Goal: Communication & Community: Participate in discussion

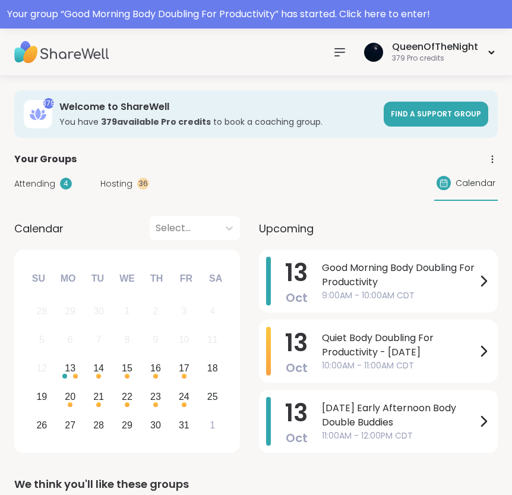
click at [173, 17] on div "Your group “ Good Morning Body Doubling For Productivity ” has started. Click h…" at bounding box center [256, 14] width 498 height 14
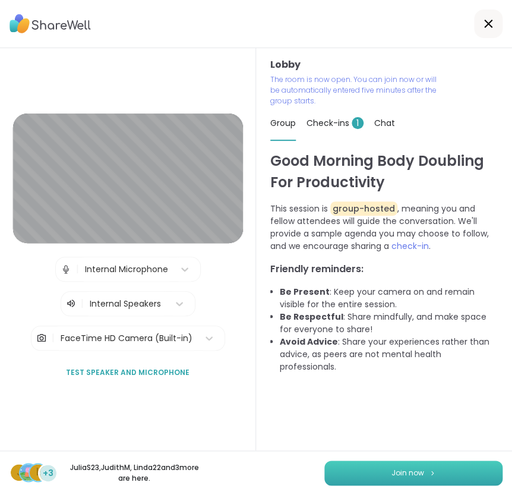
click at [416, 474] on span "Join now" at bounding box center [407, 472] width 33 height 11
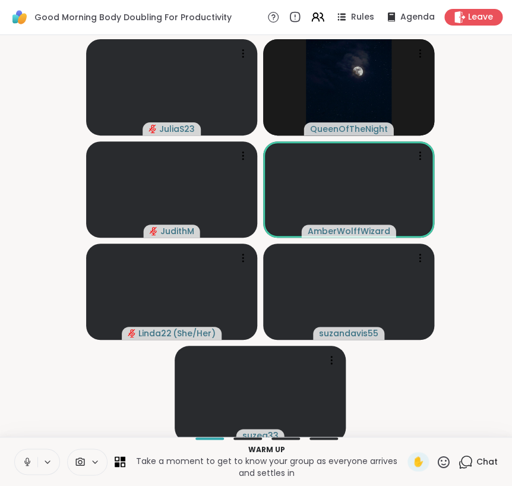
click at [27, 463] on icon at bounding box center [27, 459] width 3 height 5
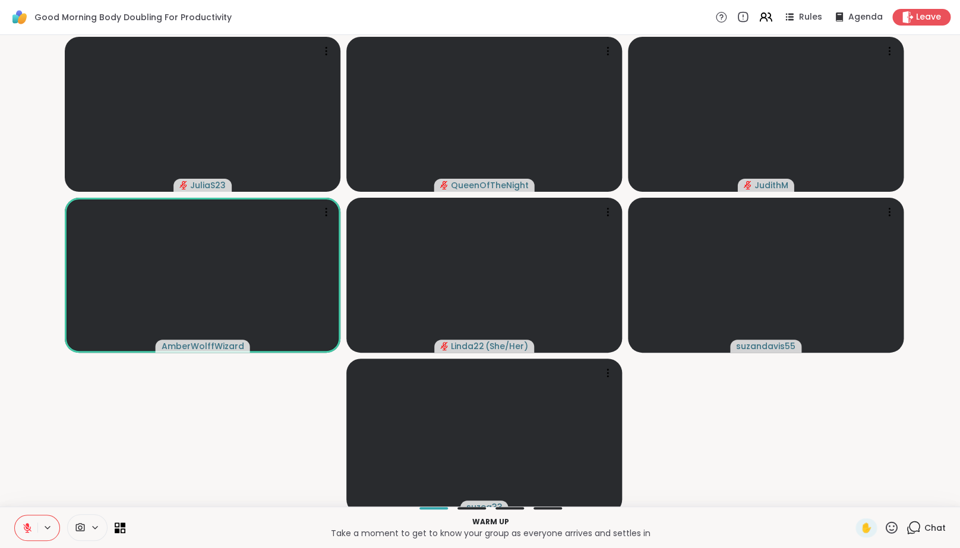
click at [511, 494] on icon at bounding box center [913, 526] width 11 height 11
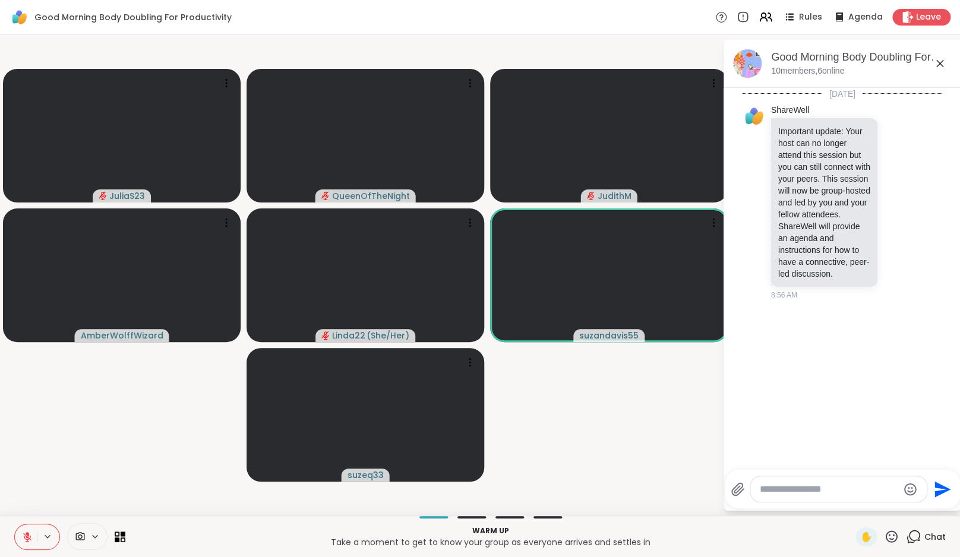
click at [511, 491] on textarea "Type your message" at bounding box center [828, 489] width 138 height 12
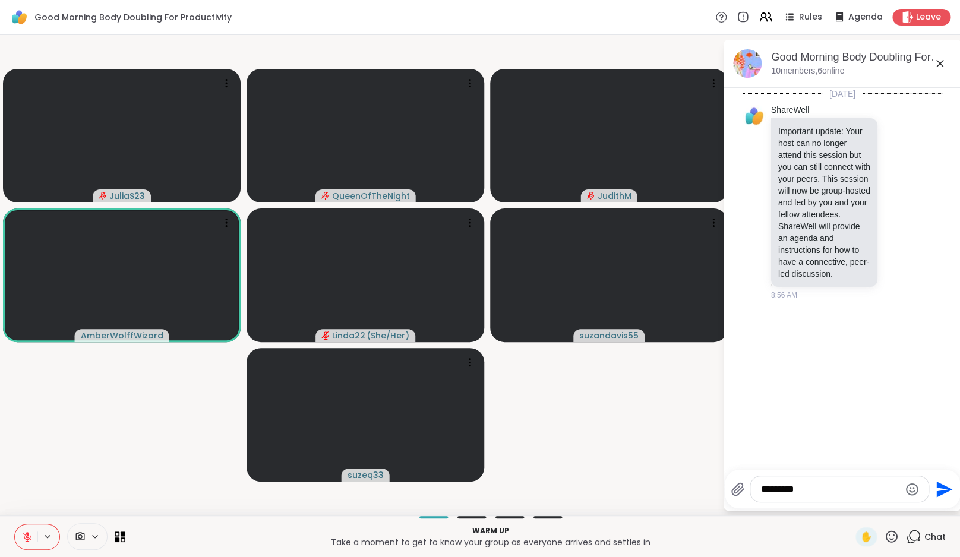
type textarea "**********"
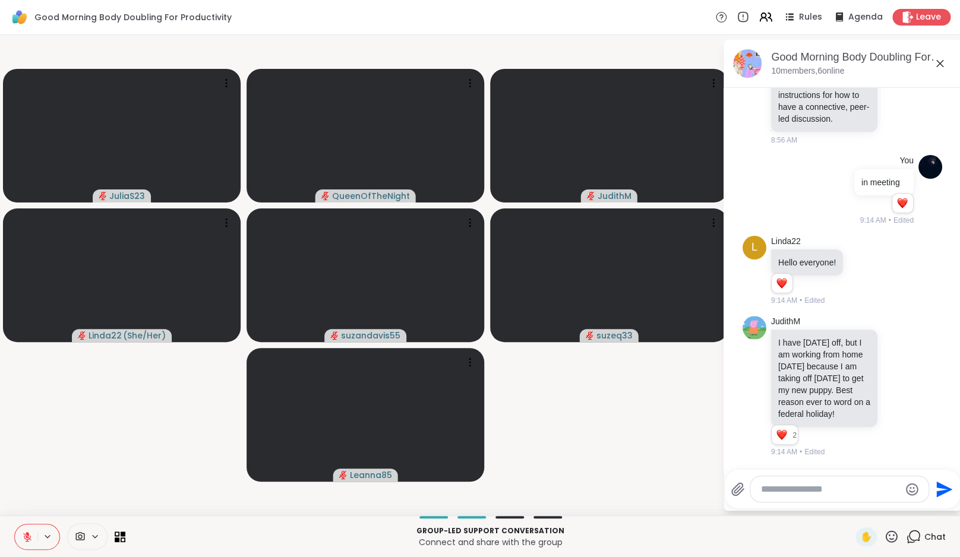
scroll to position [202, 0]
click at [511, 264] on icon at bounding box center [863, 270] width 11 height 12
click at [511, 246] on div "Select Reaction: Heart" at bounding box center [863, 251] width 11 height 11
click at [511, 263] on icon at bounding box center [876, 270] width 11 height 14
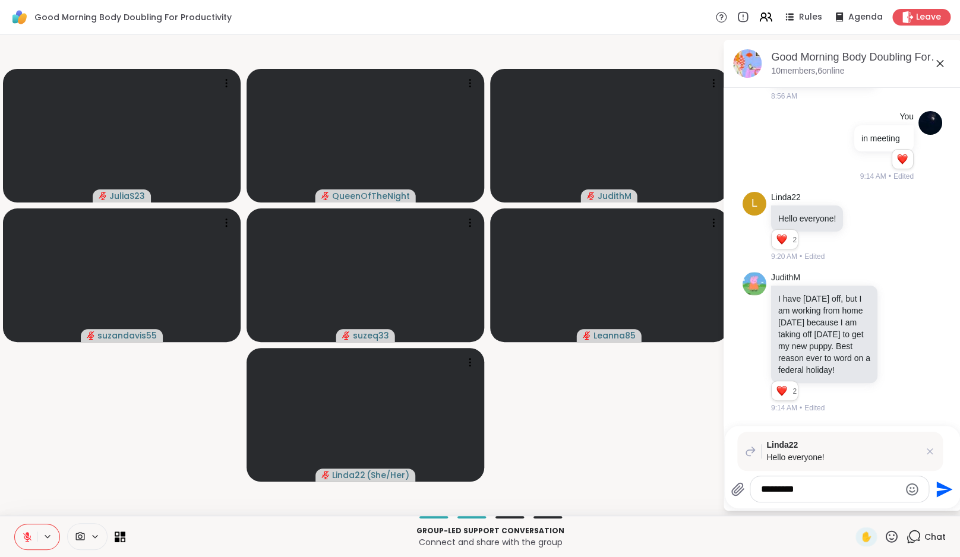
click at [511, 489] on textarea "*********" at bounding box center [830, 489] width 138 height 12
type textarea "**********"
click at [511, 481] on div "**********" at bounding box center [839, 489] width 178 height 26
click at [511, 493] on textarea "**********" at bounding box center [830, 489] width 138 height 12
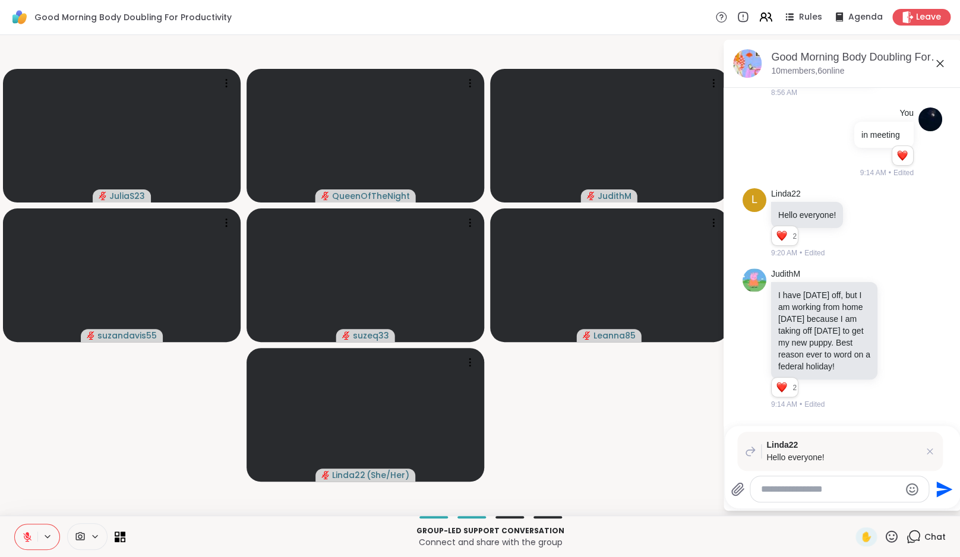
scroll to position [306, 0]
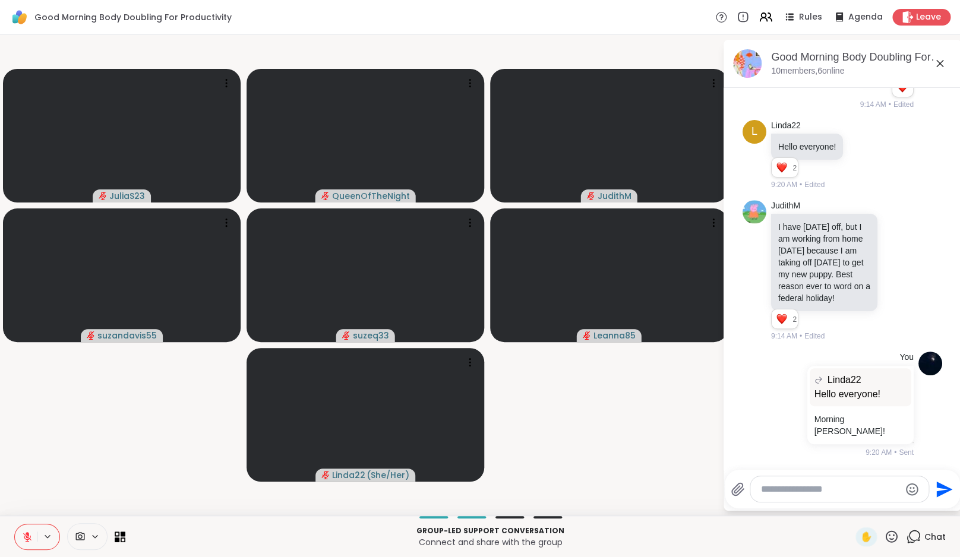
click at [511, 486] on textarea "Type your message" at bounding box center [830, 489] width 138 height 12
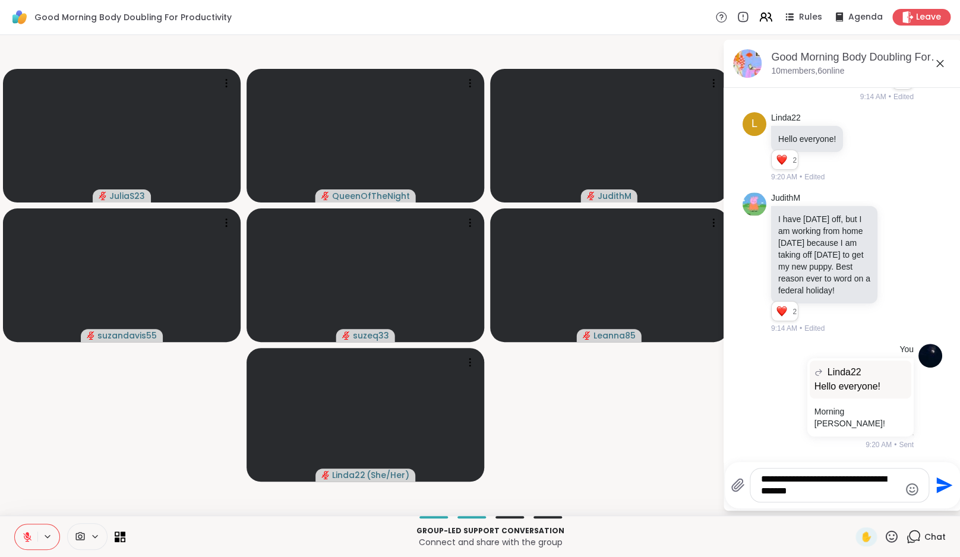
click at [511, 494] on textarea "**********" at bounding box center [830, 485] width 138 height 24
type textarea "**********"
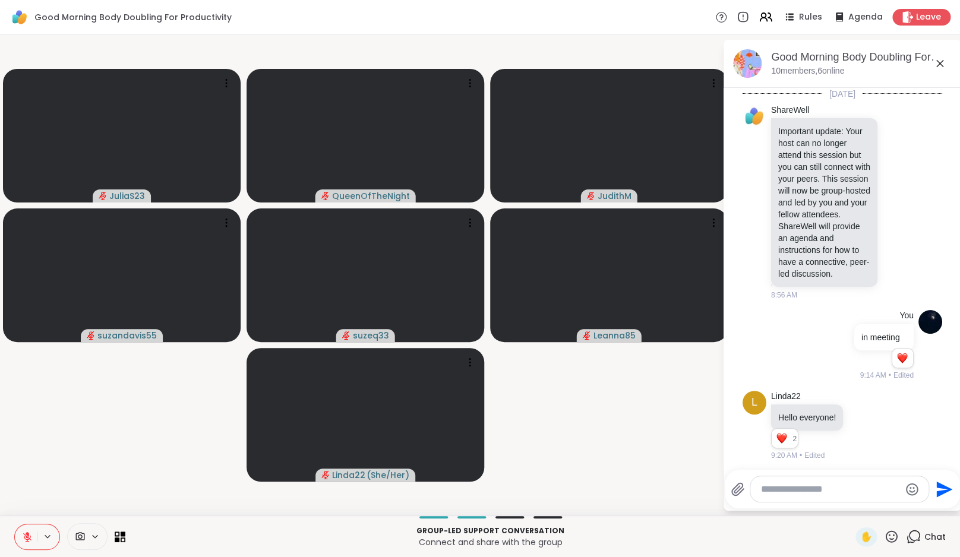
scroll to position [382, 0]
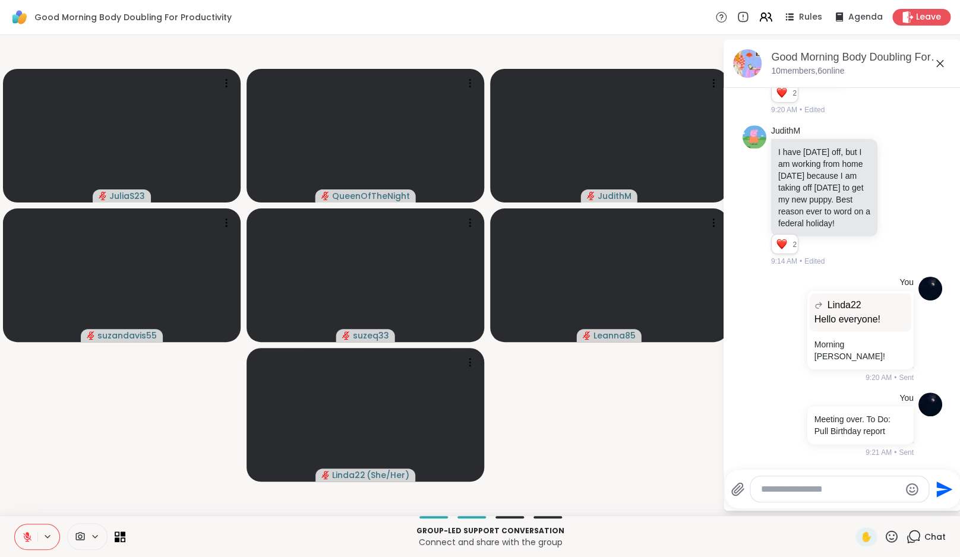
click at [511, 489] on textarea "Type your message" at bounding box center [830, 489] width 138 height 12
paste textarea "**********"
type textarea "**********"
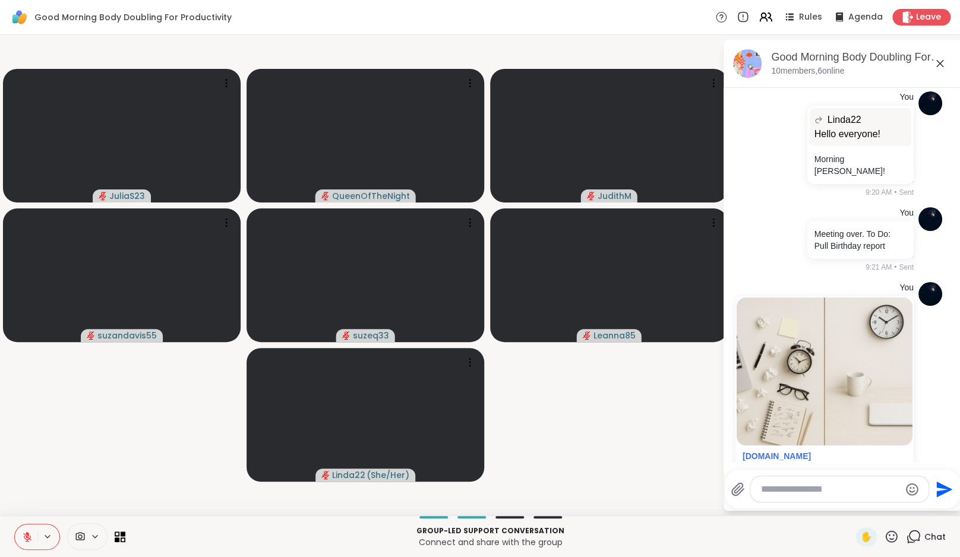
scroll to position [675, 0]
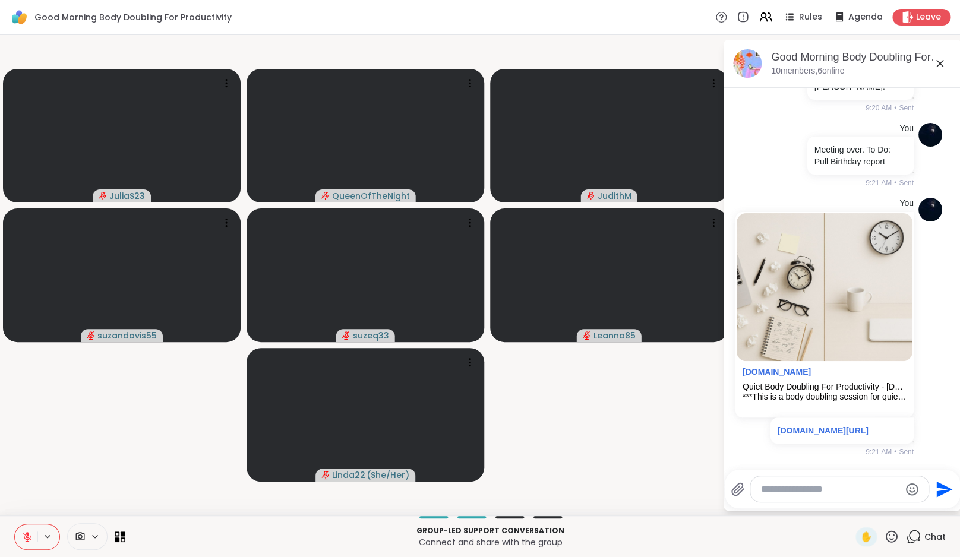
click at [511, 440] on video-player-container "JuliaS23 QueenOfTheNight JudithM suzandavis55 suzeq33 Leanna85 Linda22 ( She/He…" at bounding box center [361, 275] width 708 height 471
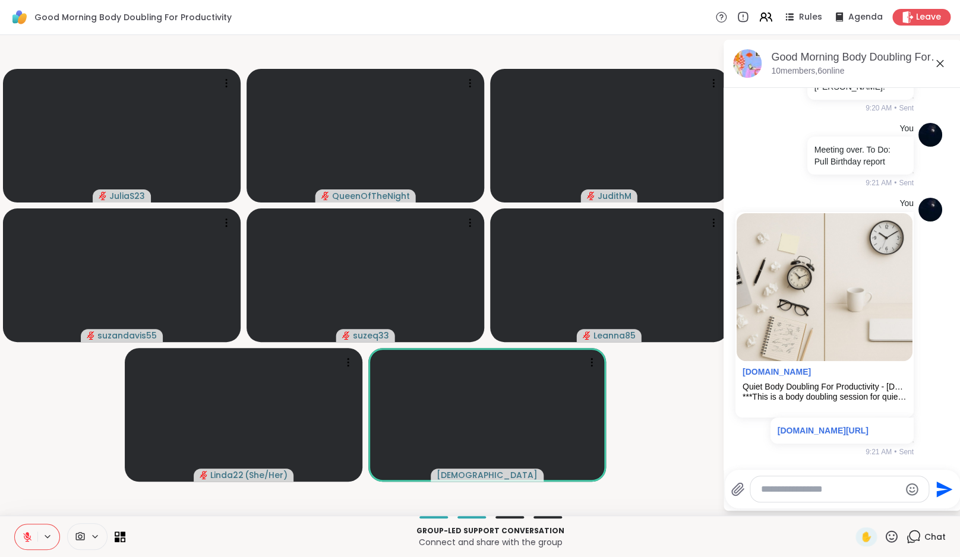
click at [511, 492] on textarea "Type your message" at bounding box center [830, 489] width 138 height 12
type textarea "*"
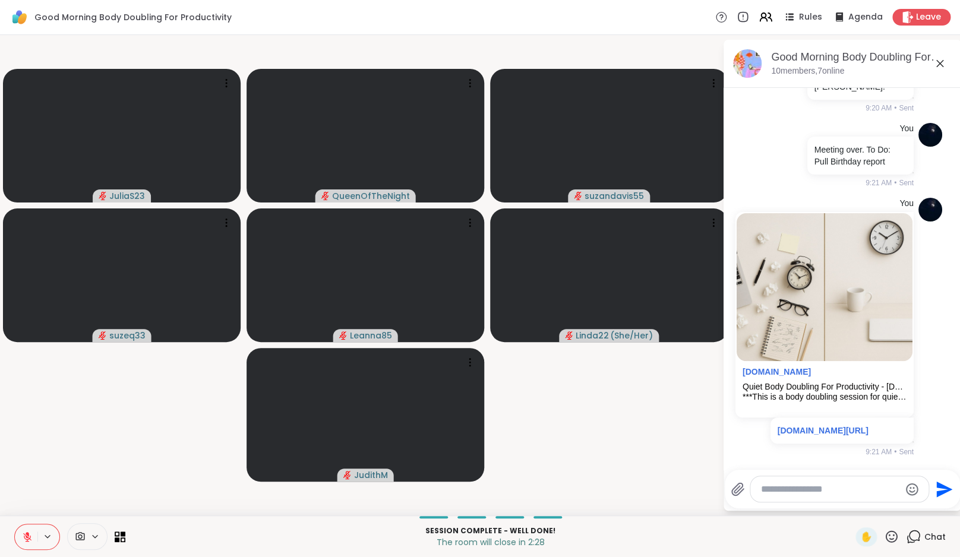
click at [511, 494] on div at bounding box center [839, 489] width 178 height 26
click at [511, 486] on textarea "Type your message" at bounding box center [830, 489] width 138 height 12
type textarea "**********"
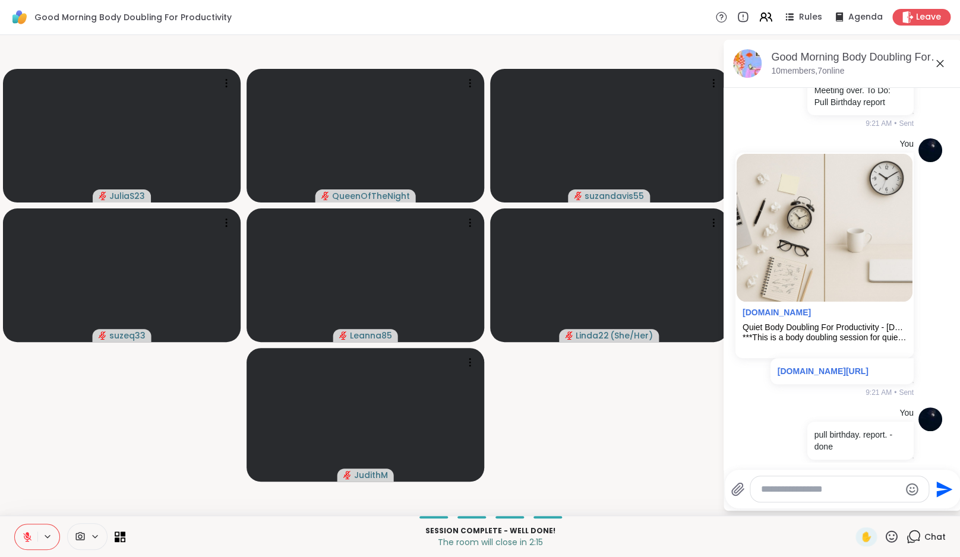
scroll to position [749, 0]
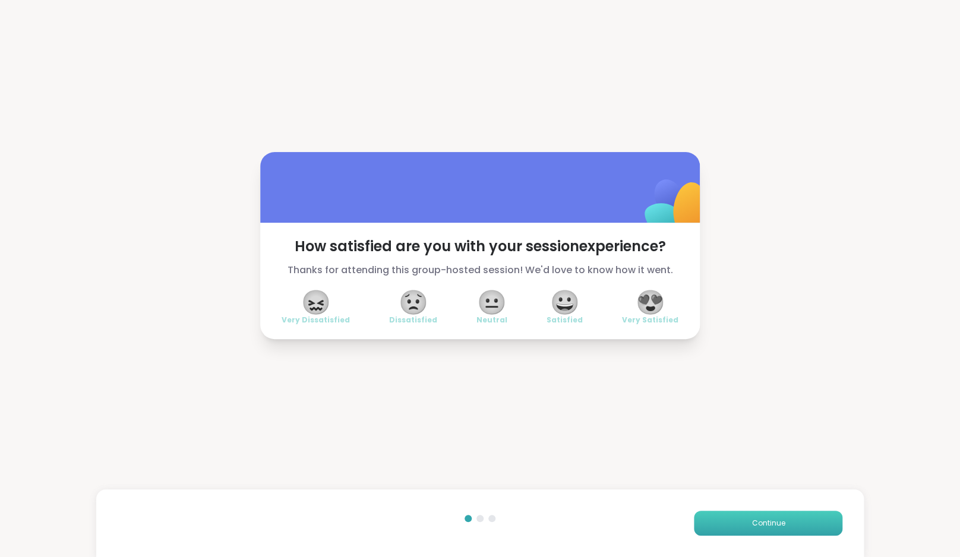
click at [511, 494] on button "Continue" at bounding box center [768, 523] width 148 height 25
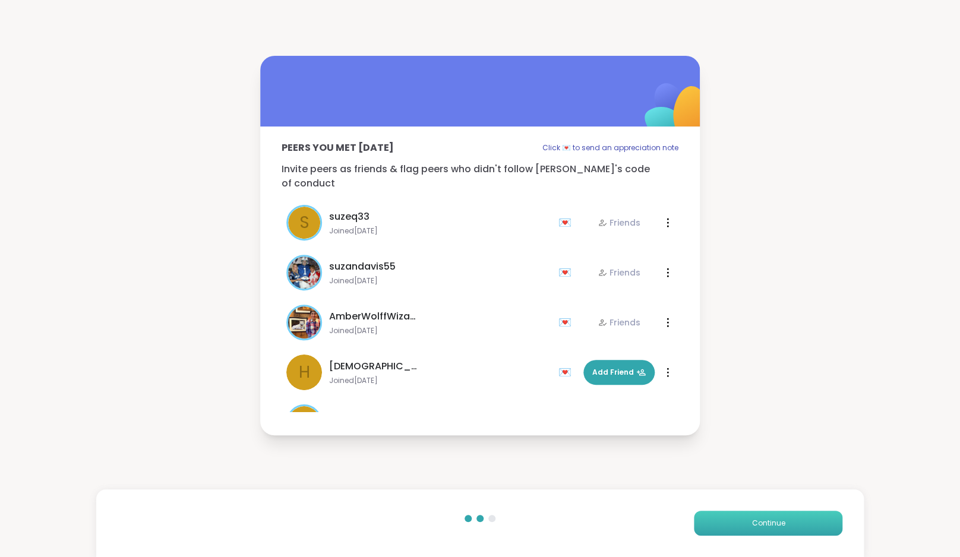
click at [511, 494] on button "Continue" at bounding box center [768, 523] width 148 height 25
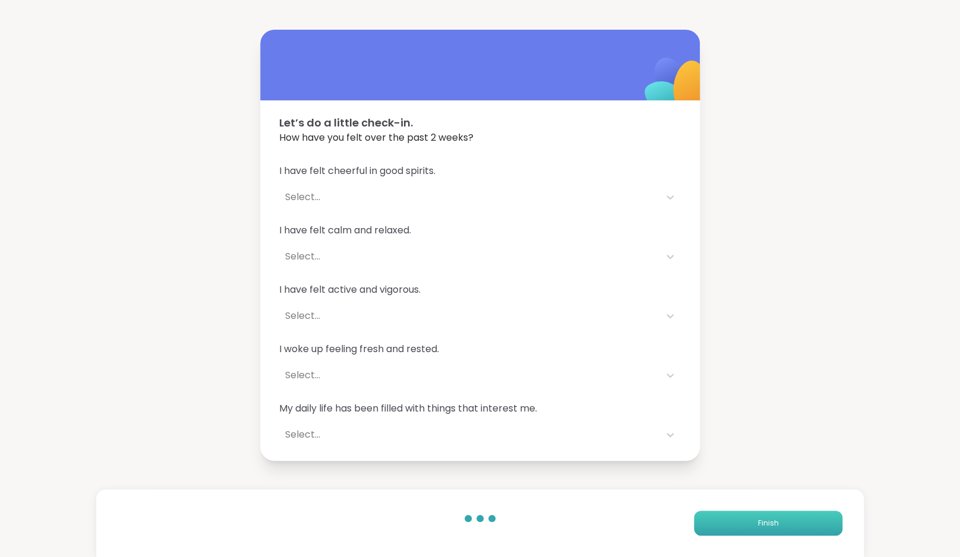
click at [511, 494] on button "Finish" at bounding box center [768, 523] width 148 height 25
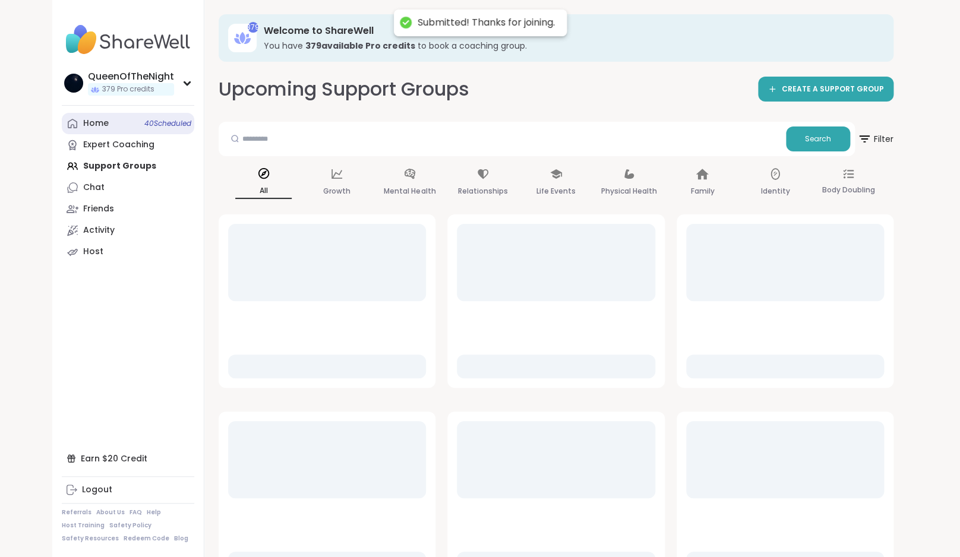
click at [134, 127] on link "Home 40 Scheduled" at bounding box center [128, 123] width 132 height 21
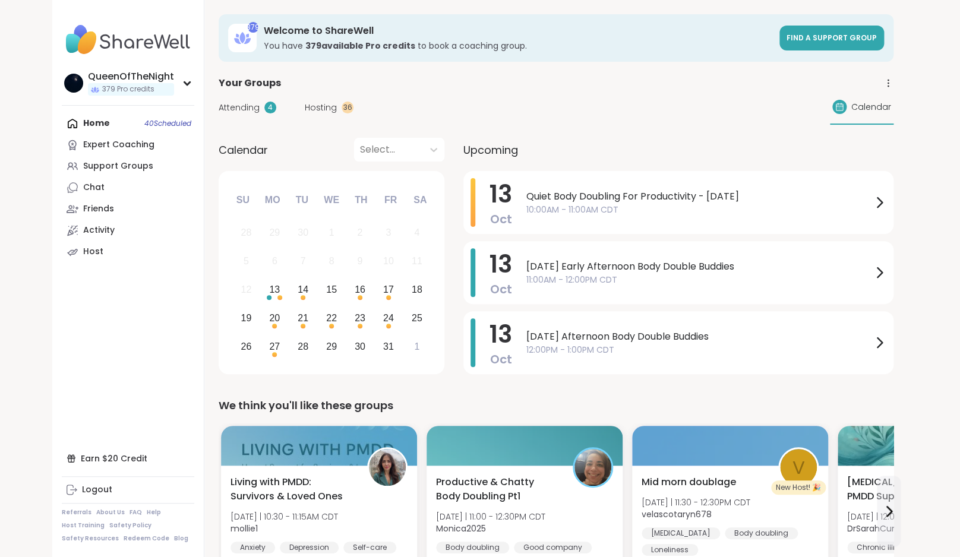
click at [345, 111] on div "36" at bounding box center [347, 108] width 12 height 12
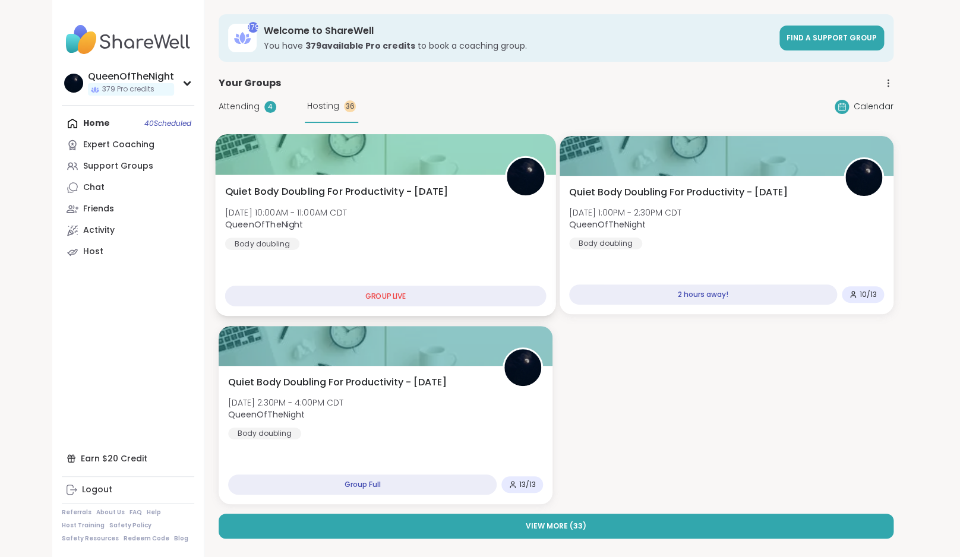
click at [416, 206] on div "Quiet Body Doubling For Productivity - Monday Mon, Oct 13 | 10:00AM - 11:00AM C…" at bounding box center [385, 217] width 321 height 65
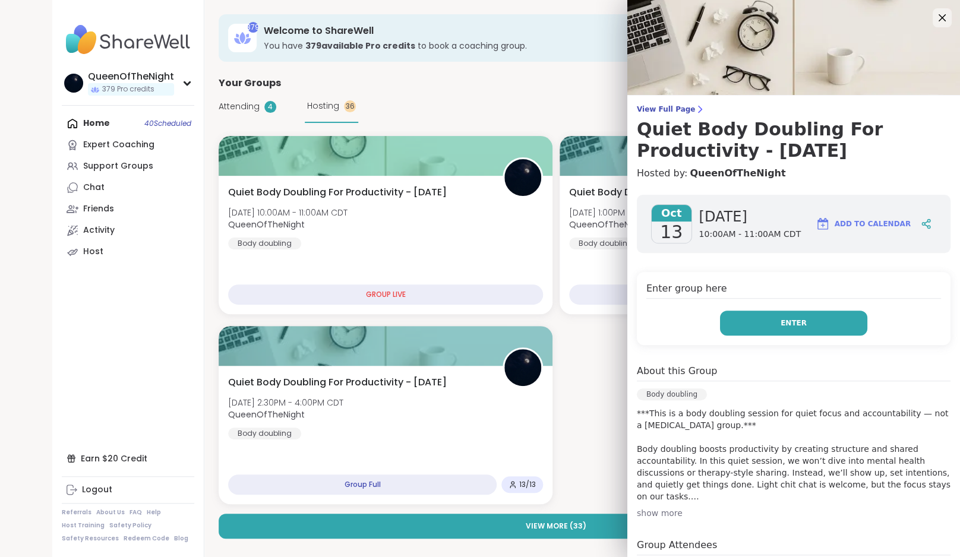
click at [511, 324] on span "Enter" at bounding box center [793, 323] width 26 height 11
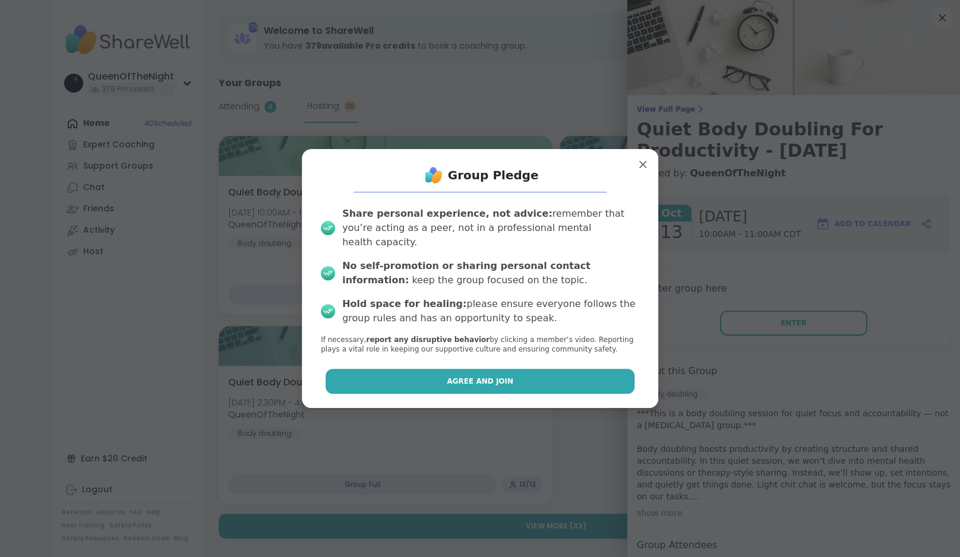
click at [511, 369] on button "Agree and Join" at bounding box center [479, 381] width 309 height 25
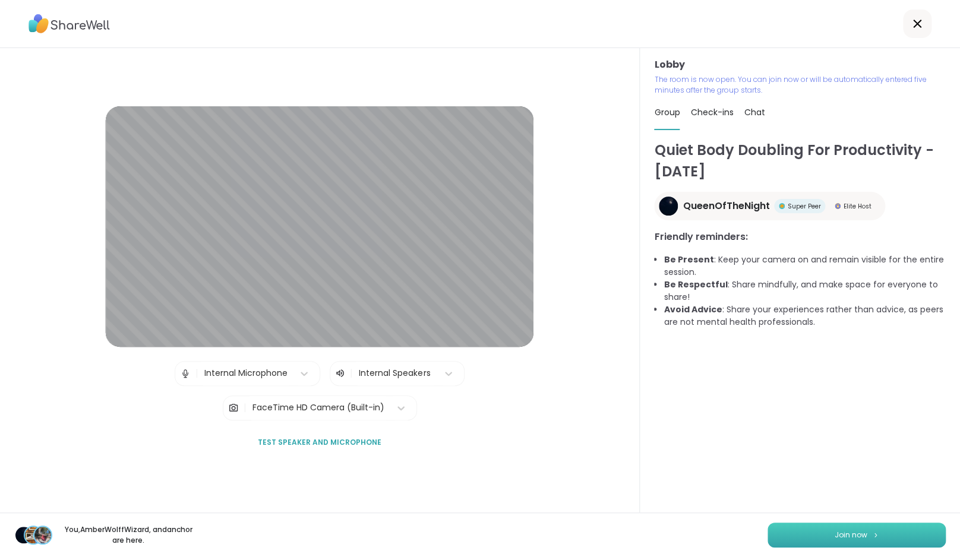
click at [511, 494] on button "Join now" at bounding box center [856, 535] width 178 height 25
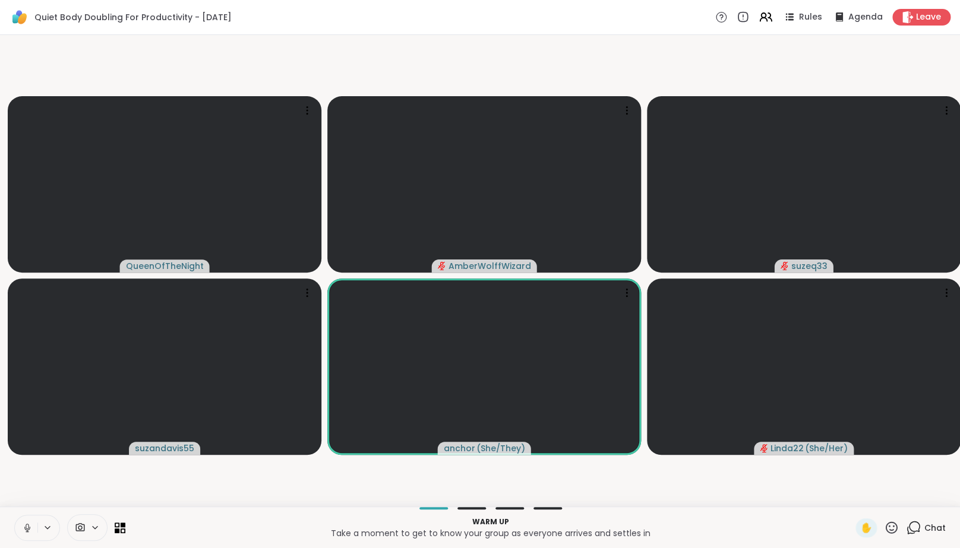
click at [31, 494] on icon at bounding box center [27, 528] width 11 height 11
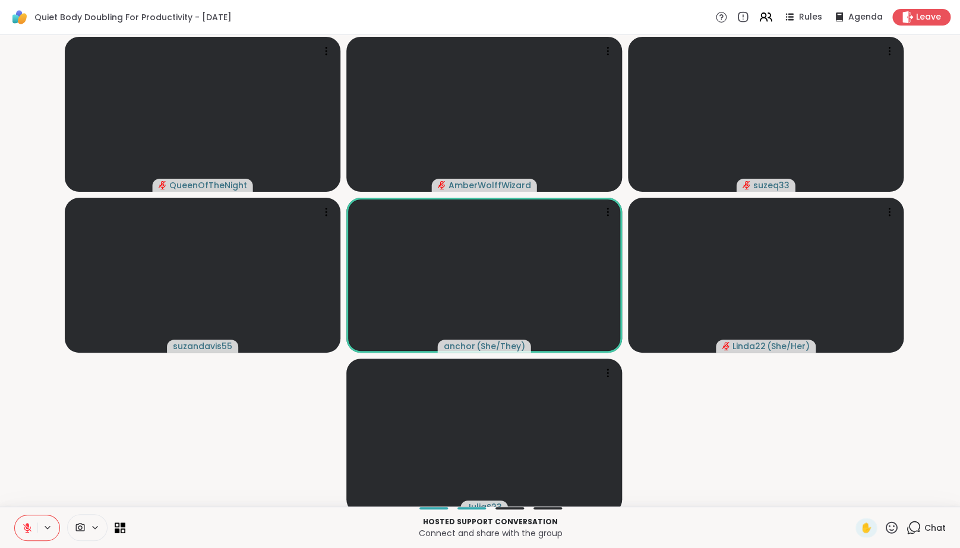
click at [86, 473] on video-player-container "QueenOfTheNight AmberWolffWizard suzeq33 suzandavis55 anchor ( She/They ) Linda…" at bounding box center [479, 271] width 945 height 462
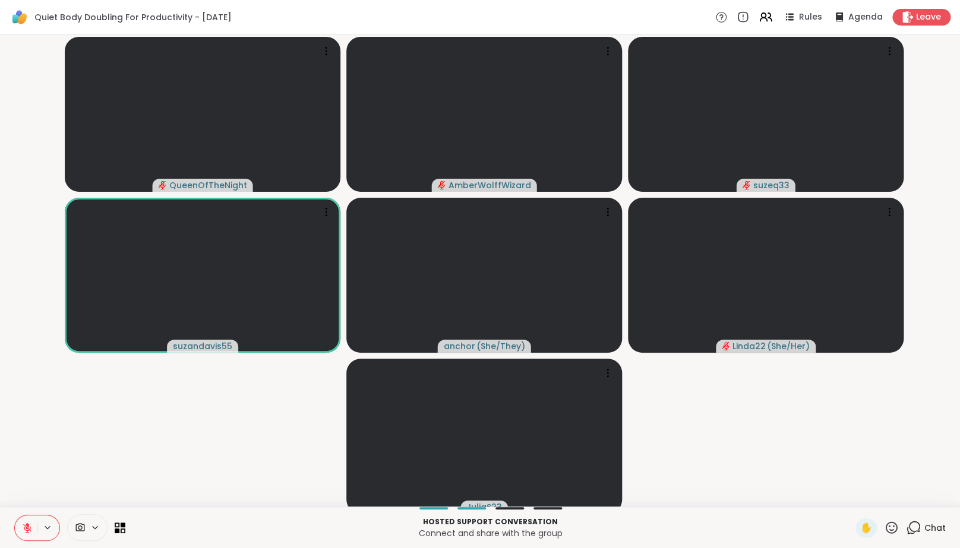
click at [39, 486] on video-player-container "QueenOfTheNight AmberWolffWizard suzeq33 suzandavis55 anchor ( She/They ) Linda…" at bounding box center [479, 271] width 945 height 462
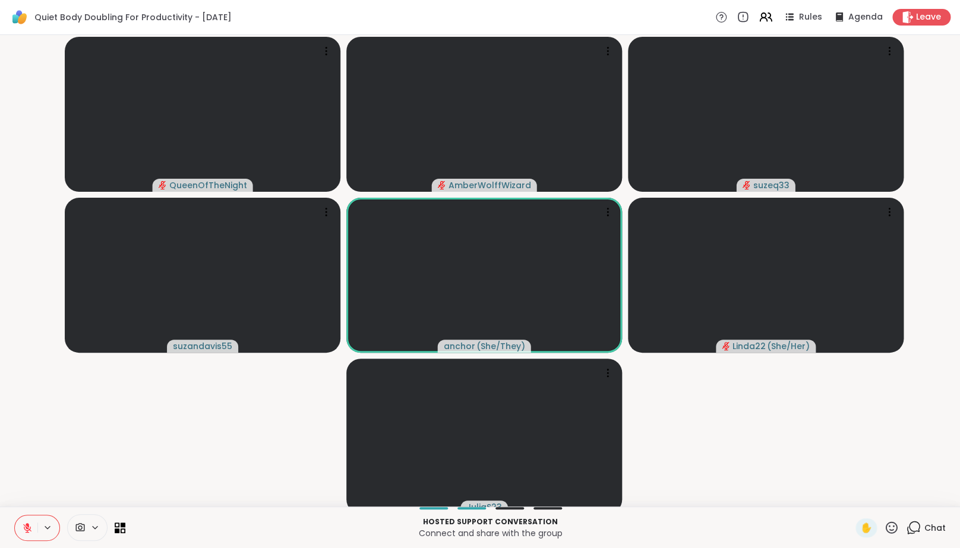
click at [33, 494] on video-player-container "QueenOfTheNight AmberWolffWizard suzeq33 suzandavis55 anchor ( She/They ) Linda…" at bounding box center [479, 271] width 945 height 462
click at [30, 476] on video-player-container "QueenOfTheNight AmberWolffWizard suzeq33 suzandavis55 anchor ( She/They ) Linda…" at bounding box center [479, 271] width 945 height 462
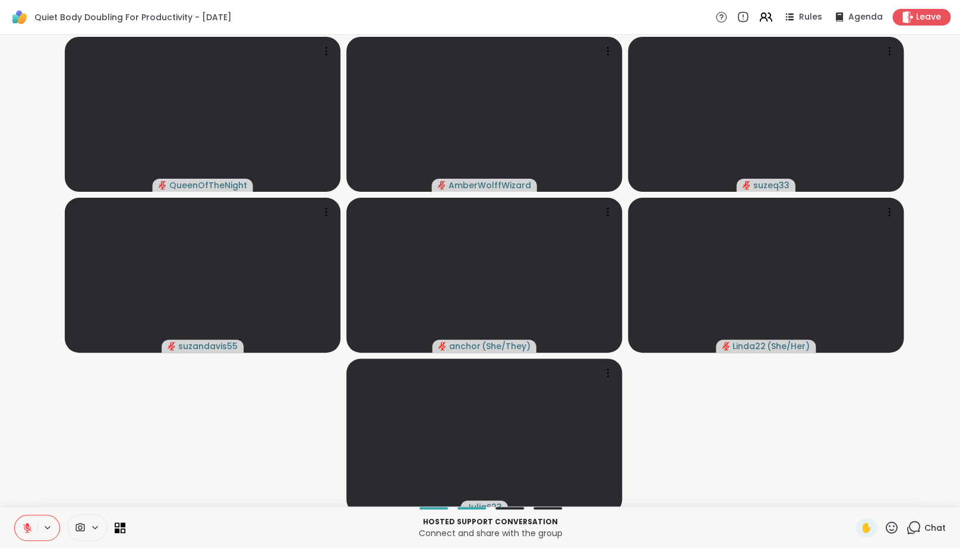
click at [33, 494] on button at bounding box center [26, 527] width 23 height 25
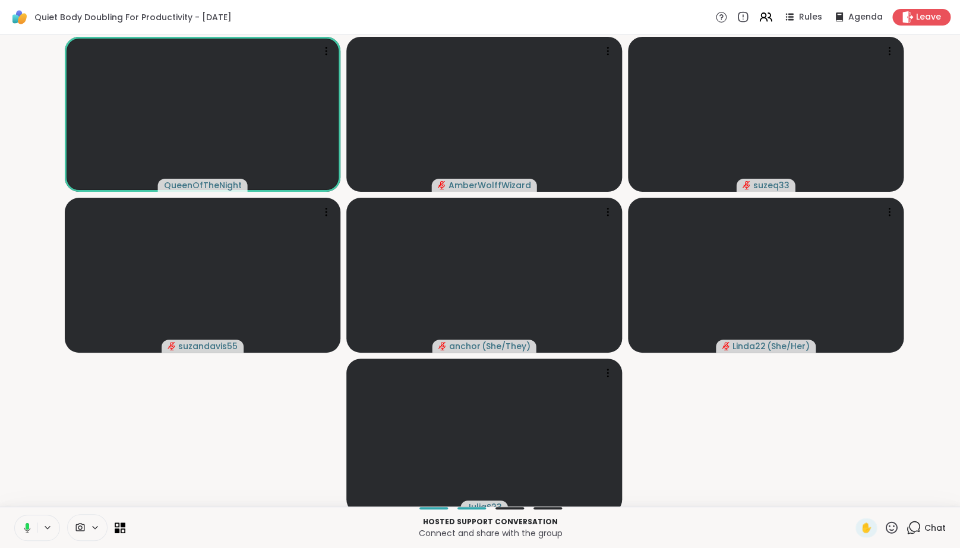
click at [172, 457] on video-player-container "QueenOfTheNight AmberWolffWizard suzeq33 suzandavis55 anchor ( She/They ) Linda…" at bounding box center [479, 271] width 945 height 462
click at [511, 494] on icon at bounding box center [913, 527] width 15 height 15
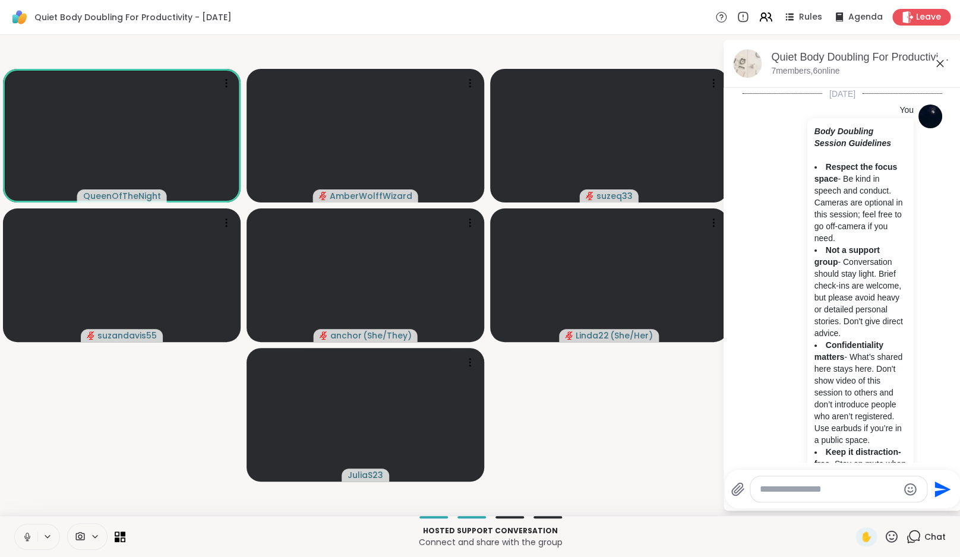
click at [511, 494] on icon at bounding box center [913, 536] width 15 height 15
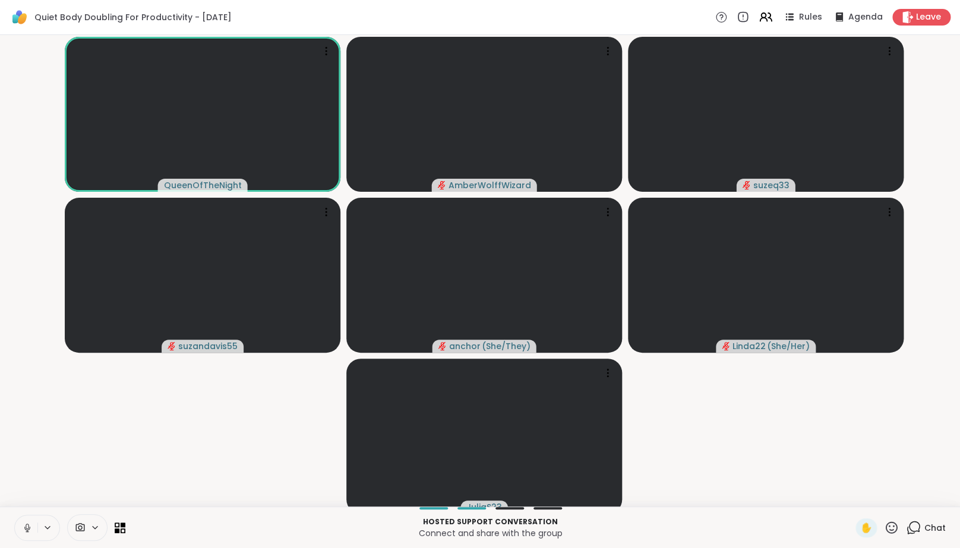
click at [26, 494] on icon at bounding box center [27, 528] width 11 height 11
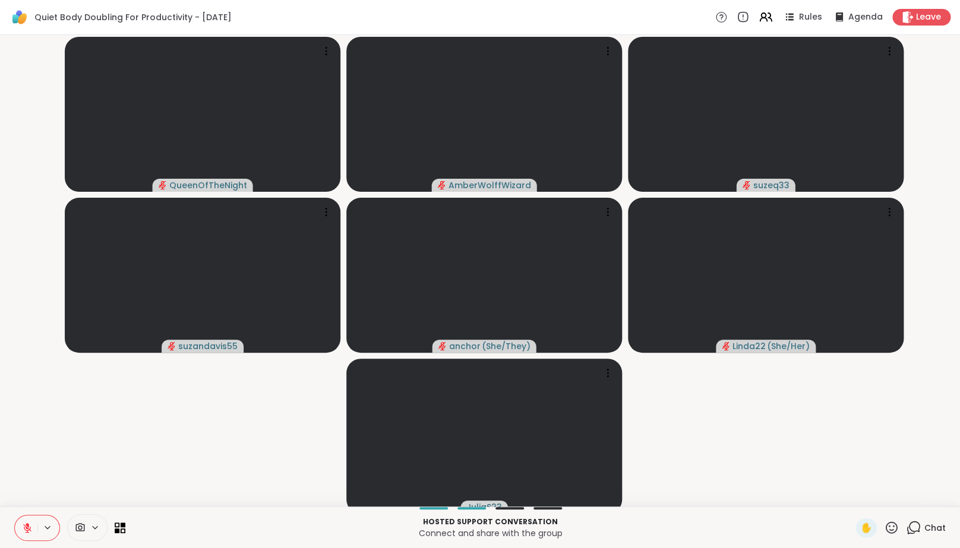
click at [55, 494] on div "Hosted support conversation Connect and share with the group ✋ Chat" at bounding box center [480, 527] width 960 height 42
click at [24, 494] on icon at bounding box center [27, 528] width 8 height 8
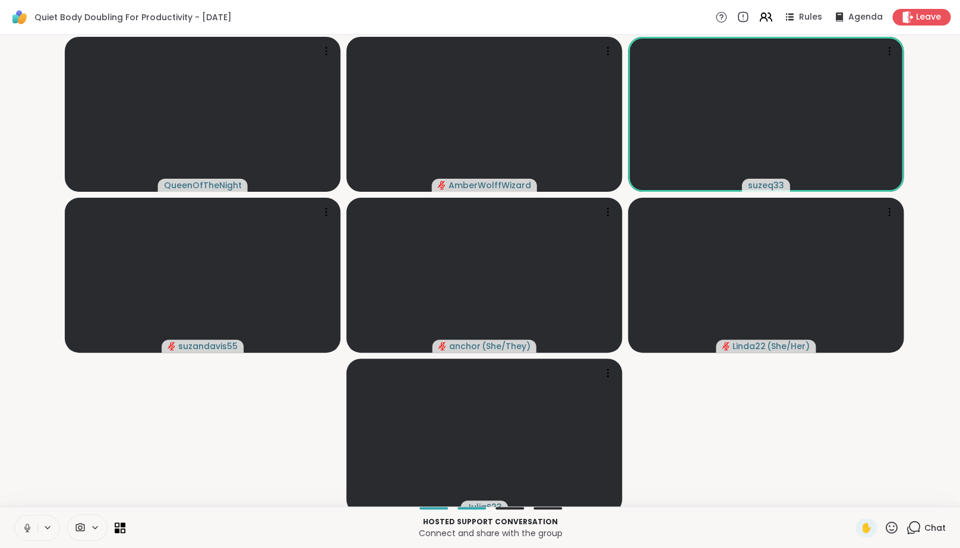
click at [24, 494] on icon at bounding box center [27, 528] width 11 height 11
click at [147, 471] on video-player-container "QueenOfTheNight AmberWolffWizard suzeq33 suzandavis55 anchor ( She/They ) Linda…" at bounding box center [479, 271] width 945 height 462
click at [24, 494] on icon at bounding box center [27, 528] width 11 height 11
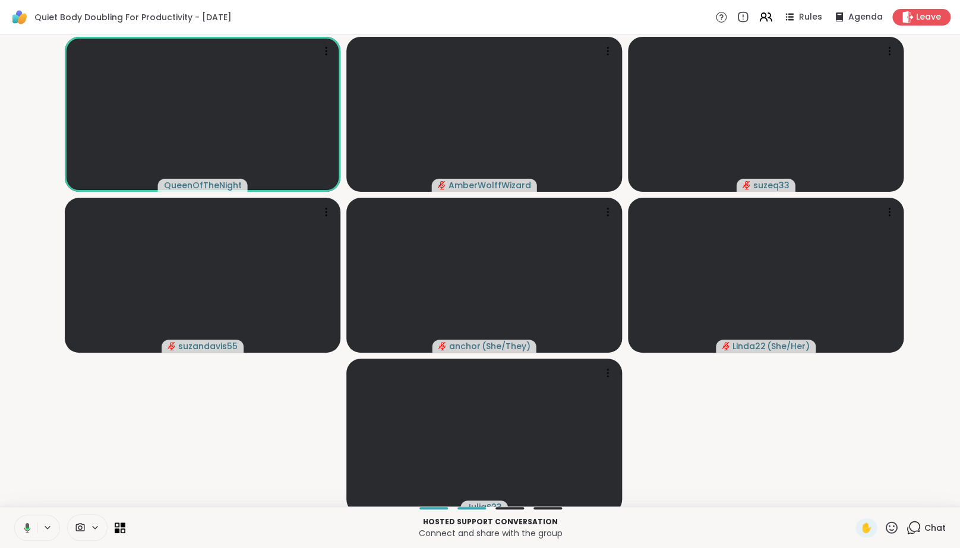
click at [24, 494] on icon at bounding box center [25, 528] width 11 height 11
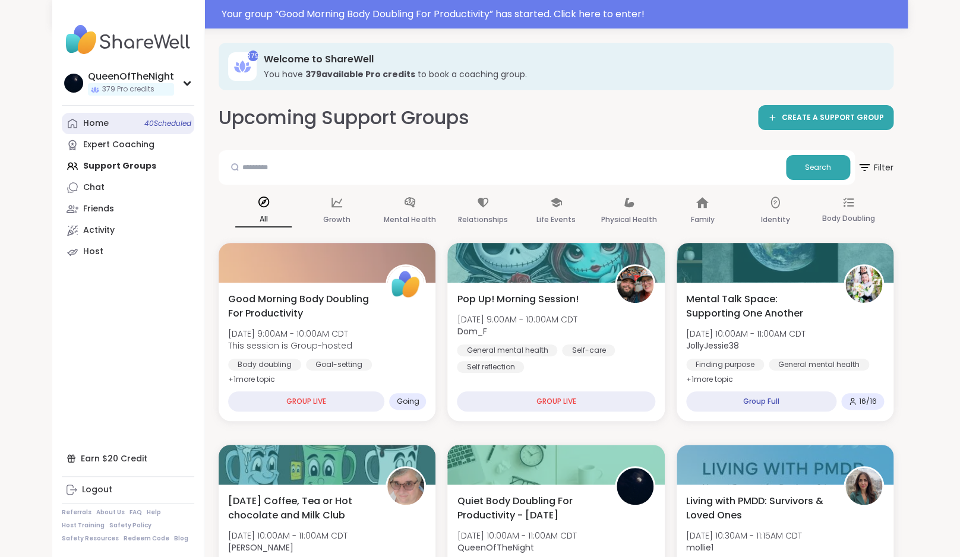
click at [118, 126] on link "Home 40 Scheduled" at bounding box center [128, 123] width 132 height 21
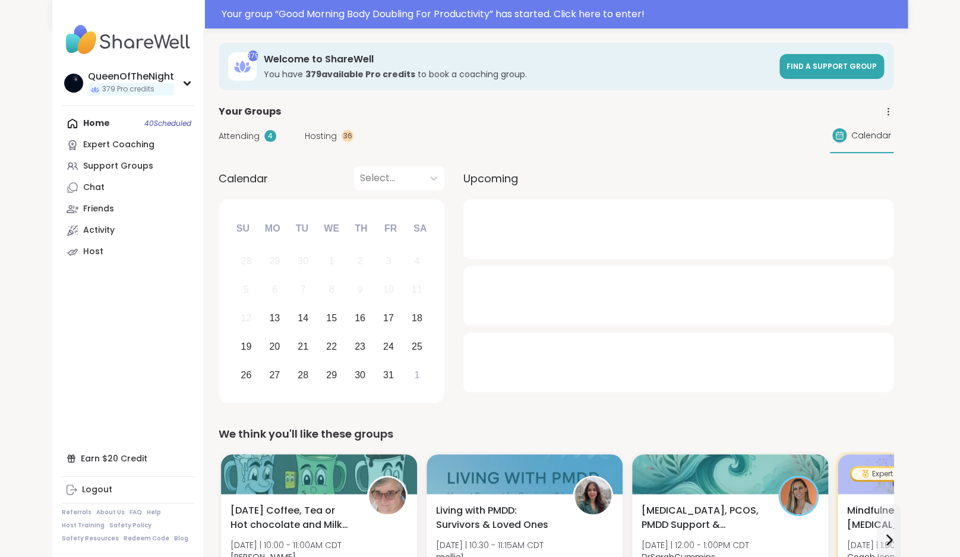
click at [321, 137] on span "Hosting" at bounding box center [321, 136] width 32 height 12
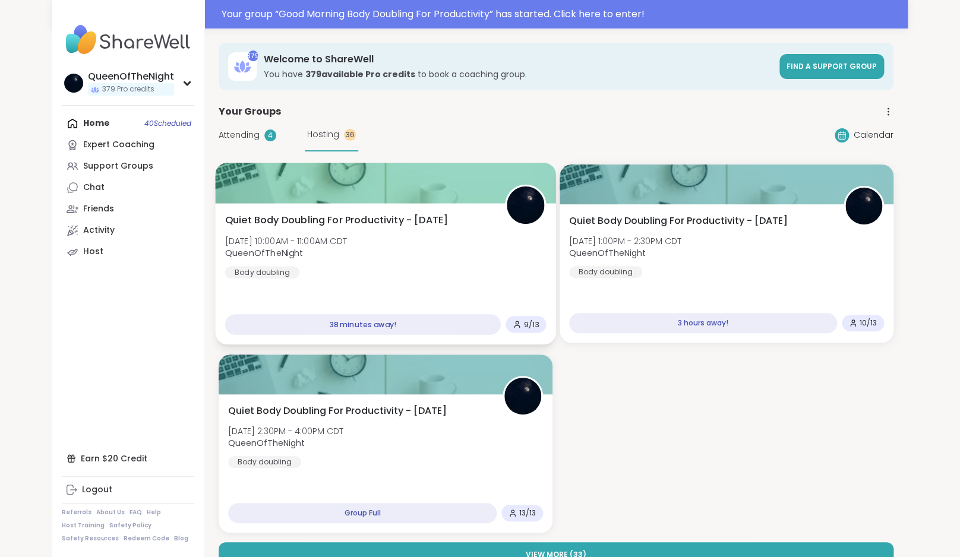
click at [477, 236] on div "Quiet Body Doubling For Productivity - Monday Mon, Oct 13 | 10:00AM - 11:00AM C…" at bounding box center [385, 245] width 321 height 65
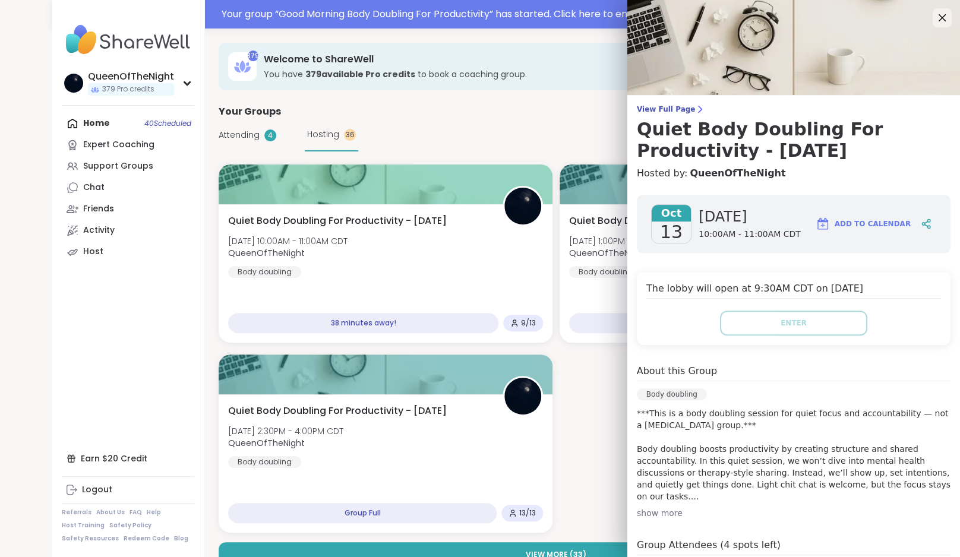
scroll to position [148, 0]
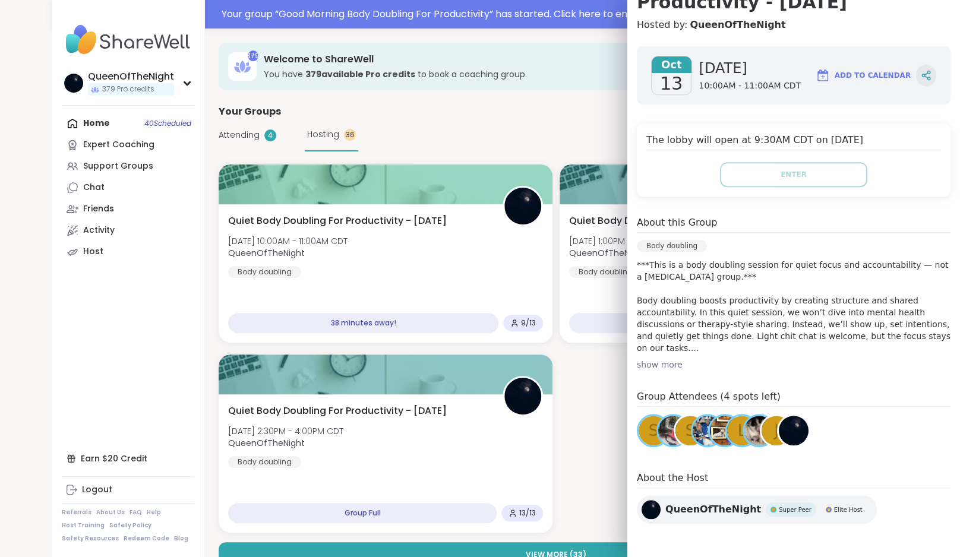
click at [920, 74] on icon at bounding box center [925, 75] width 11 height 11
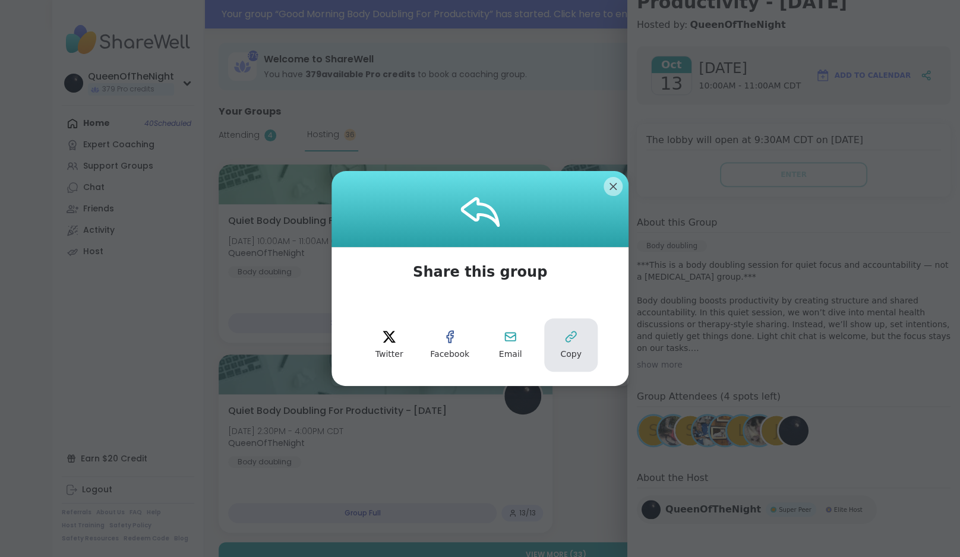
click at [568, 333] on icon at bounding box center [571, 337] width 14 height 14
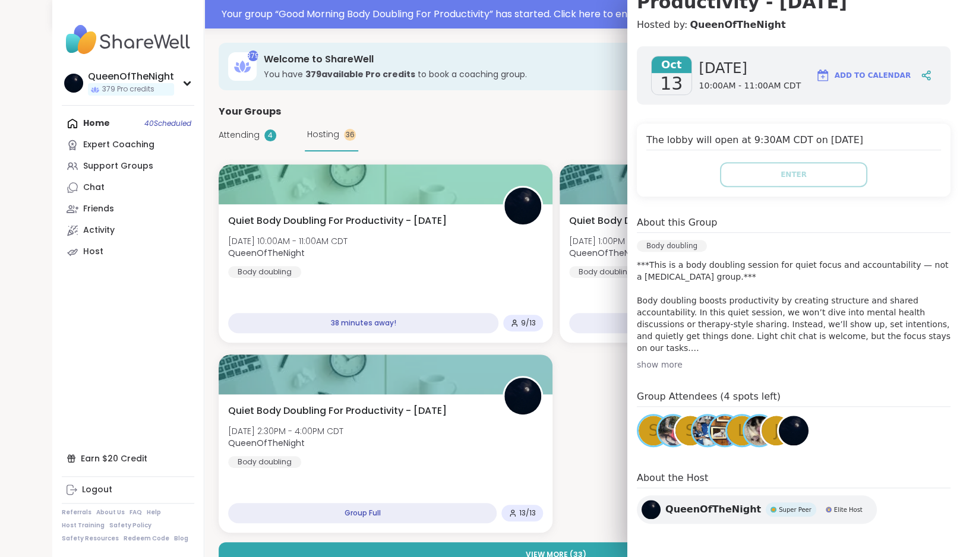
click at [232, 135] on span "Attending" at bounding box center [239, 135] width 41 height 12
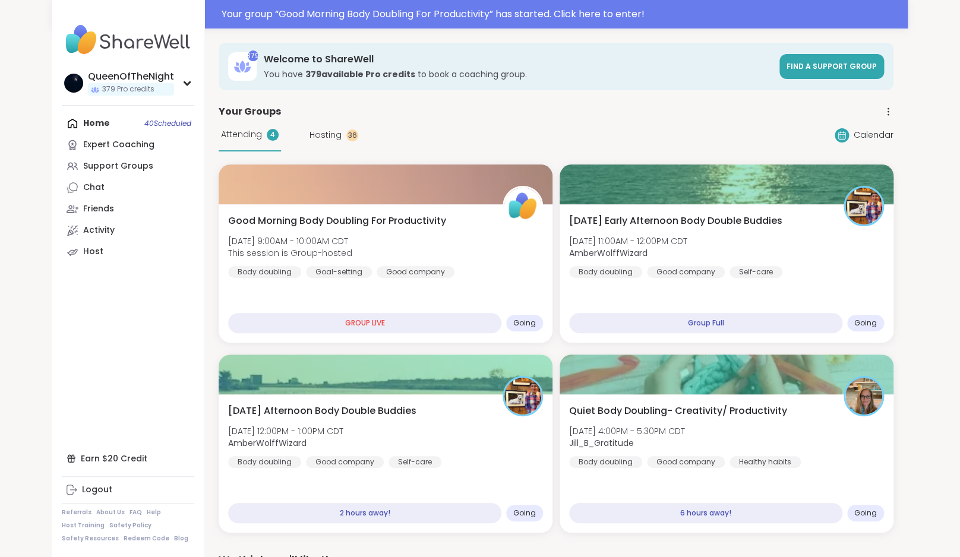
click at [328, 137] on span "Hosting" at bounding box center [325, 135] width 32 height 12
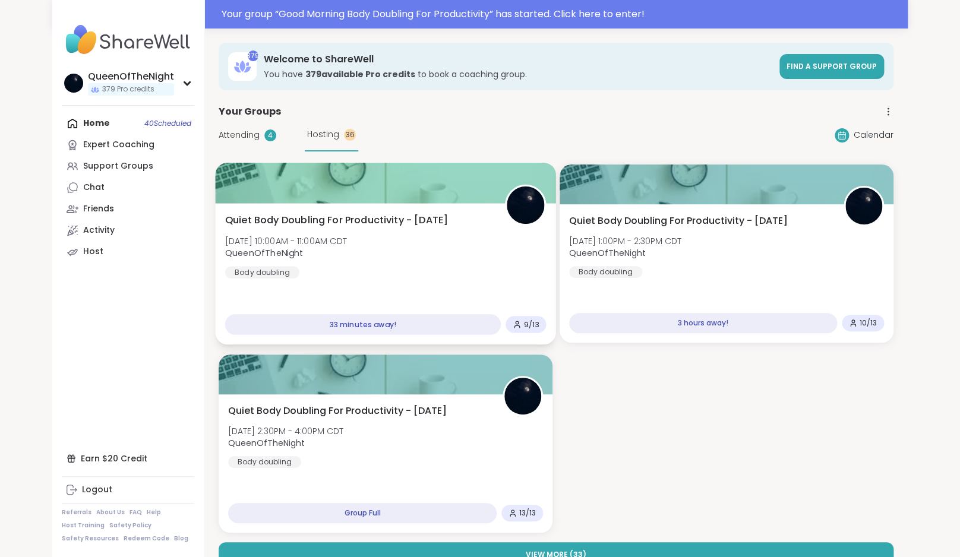
click at [396, 243] on div "Quiet Body Doubling For Productivity - Monday Mon, Oct 13 | 10:00AM - 11:00AM C…" at bounding box center [385, 245] width 321 height 65
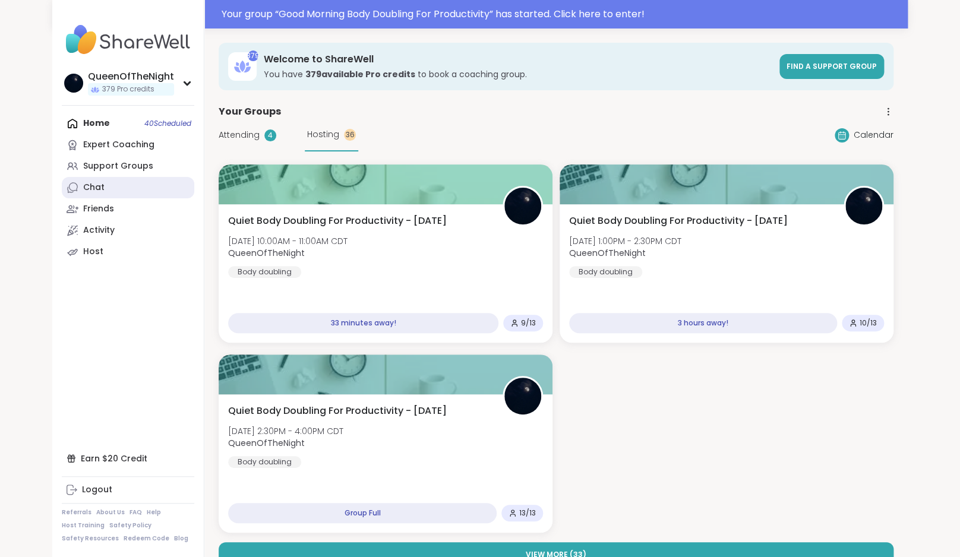
click at [116, 190] on link "Chat" at bounding box center [128, 187] width 132 height 21
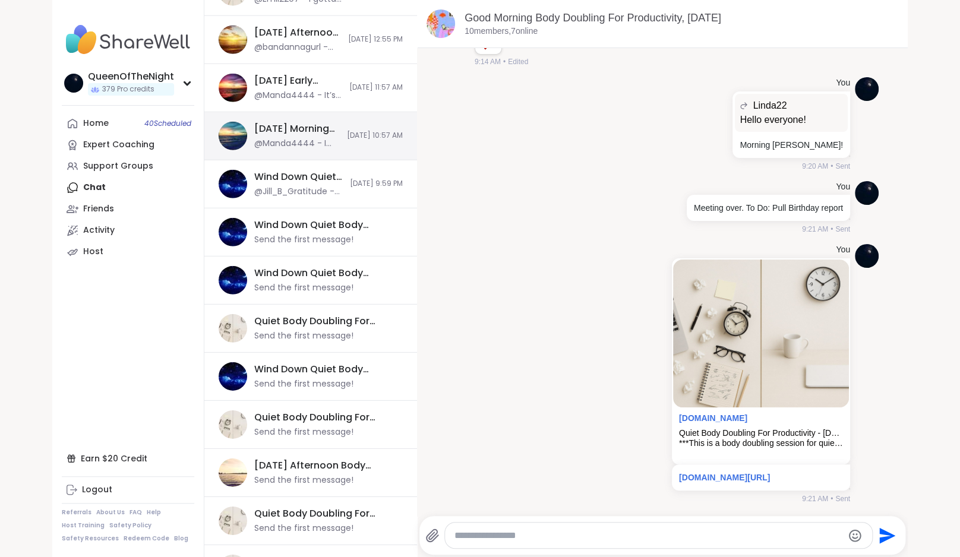
scroll to position [1328, 0]
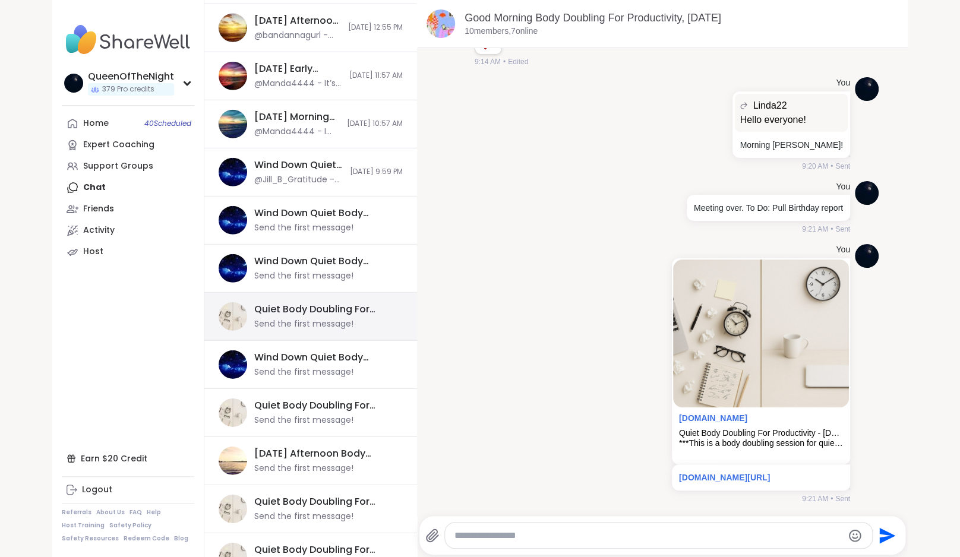
click at [316, 321] on div "Send the first message!" at bounding box center [303, 324] width 99 height 12
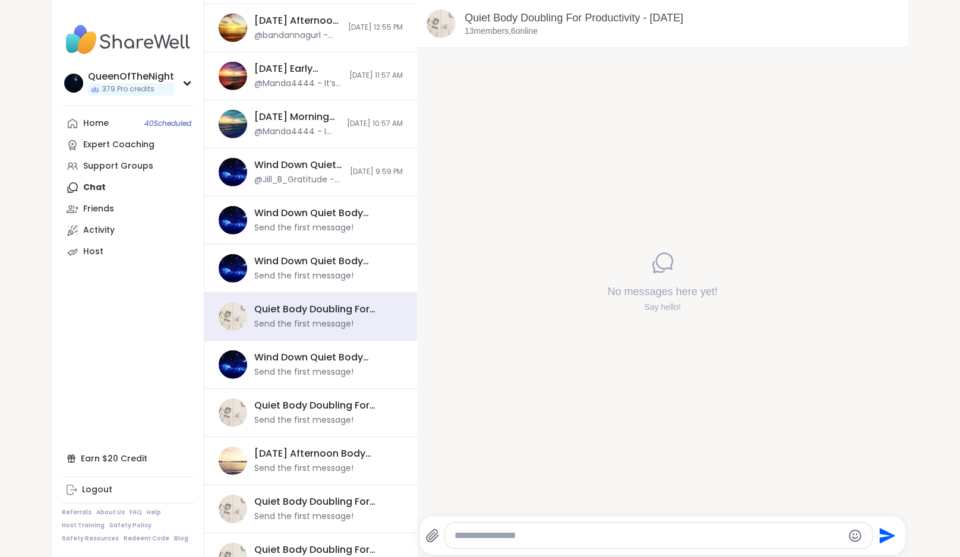
click at [564, 531] on textarea "Type your message" at bounding box center [648, 536] width 388 height 12
paste textarea "**********"
type textarea "**********"
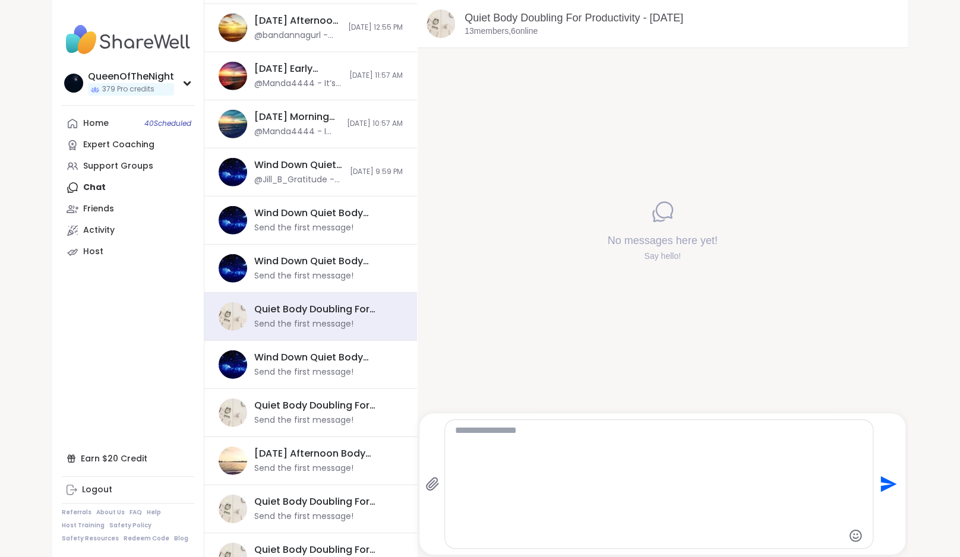
scroll to position [0, 0]
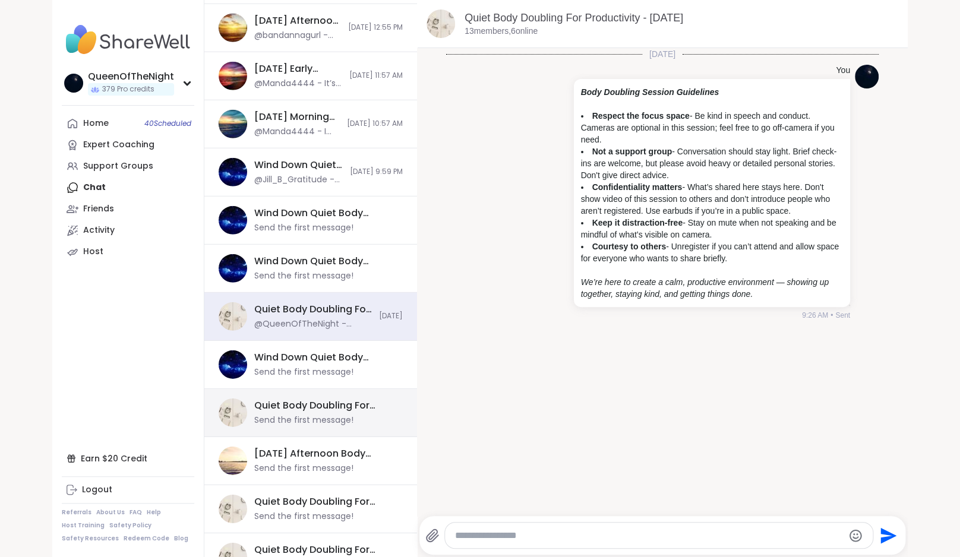
click at [301, 411] on div "Quiet Body Doubling For Productivity - [DATE]" at bounding box center [324, 405] width 141 height 13
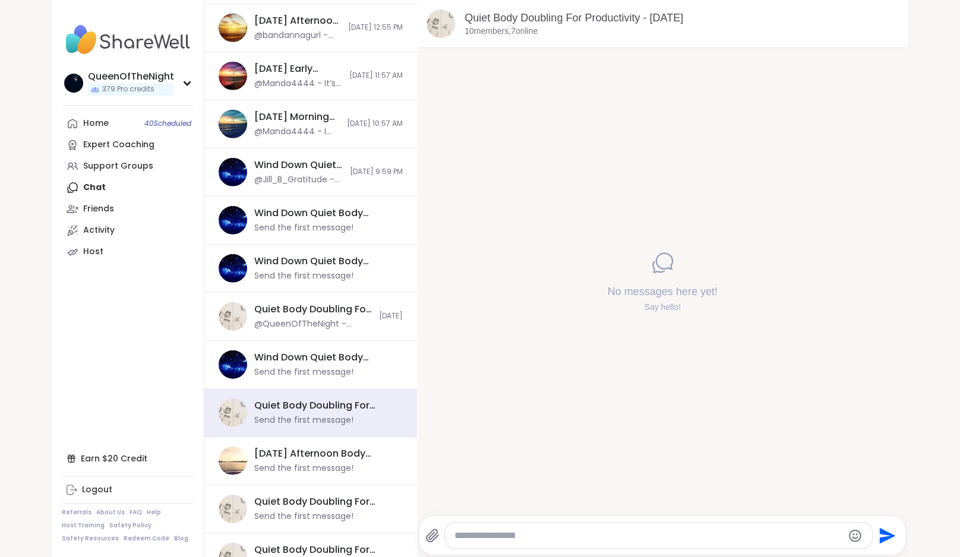
click at [524, 539] on textarea "Type your message" at bounding box center [648, 536] width 388 height 12
paste textarea "**********"
type textarea "**********"
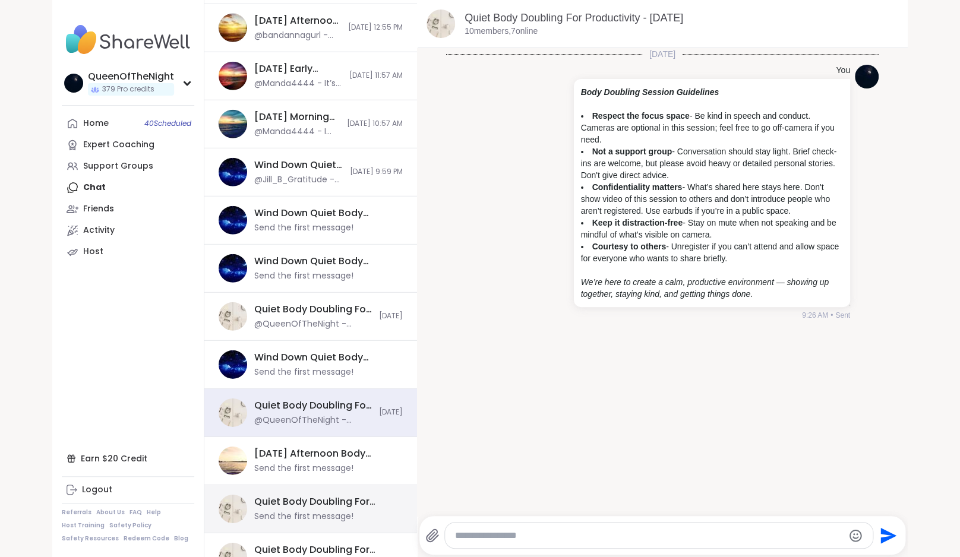
click at [306, 505] on div "Quiet Body Doubling For Productivity - [DATE]" at bounding box center [324, 501] width 141 height 13
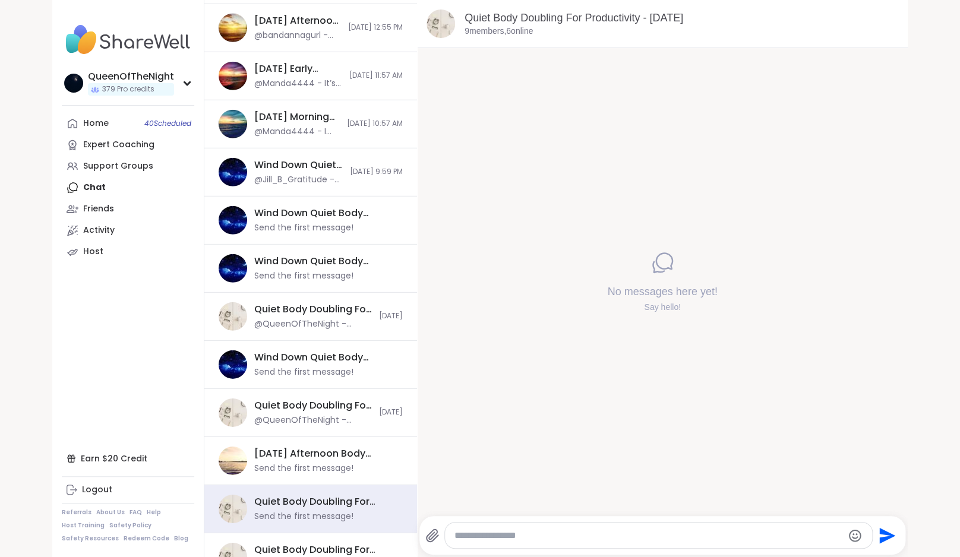
click at [543, 539] on textarea "Type your message" at bounding box center [648, 536] width 388 height 12
paste textarea "**********"
type textarea "**********"
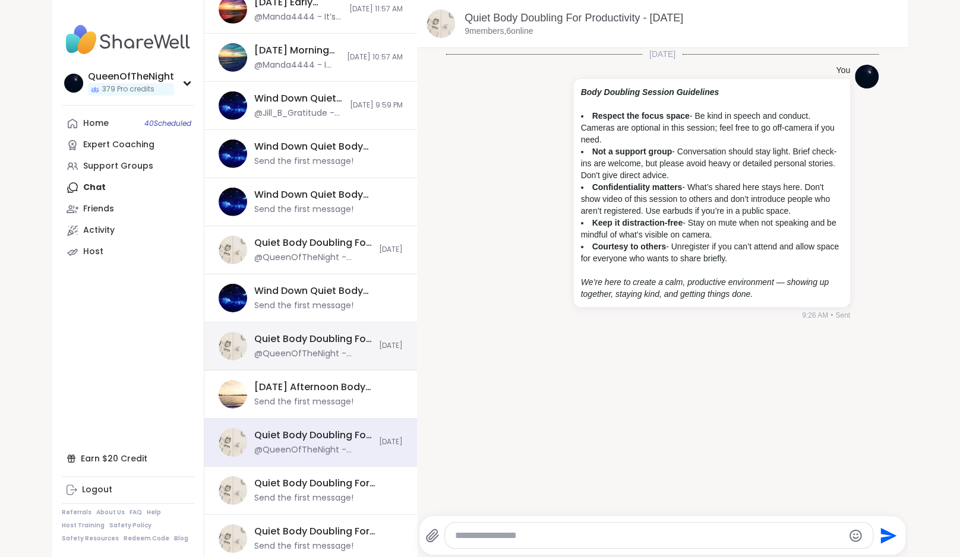
scroll to position [1407, 0]
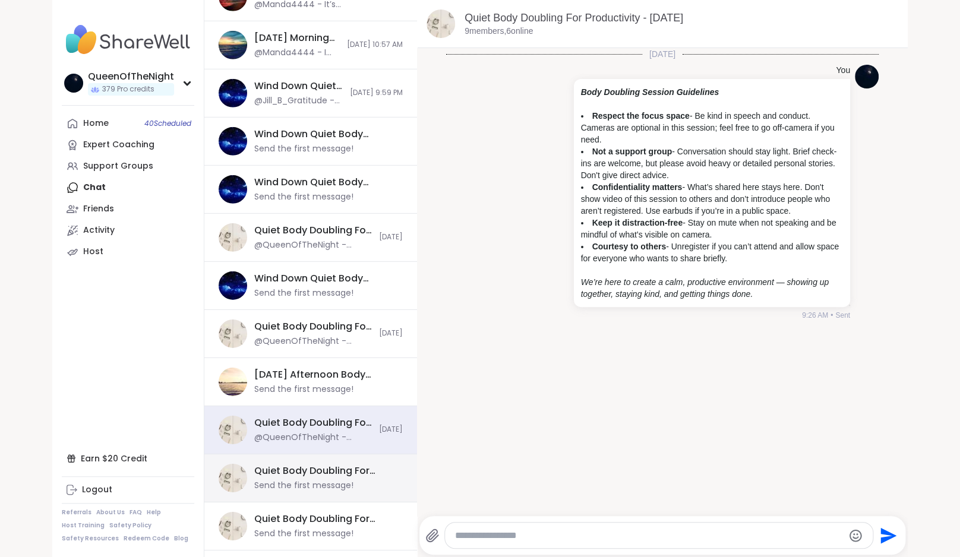
click at [335, 477] on div "Quiet Body Doubling For Productivity - Thursday, Oct 16" at bounding box center [324, 470] width 141 height 13
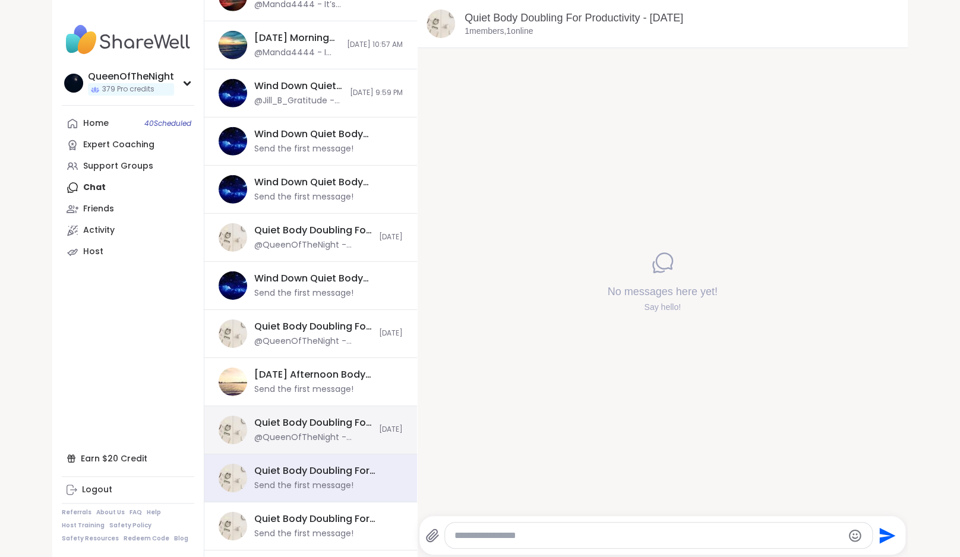
click at [324, 436] on div "@QueenOfTheNight - ***Body Doubling Session Guidelines*** - **Respect the focus…" at bounding box center [313, 438] width 118 height 12
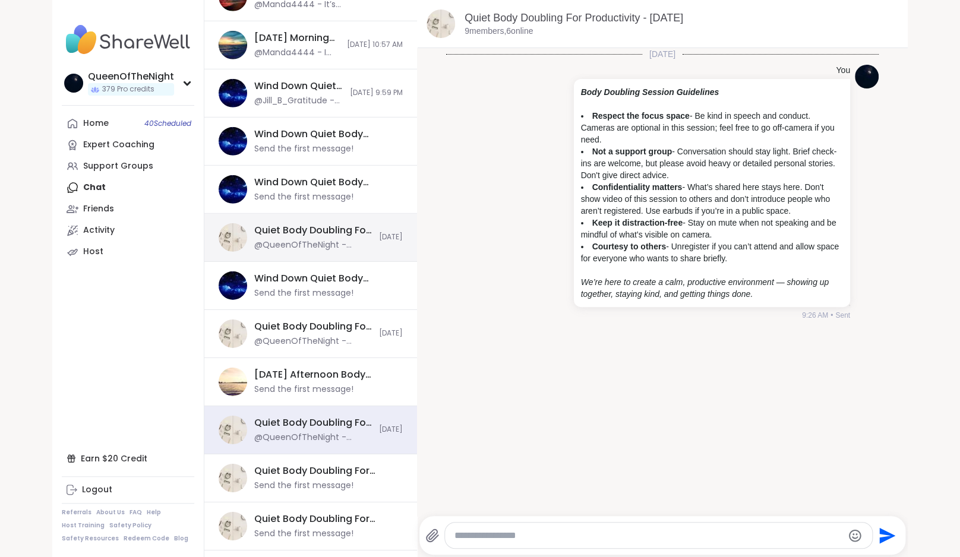
click at [313, 255] on div "Quiet Body Doubling For Productivity - Monday, Oct 13 @QueenOfTheNight - ***Bod…" at bounding box center [310, 238] width 213 height 48
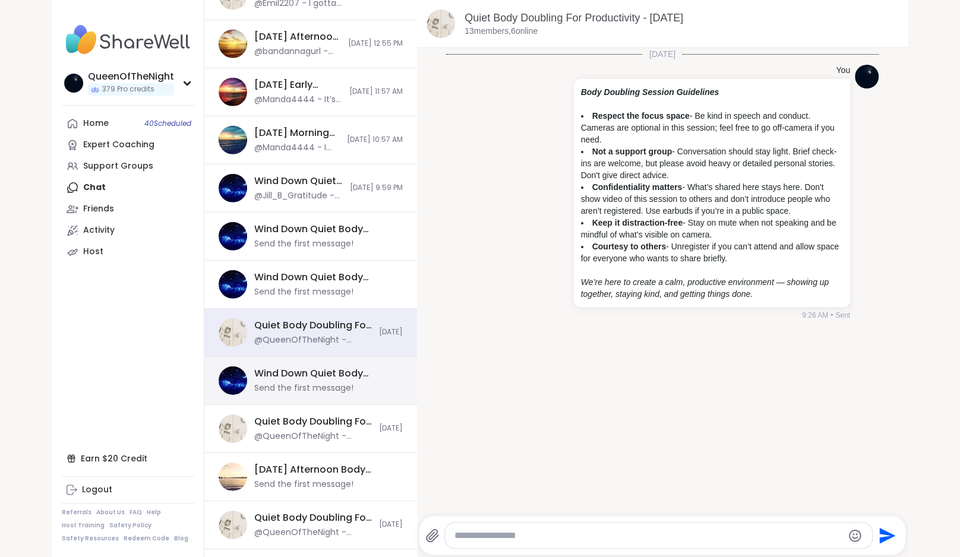
scroll to position [1327, 0]
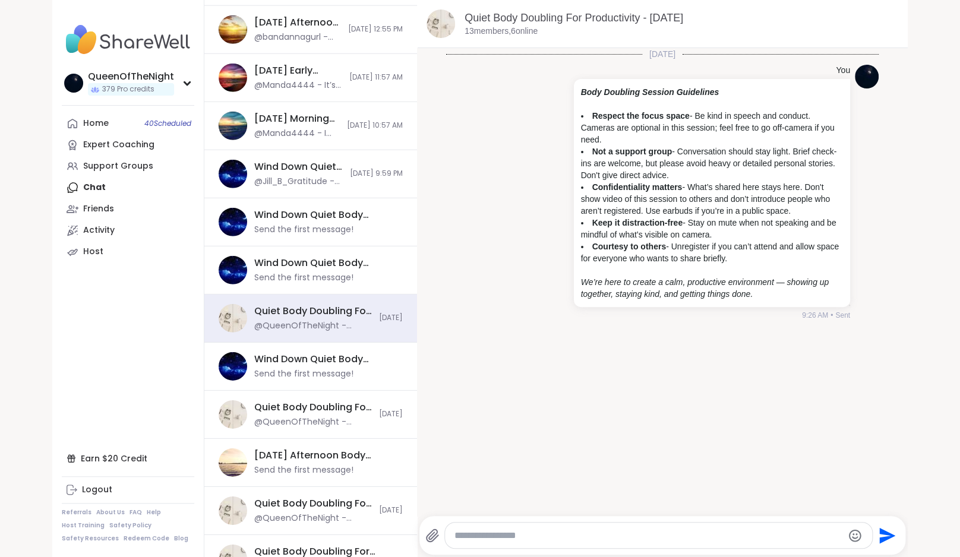
click at [536, 537] on textarea "Type your message" at bounding box center [648, 536] width 388 height 12
paste textarea "**********"
type textarea "**********"
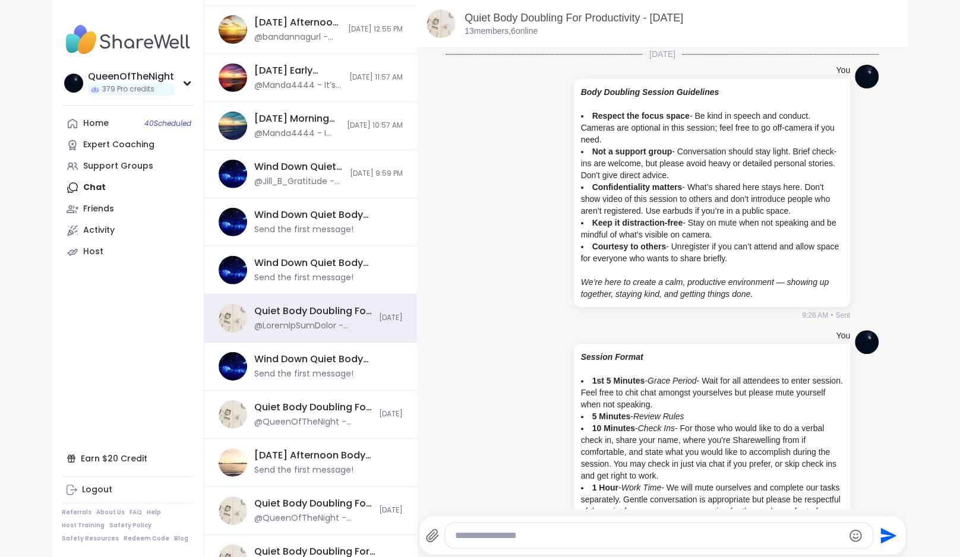
scroll to position [131, 0]
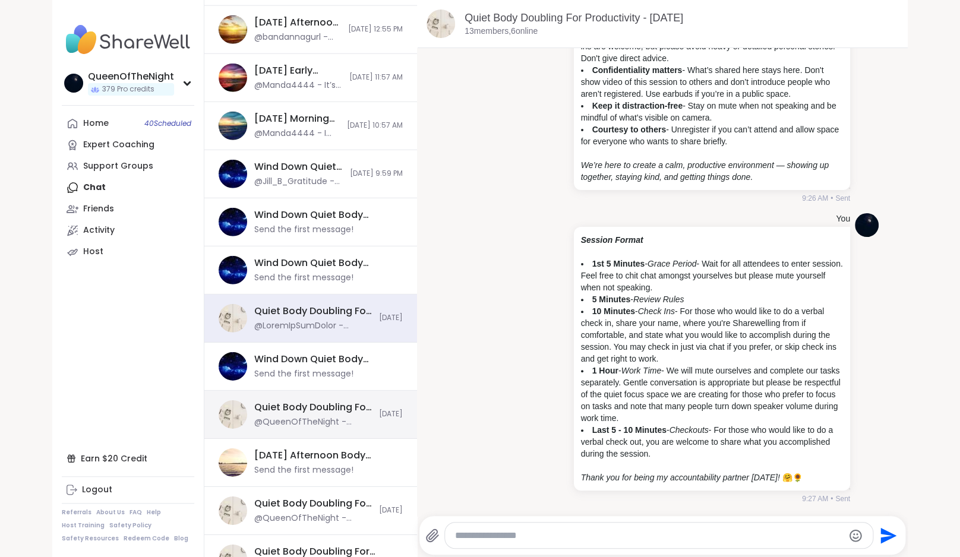
click at [323, 401] on div "Quiet Body Doubling For Productivity - [DATE]" at bounding box center [313, 407] width 118 height 13
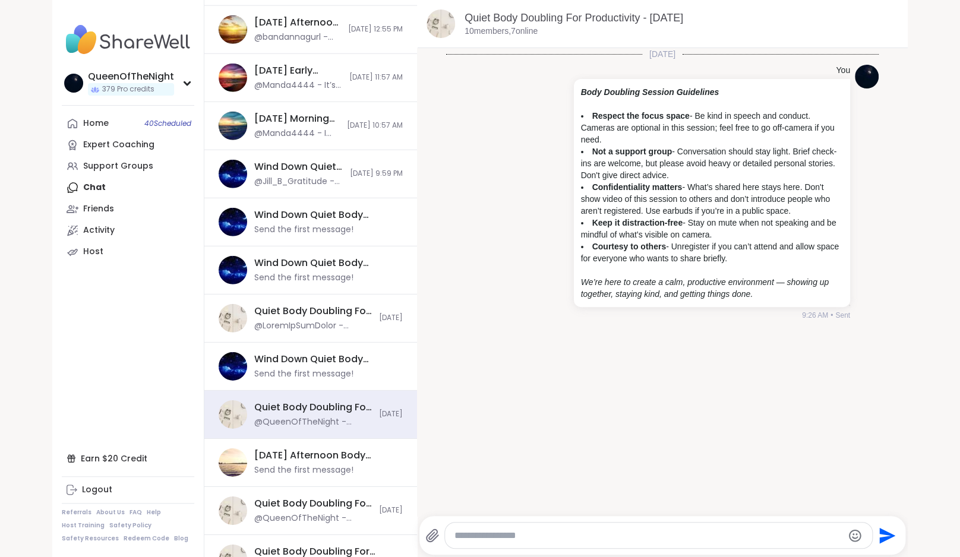
click at [542, 538] on textarea "Type your message" at bounding box center [648, 536] width 388 height 12
paste textarea "**********"
type textarea "**********"
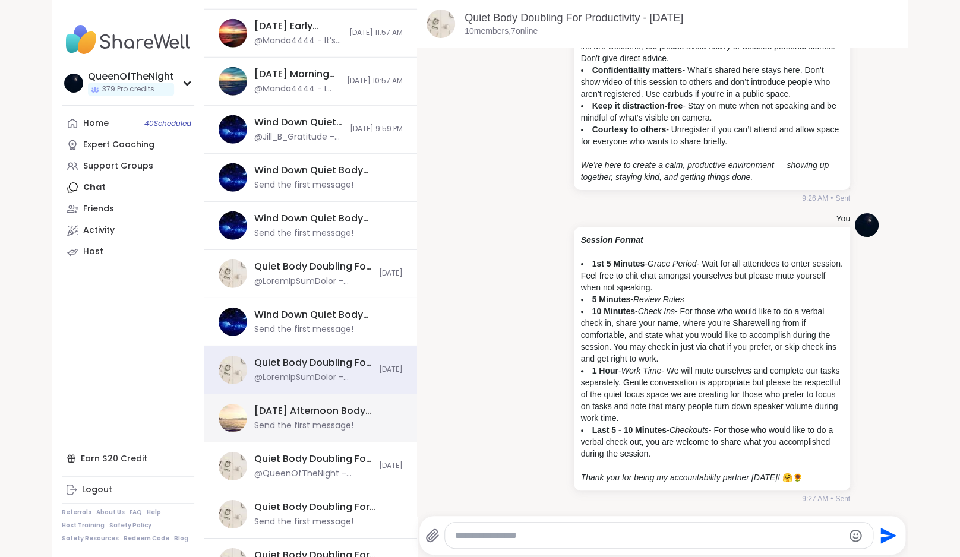
scroll to position [1372, 0]
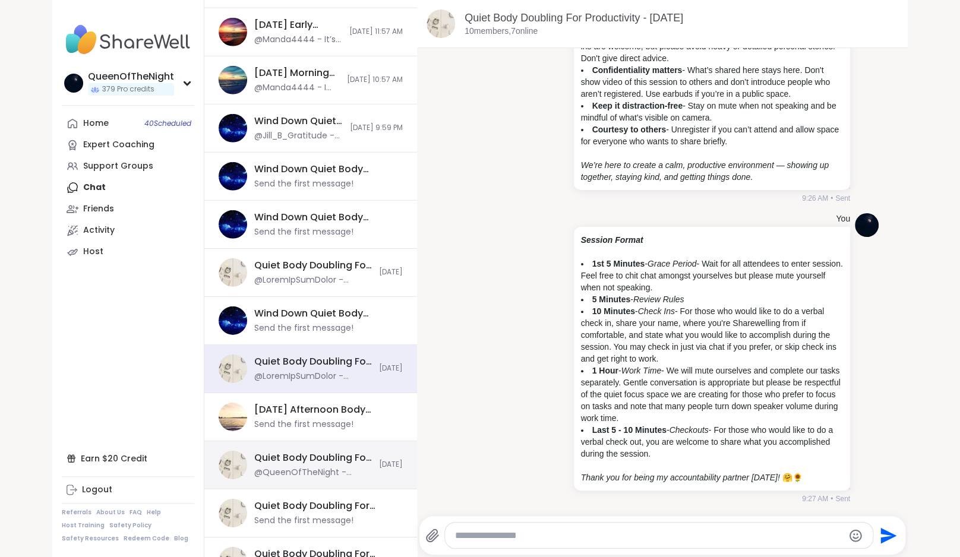
click at [307, 465] on div "Quiet Body Doubling For Productivity - Monday, Oct 13 @QueenOfTheNight - ***Bod…" at bounding box center [313, 464] width 118 height 27
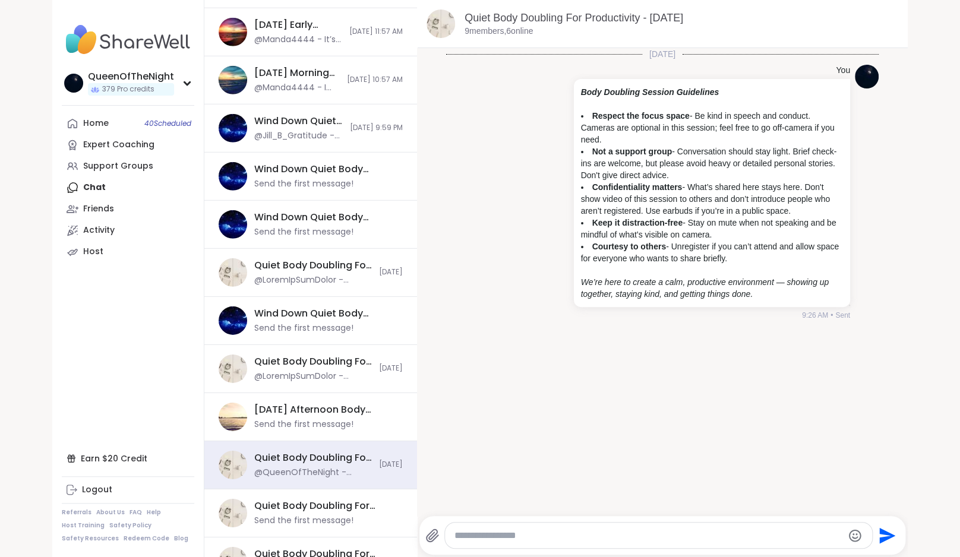
click at [489, 533] on textarea "Type your message" at bounding box center [648, 536] width 388 height 12
paste textarea "**********"
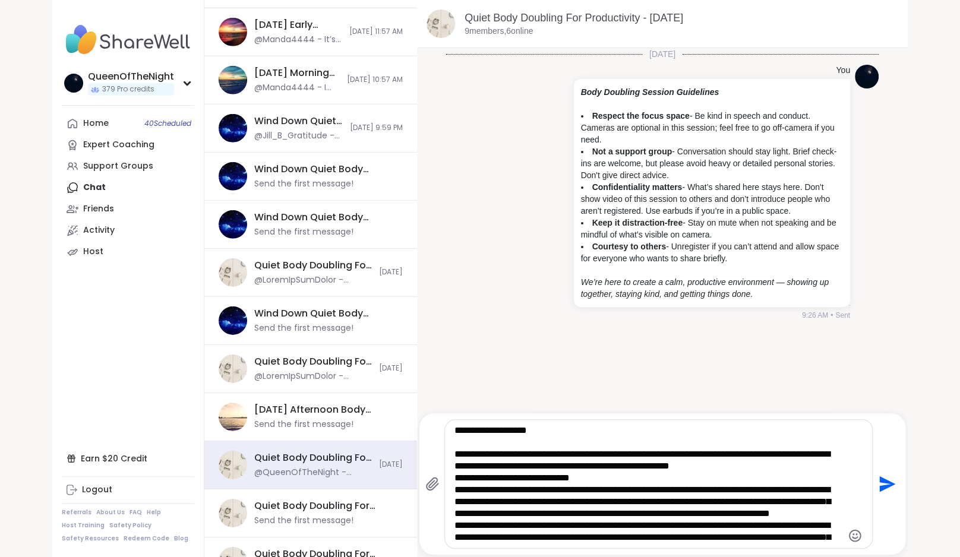
type textarea "**********"
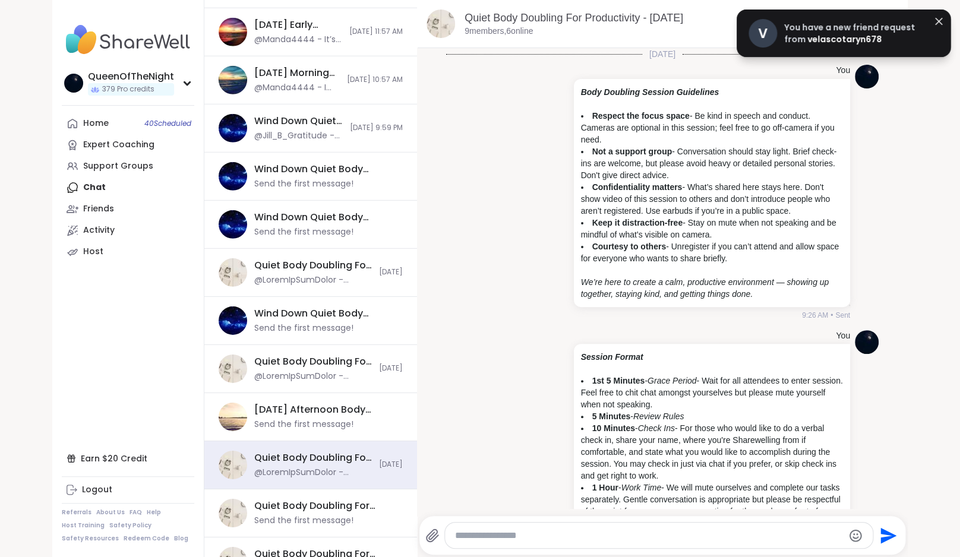
scroll to position [131, 0]
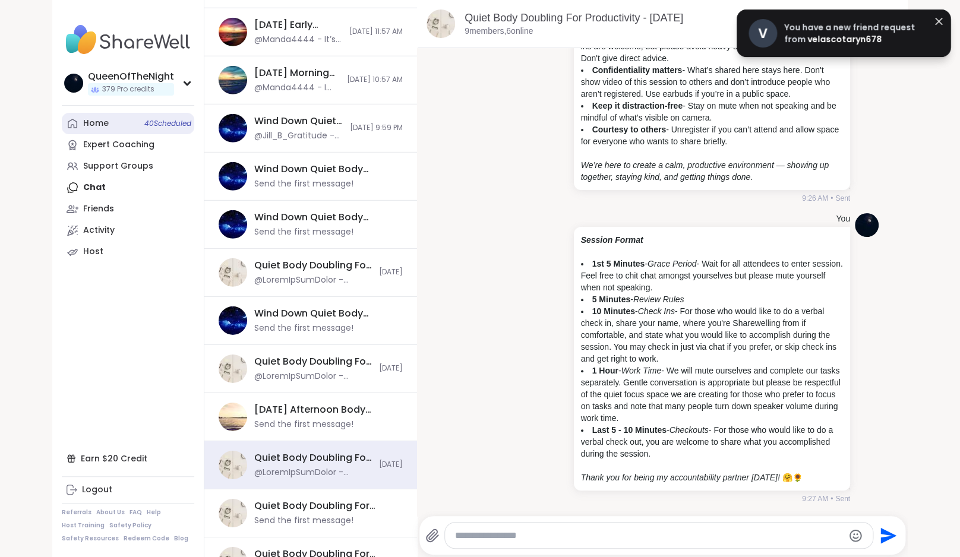
click at [84, 128] on div "Home 40 Scheduled" at bounding box center [96, 124] width 26 height 12
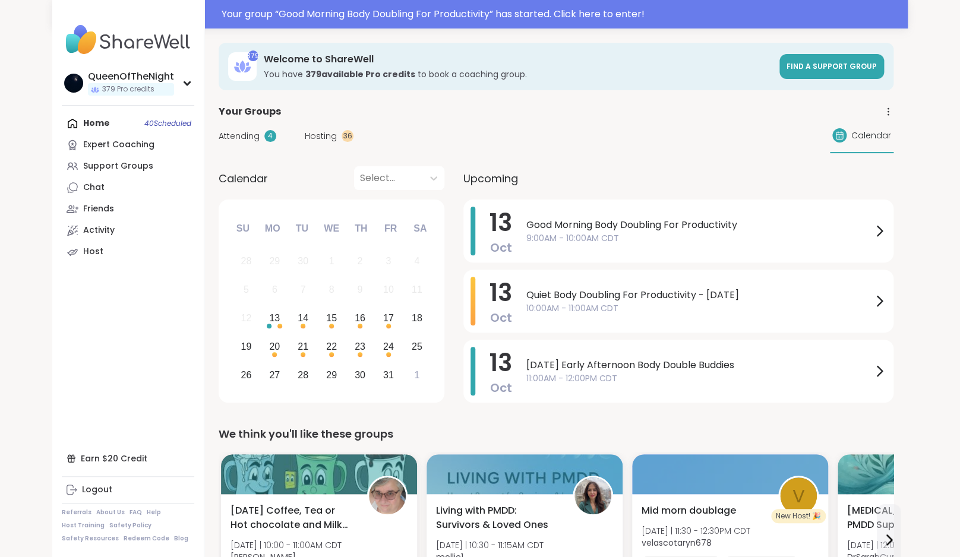
click at [322, 131] on span "Hosting" at bounding box center [321, 136] width 32 height 12
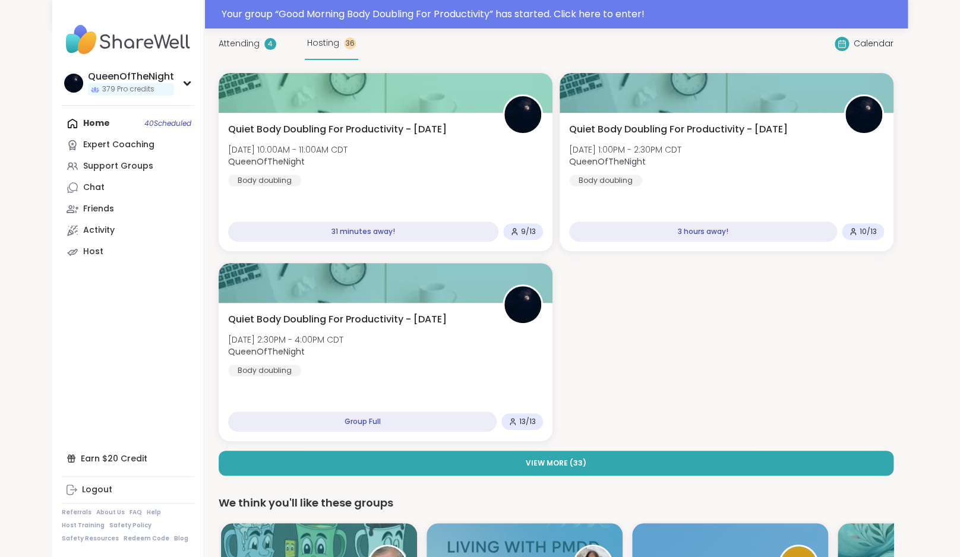
scroll to position [92, 0]
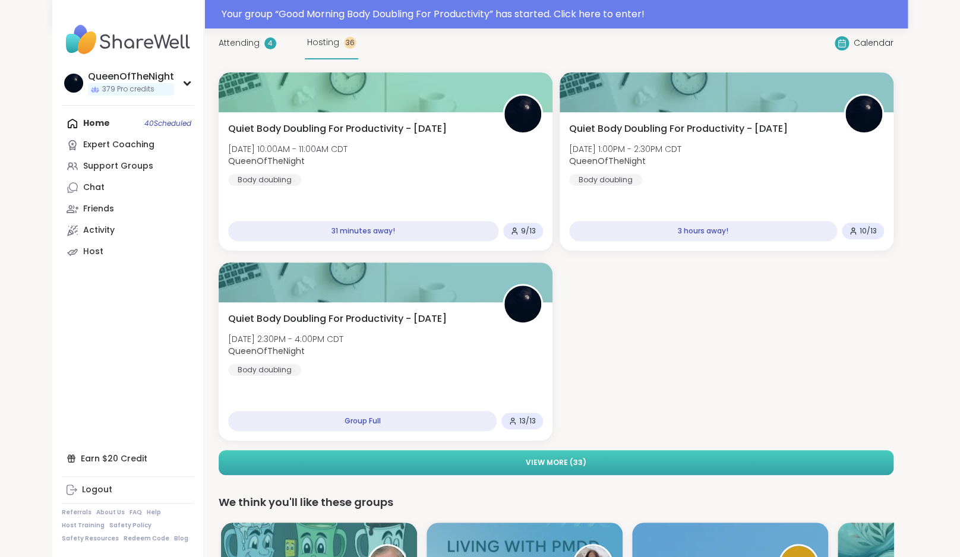
click at [613, 459] on button "View More ( 33 )" at bounding box center [556, 462] width 675 height 25
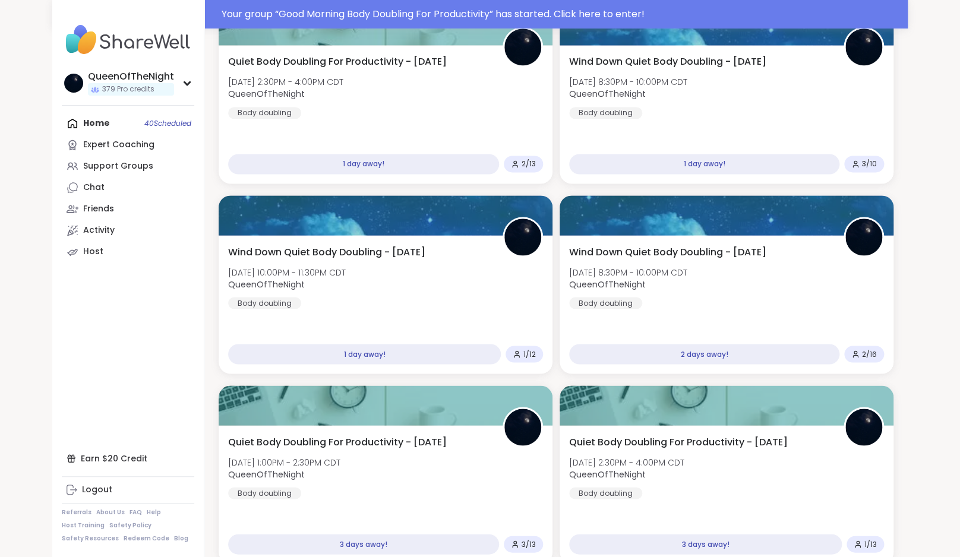
scroll to position [728, 0]
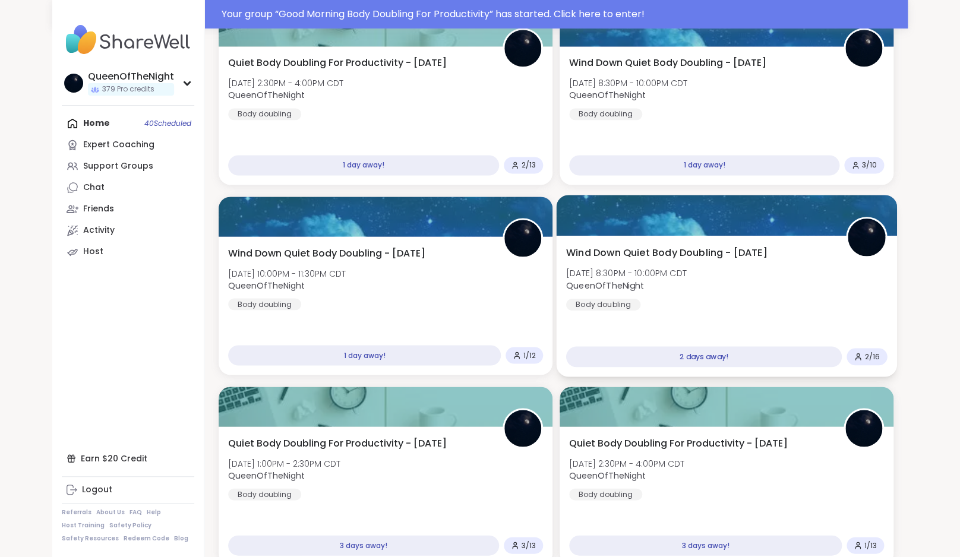
click at [746, 253] on span "Wind Down Quiet Body Doubling - Wednesday" at bounding box center [666, 252] width 201 height 14
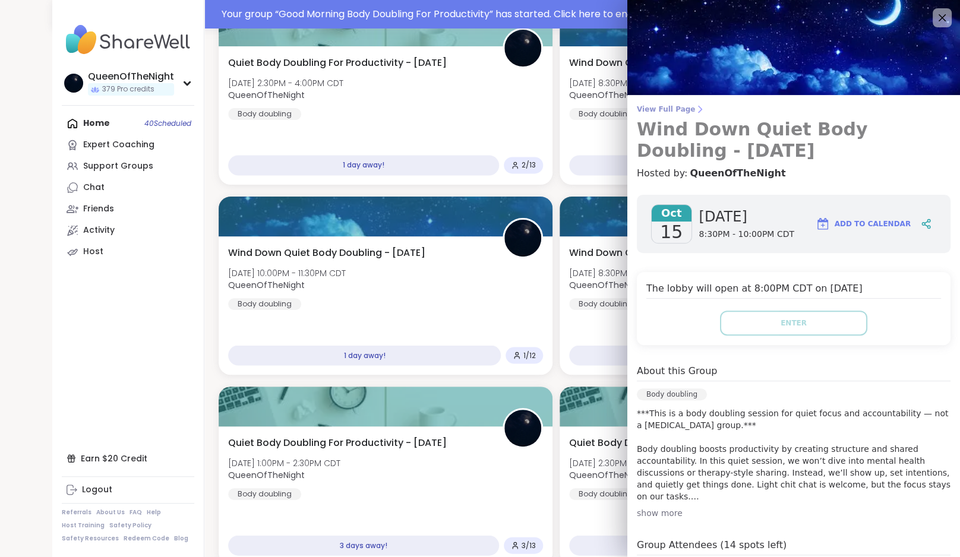
click at [682, 109] on span "View Full Page" at bounding box center [794, 110] width 314 height 10
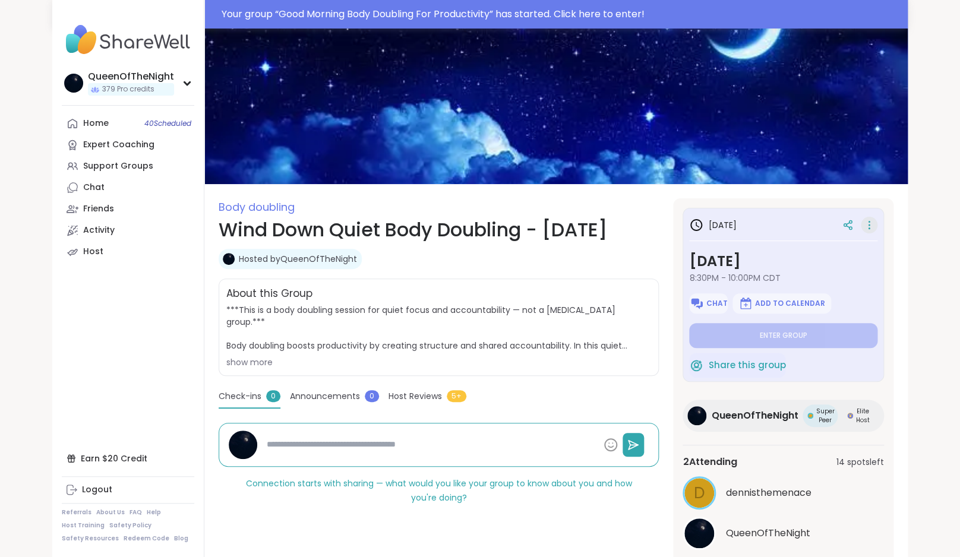
click at [871, 227] on icon at bounding box center [869, 225] width 12 height 17
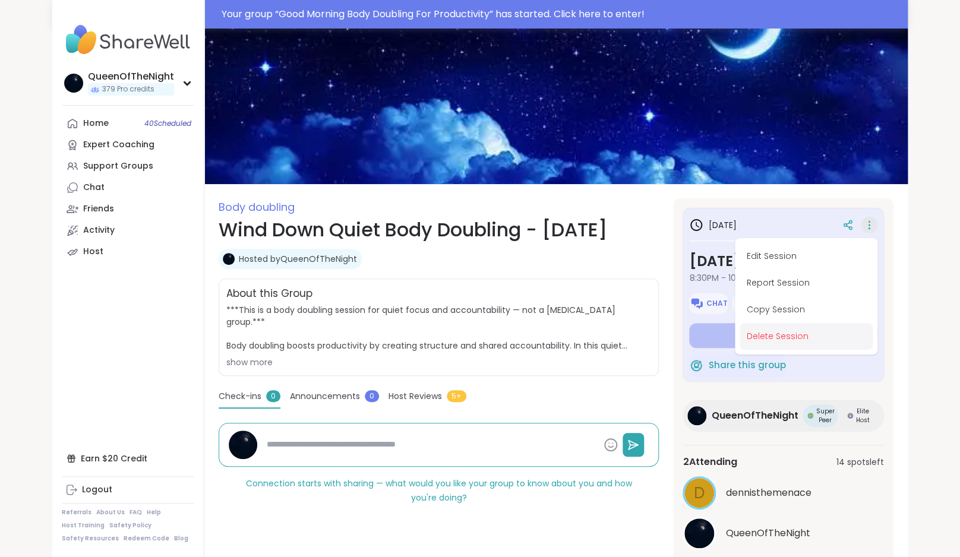
click at [796, 336] on button "Delete Session" at bounding box center [805, 336] width 133 height 27
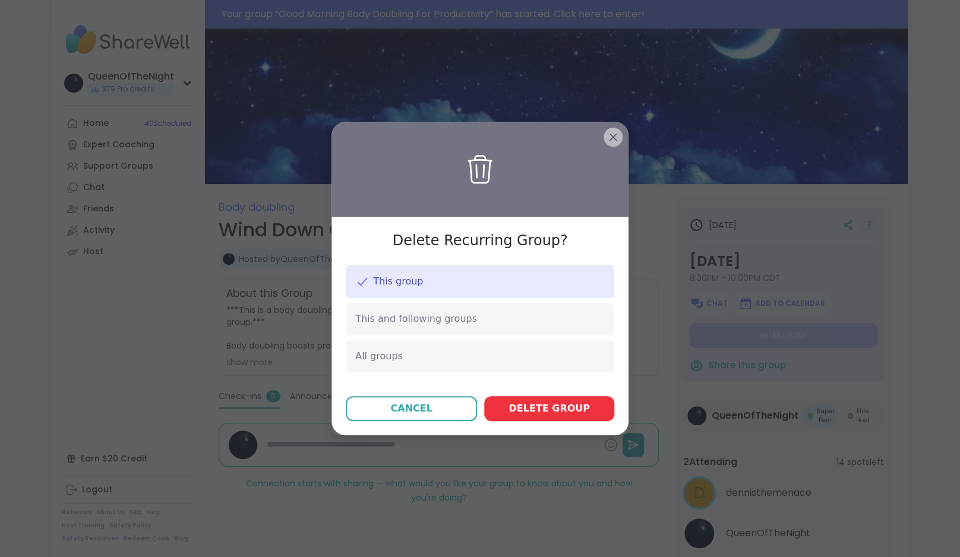
click at [577, 413] on span "Delete group" at bounding box center [548, 408] width 81 height 14
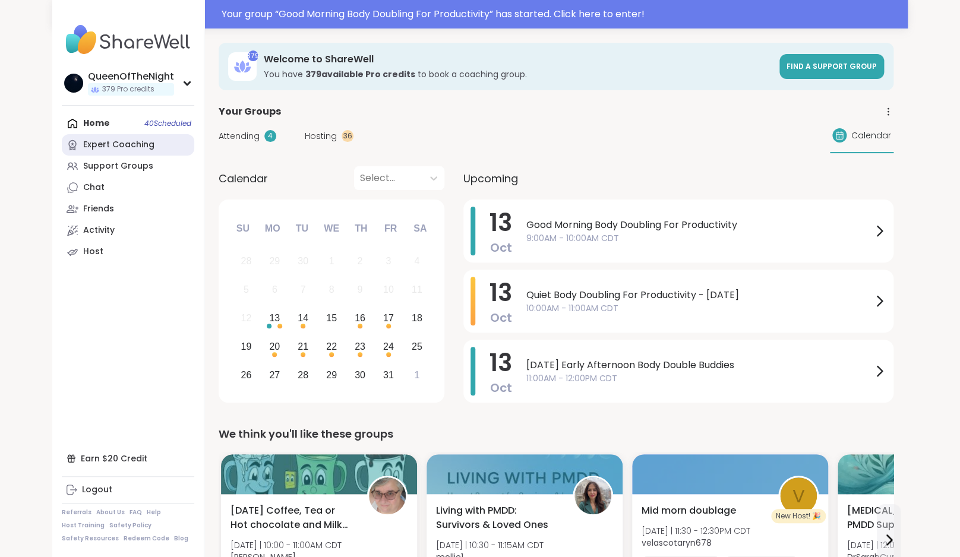
click at [131, 144] on div "Expert Coaching" at bounding box center [118, 145] width 71 height 12
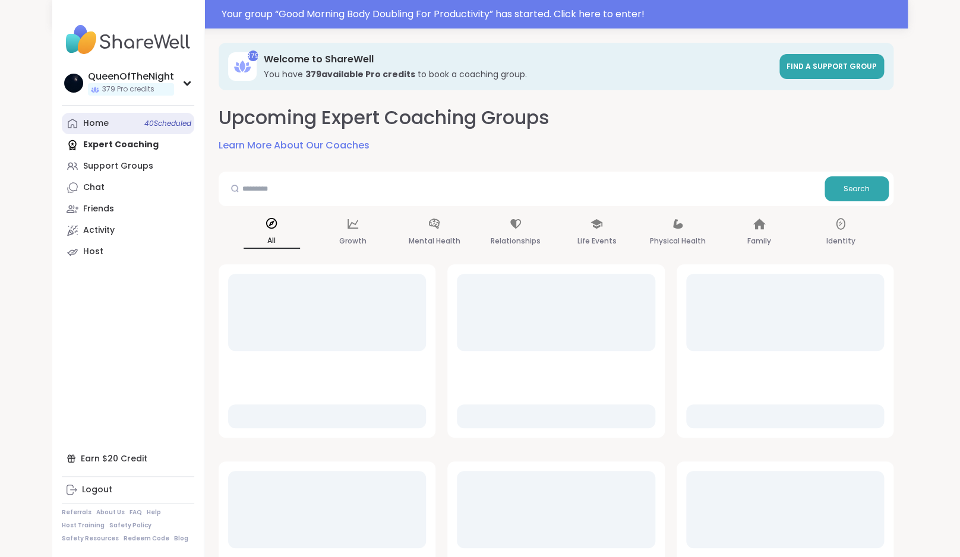
click at [125, 122] on link "Home 40 Scheduled" at bounding box center [128, 123] width 132 height 21
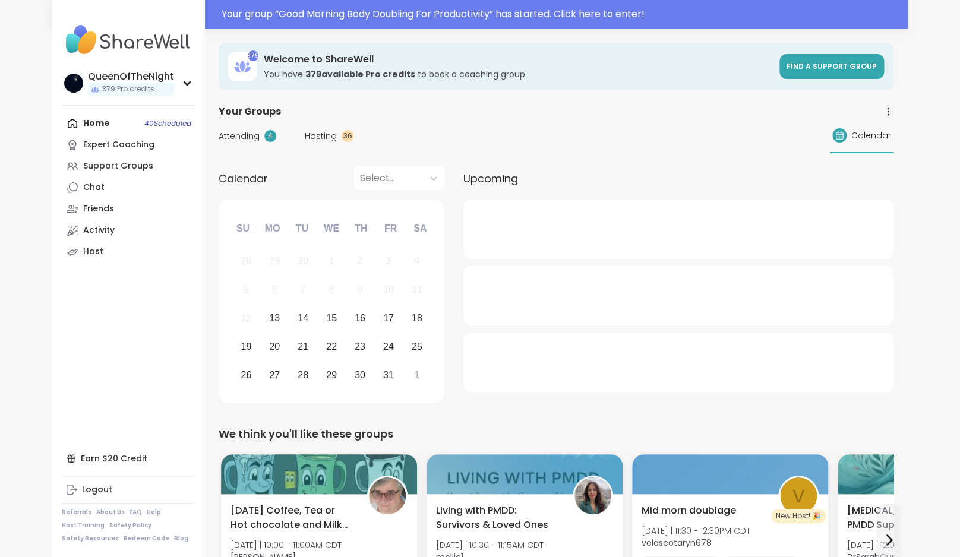
click at [317, 137] on span "Hosting" at bounding box center [321, 136] width 32 height 12
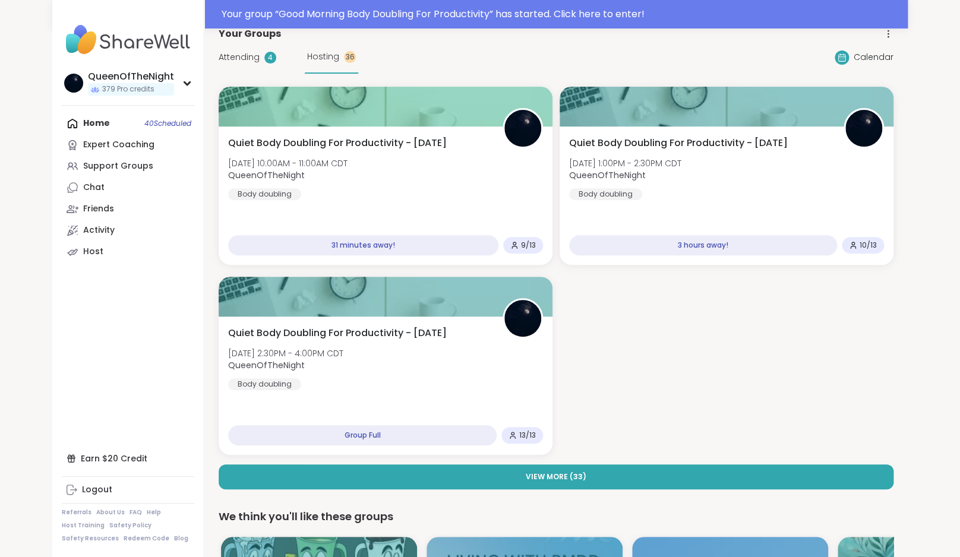
scroll to position [96, 0]
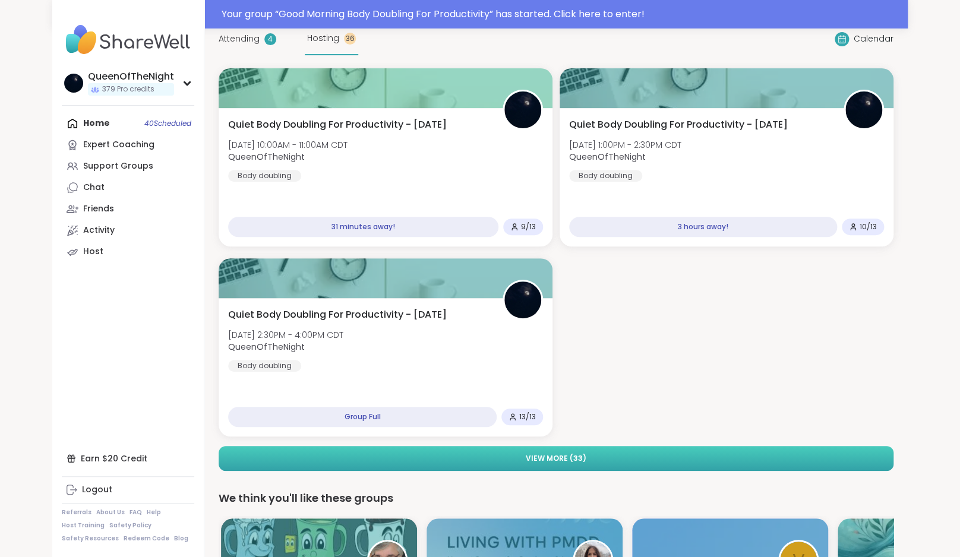
click at [583, 464] on button "View More ( 33 )" at bounding box center [556, 458] width 675 height 25
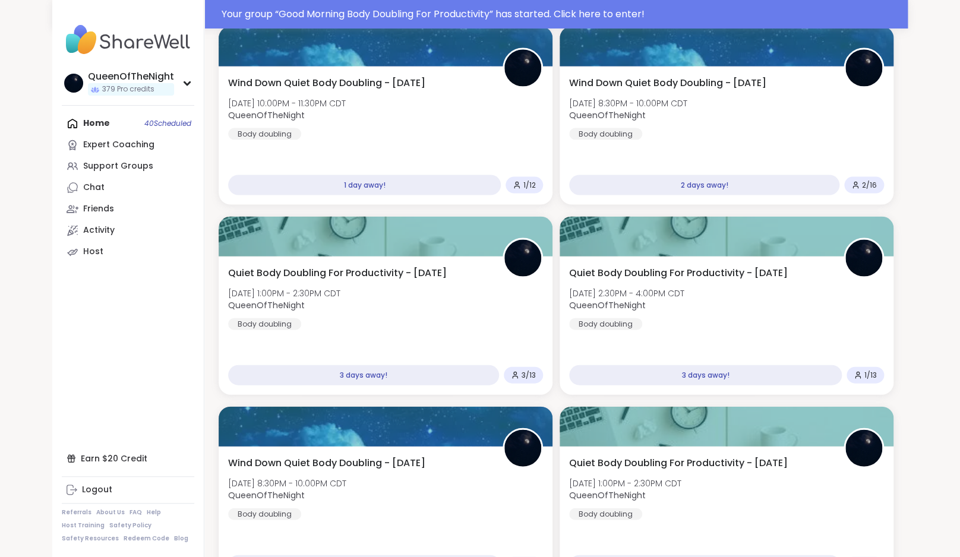
scroll to position [897, 0]
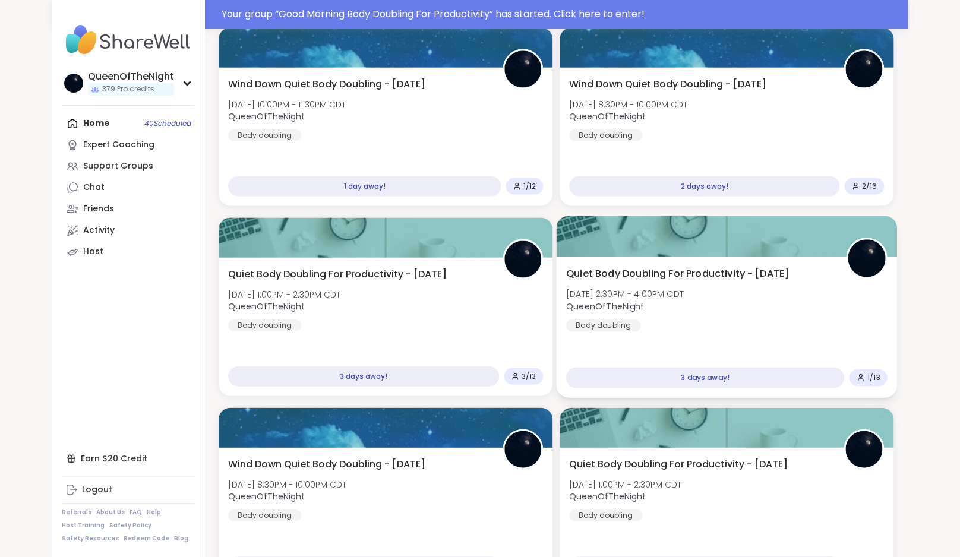
click at [683, 305] on span "QueenOfTheNight" at bounding box center [625, 306] width 118 height 12
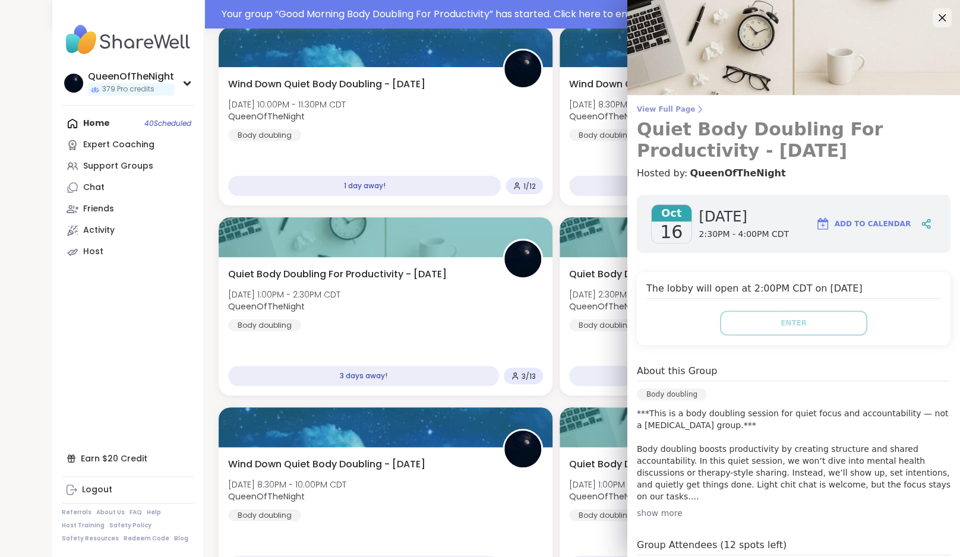
click at [678, 112] on span "View Full Page" at bounding box center [794, 110] width 314 height 10
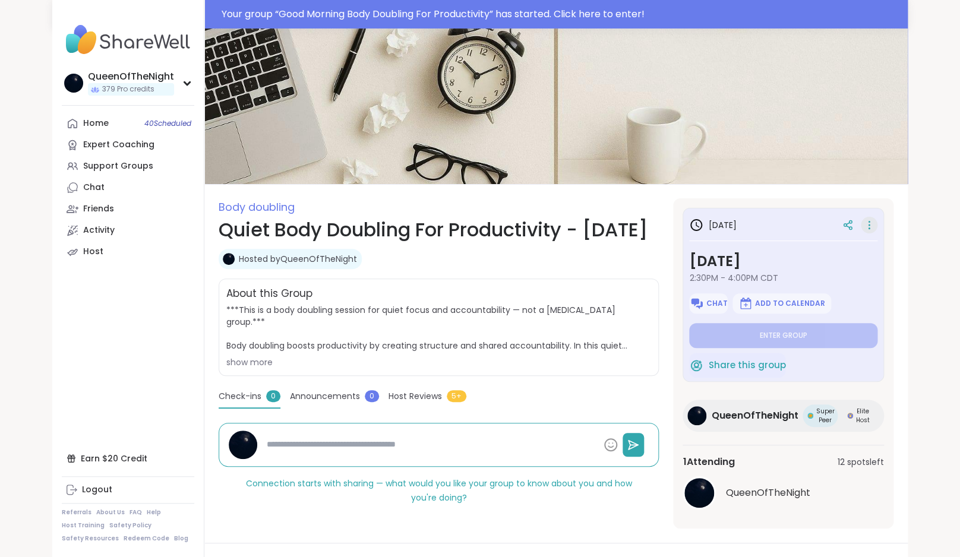
click at [869, 226] on icon at bounding box center [869, 225] width 12 height 17
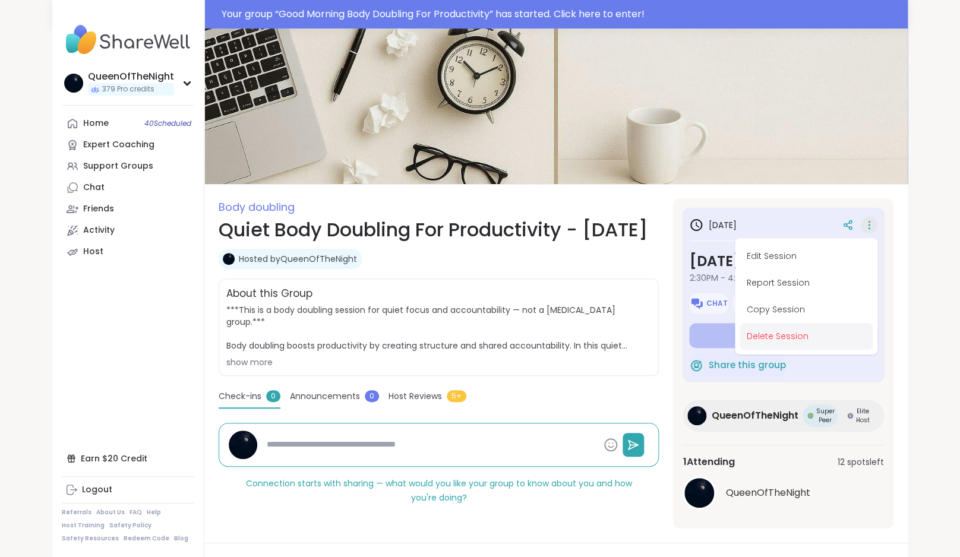
click at [817, 337] on button "Delete Session" at bounding box center [805, 336] width 133 height 27
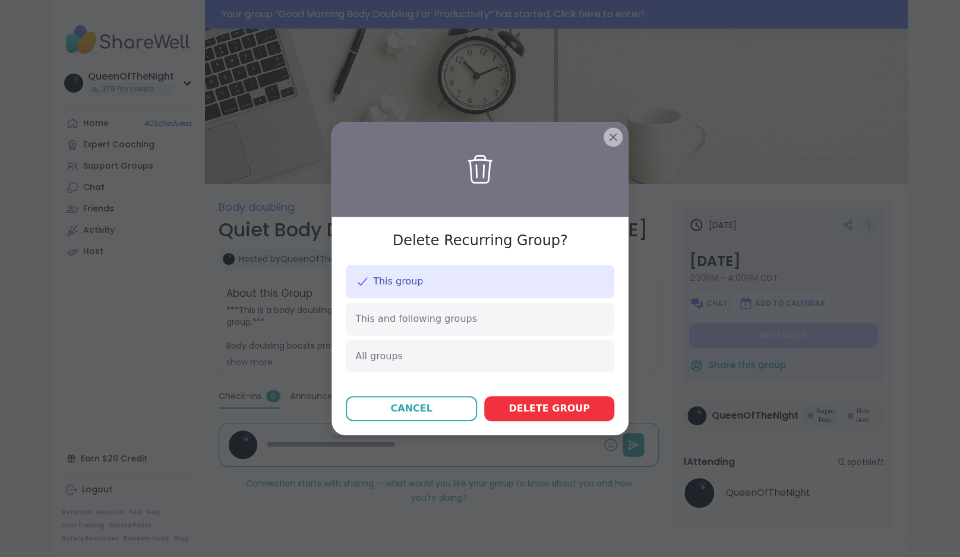
click at [569, 405] on span "Delete group" at bounding box center [548, 408] width 81 height 14
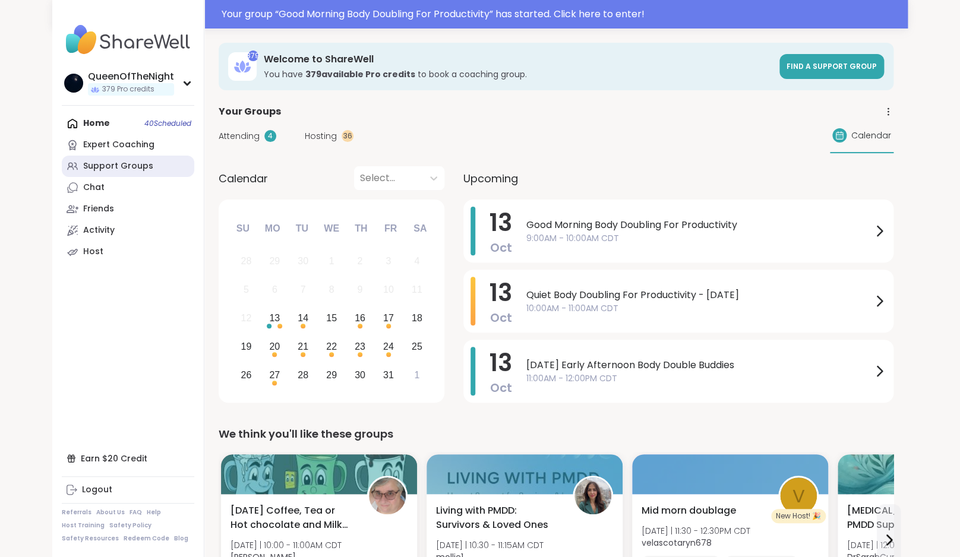
click at [151, 162] on link "Support Groups" at bounding box center [128, 166] width 132 height 21
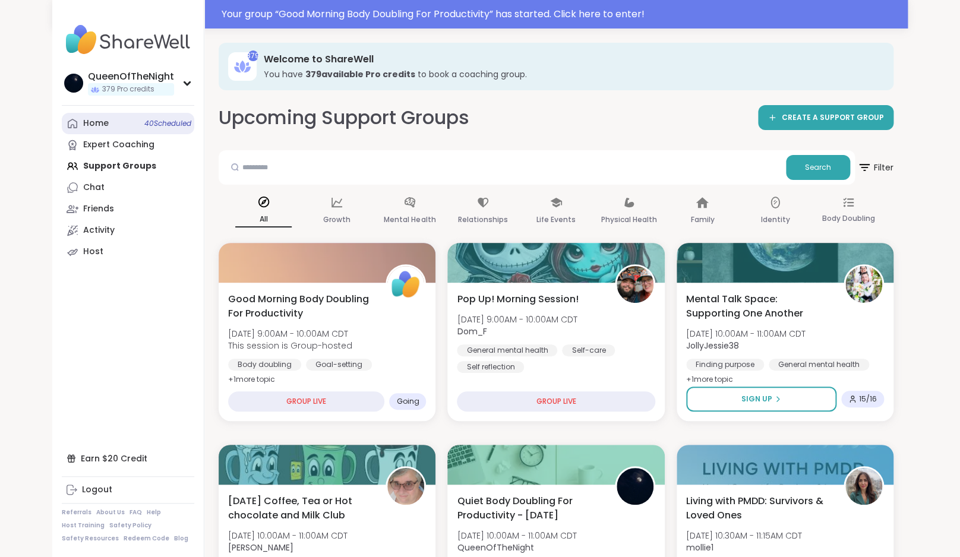
click at [107, 131] on link "Home 40 Scheduled" at bounding box center [128, 123] width 132 height 21
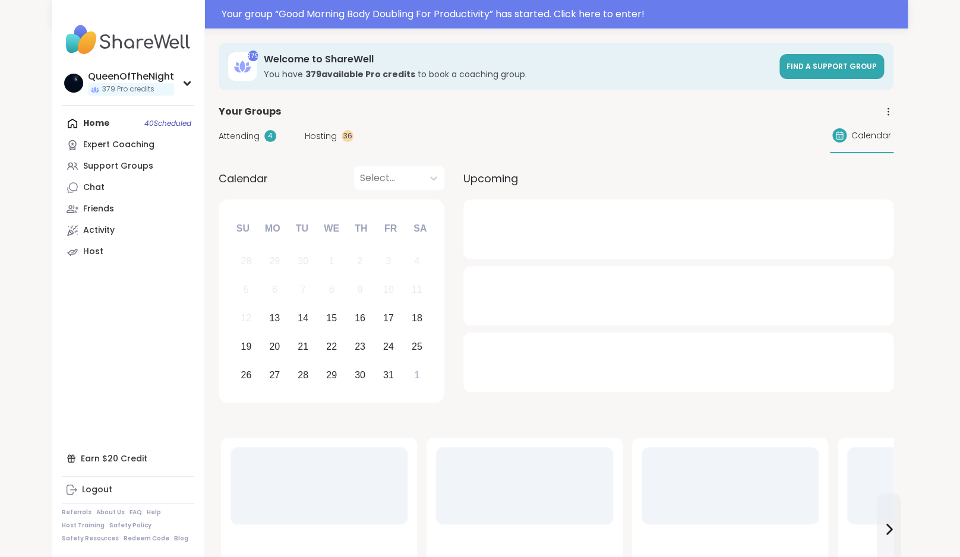
click at [316, 140] on span "Hosting" at bounding box center [321, 136] width 32 height 12
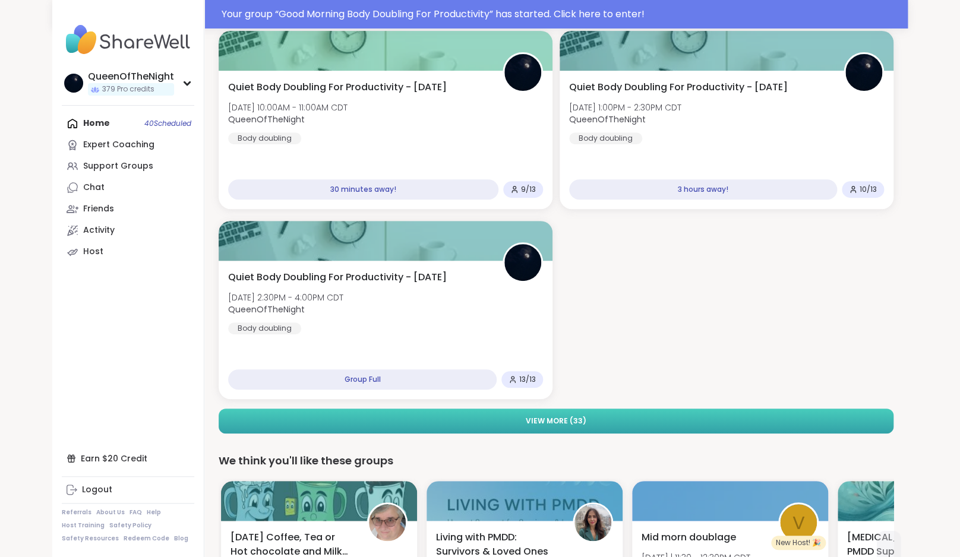
click at [643, 420] on button "View More ( 33 )" at bounding box center [556, 421] width 675 height 25
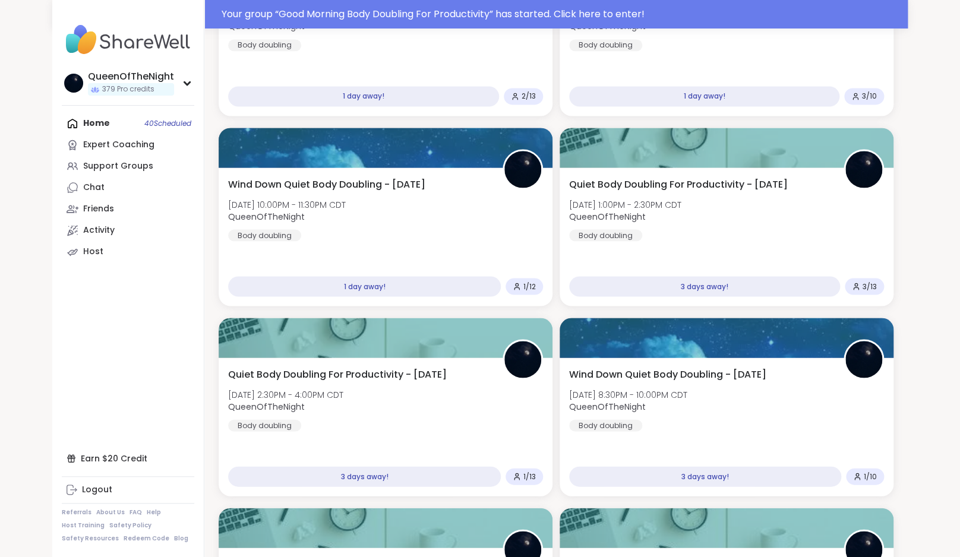
scroll to position [796, 0]
click at [697, 234] on div "Quiet Body Doubling For Productivity - Thursday Thu, Oct 16 | 1:00PM - 2:30PM C…" at bounding box center [726, 209] width 321 height 65
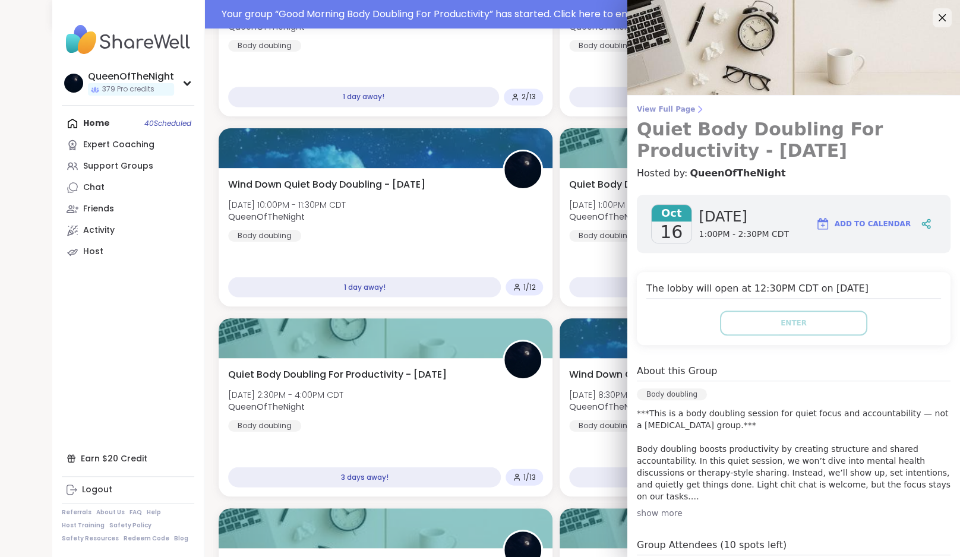
click at [681, 108] on span "View Full Page" at bounding box center [794, 110] width 314 height 10
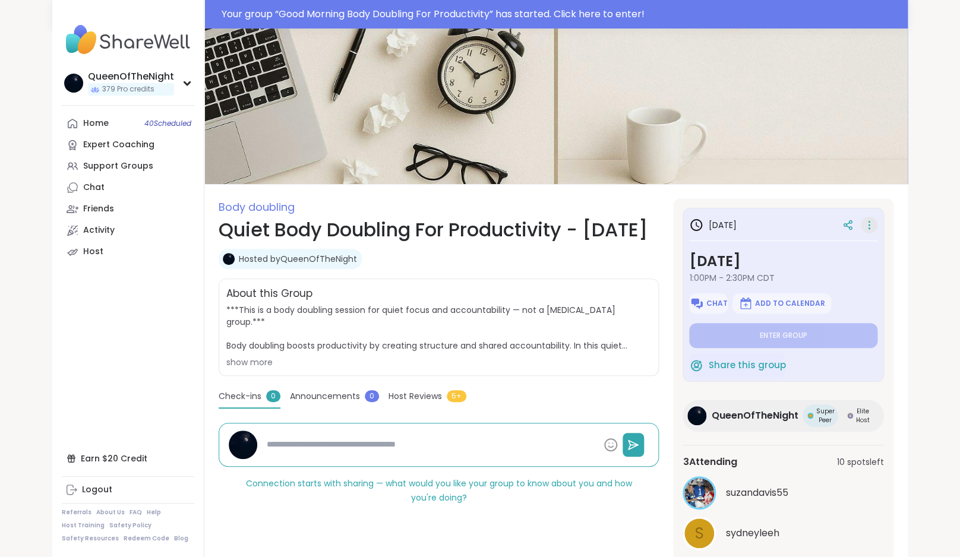
click at [866, 224] on icon at bounding box center [869, 225] width 12 height 17
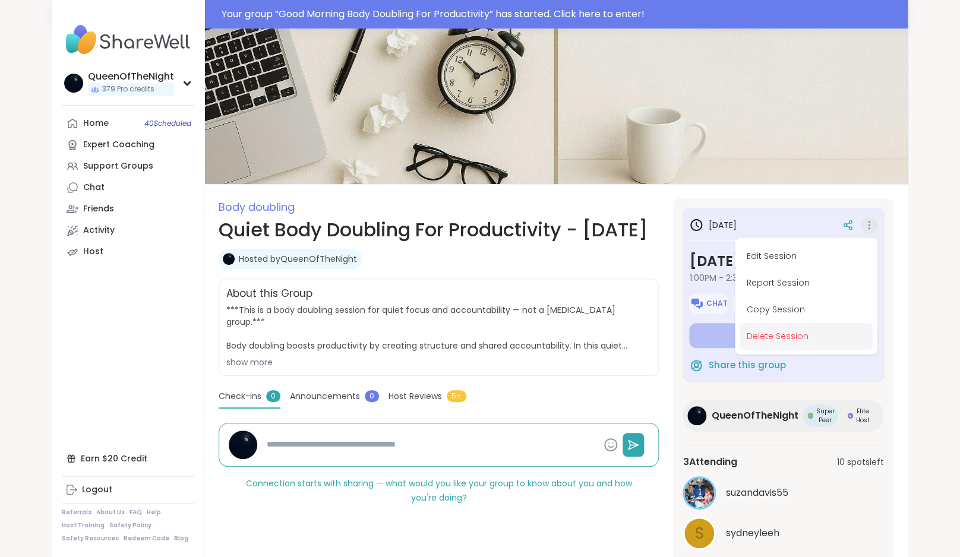
click at [798, 334] on button "Delete Session" at bounding box center [805, 336] width 133 height 27
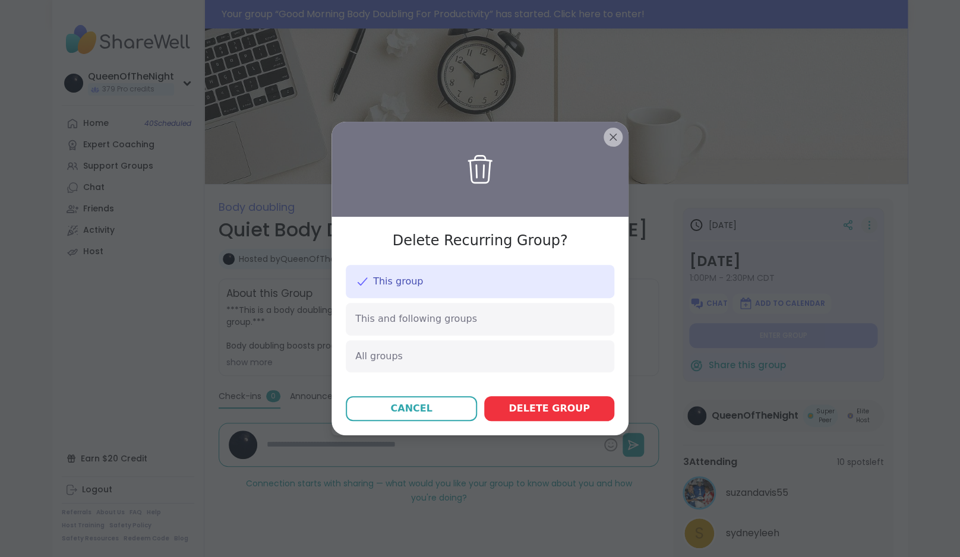
click at [571, 409] on span "Delete group" at bounding box center [548, 408] width 81 height 14
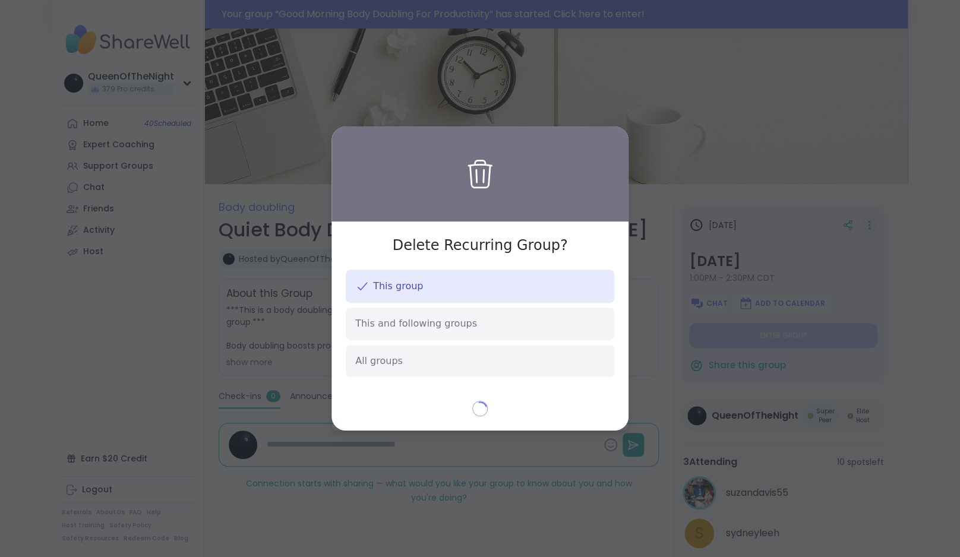
type textarea "*"
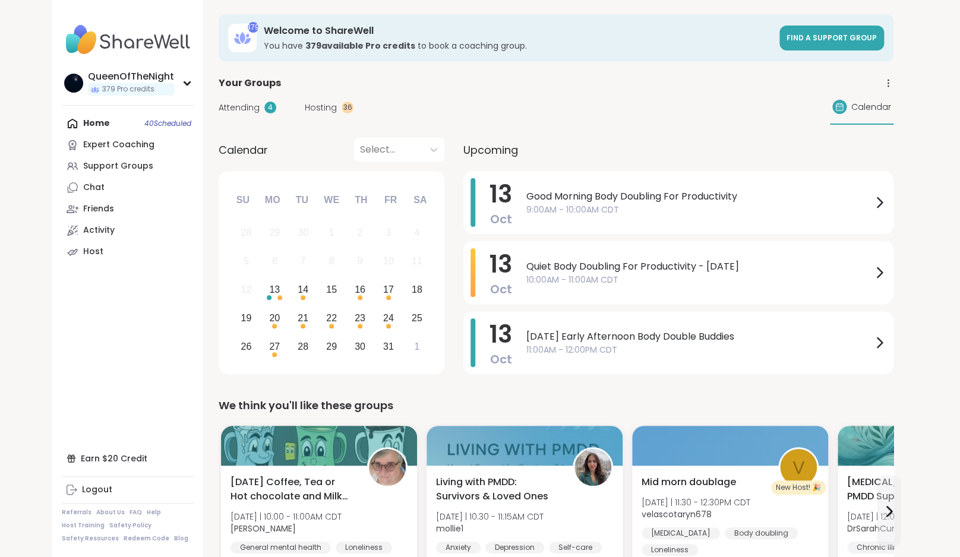
click at [318, 113] on span "Hosting" at bounding box center [321, 108] width 32 height 12
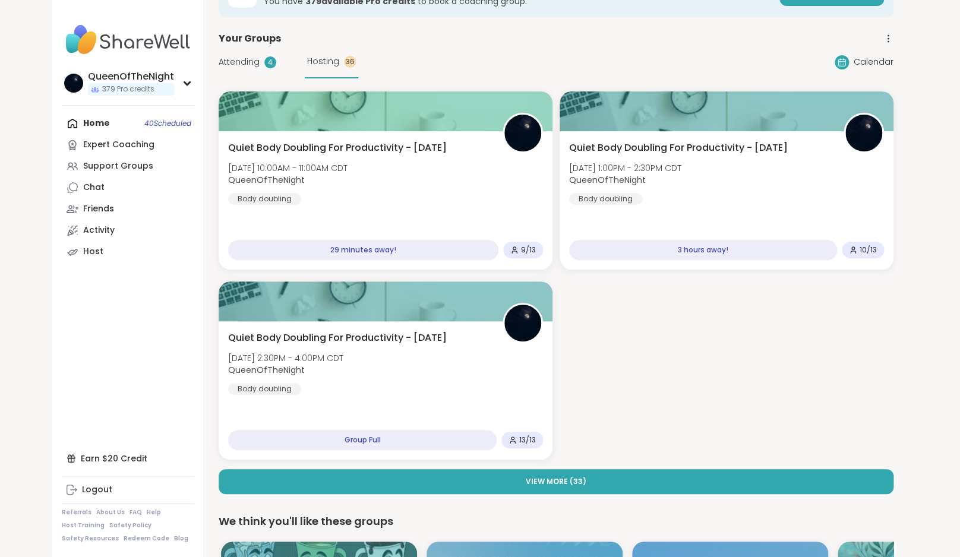
scroll to position [46, 0]
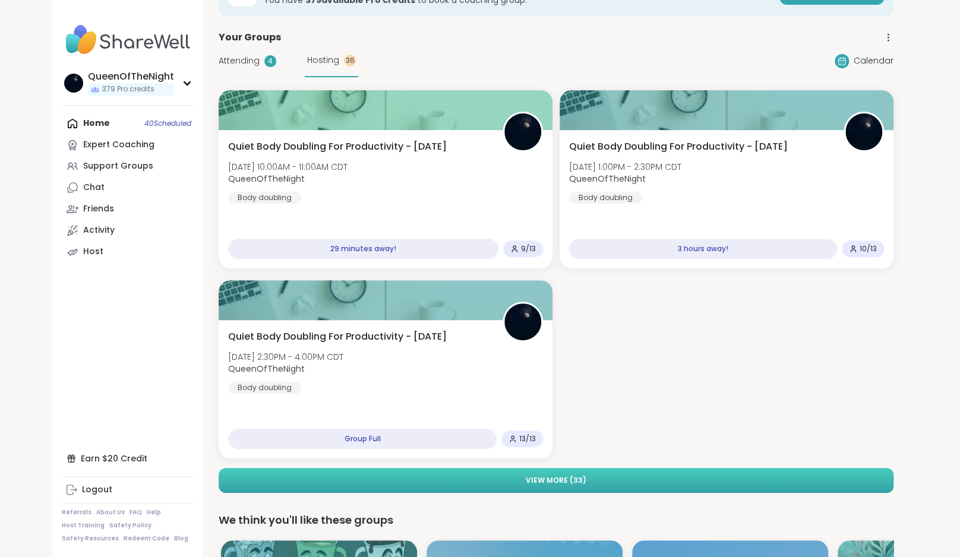
click at [645, 479] on button "View More ( 33 )" at bounding box center [556, 480] width 675 height 25
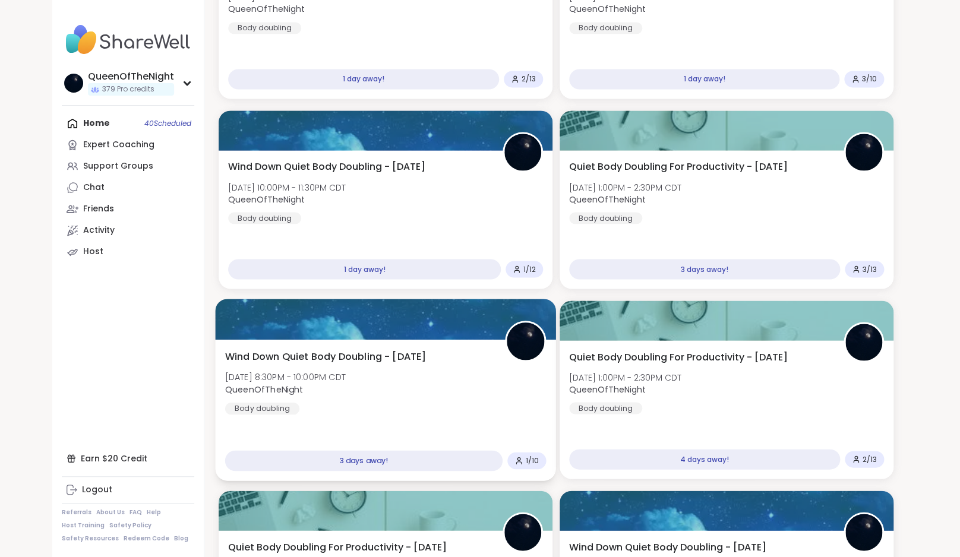
scroll to position [785, 0]
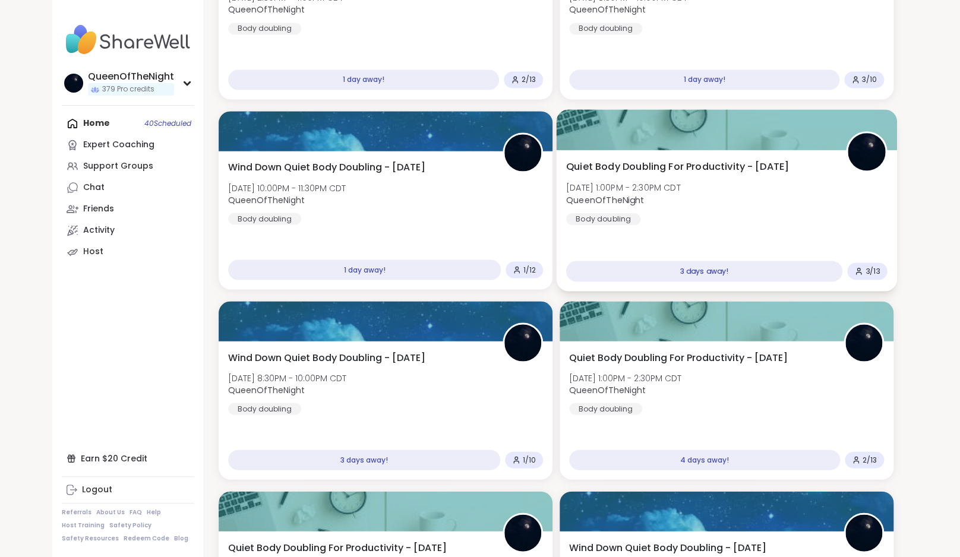
click at [684, 170] on span "Quiet Body Doubling For Productivity - Thursday" at bounding box center [677, 167] width 223 height 14
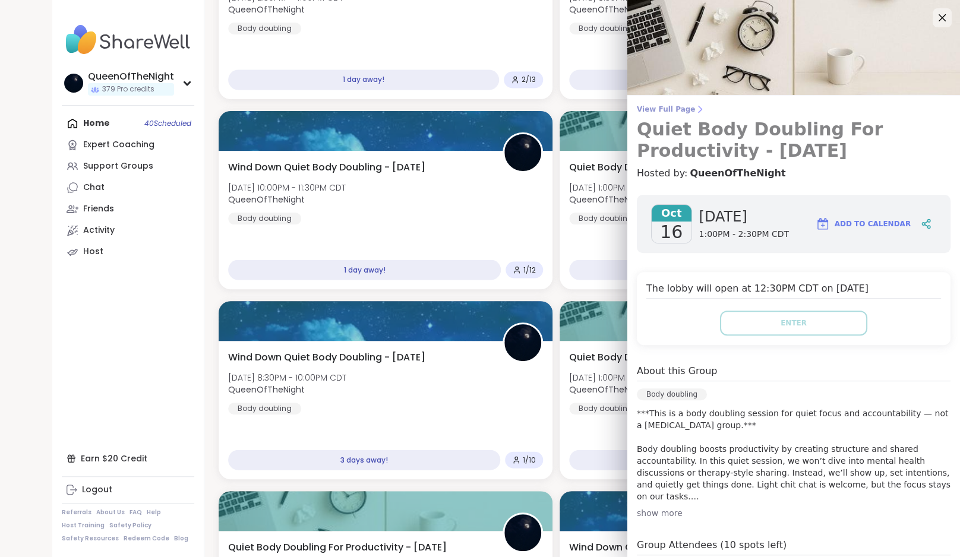
click at [673, 114] on link "View Full Page Quiet Body Doubling For Productivity - Thursday" at bounding box center [794, 133] width 314 height 57
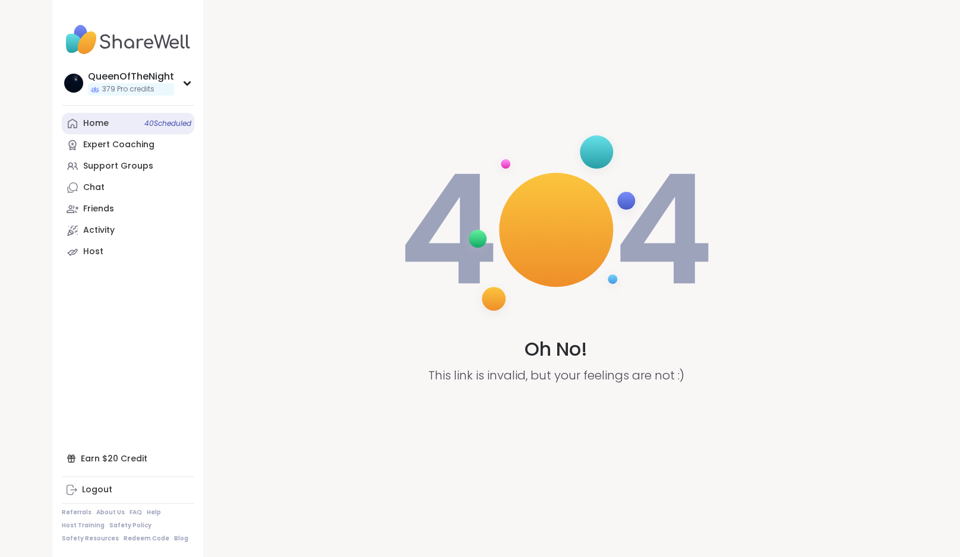
click at [97, 129] on div "Home 40 Scheduled" at bounding box center [96, 124] width 26 height 12
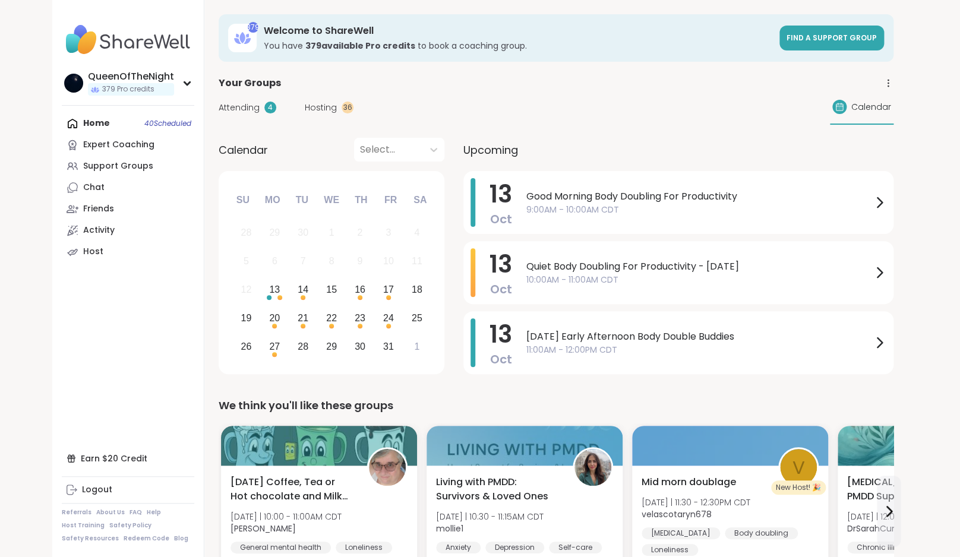
click at [318, 110] on span "Hosting" at bounding box center [321, 108] width 32 height 12
click at [327, 110] on span "Hosting" at bounding box center [321, 108] width 32 height 12
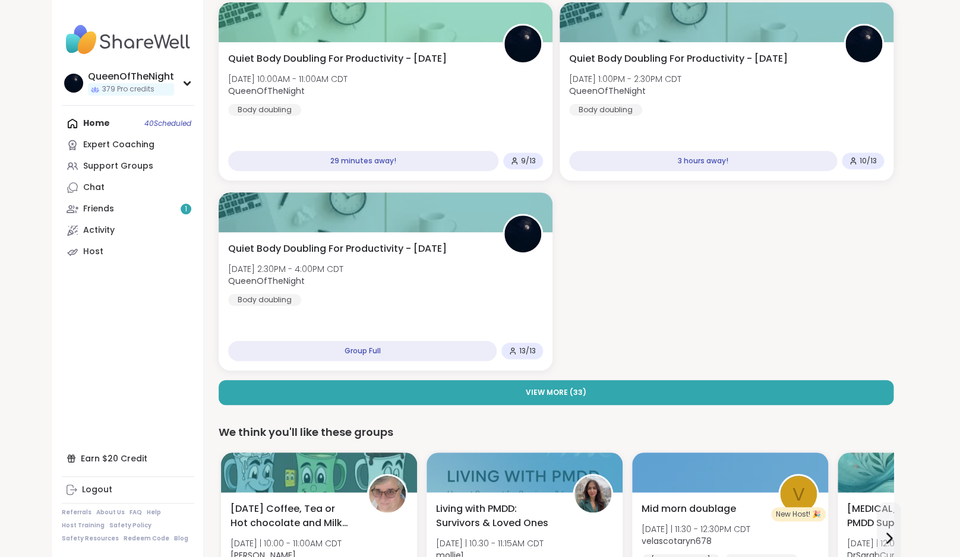
scroll to position [135, 0]
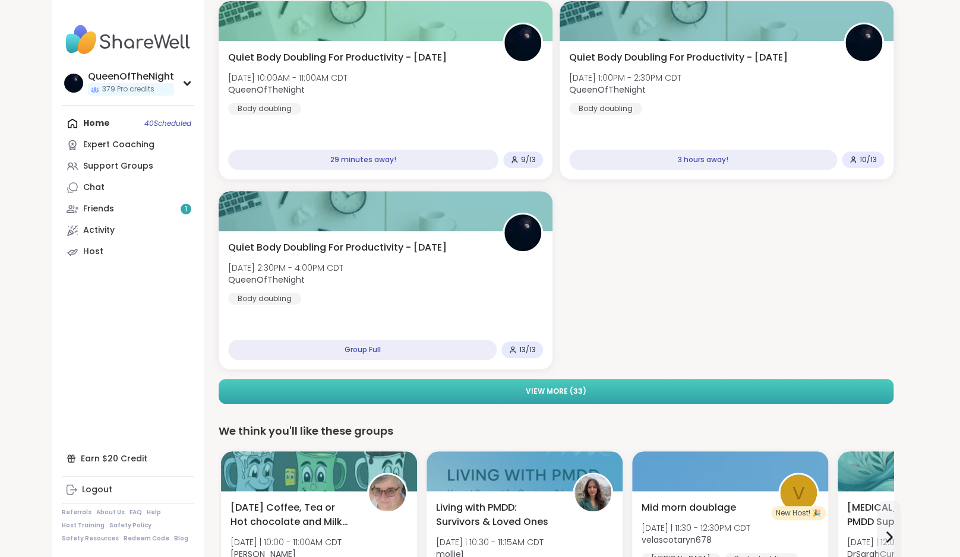
click at [654, 396] on button "View More ( 33 )" at bounding box center [556, 391] width 675 height 25
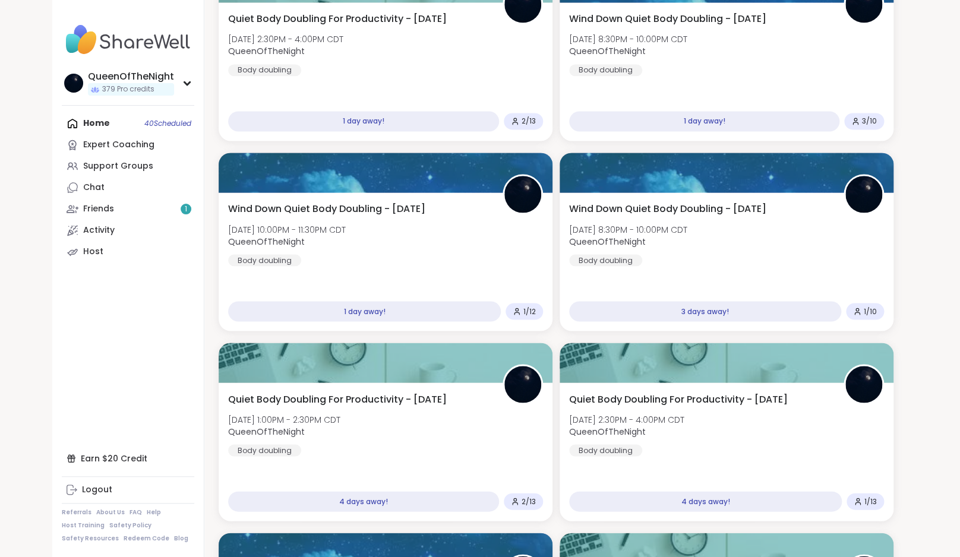
scroll to position [743, 0]
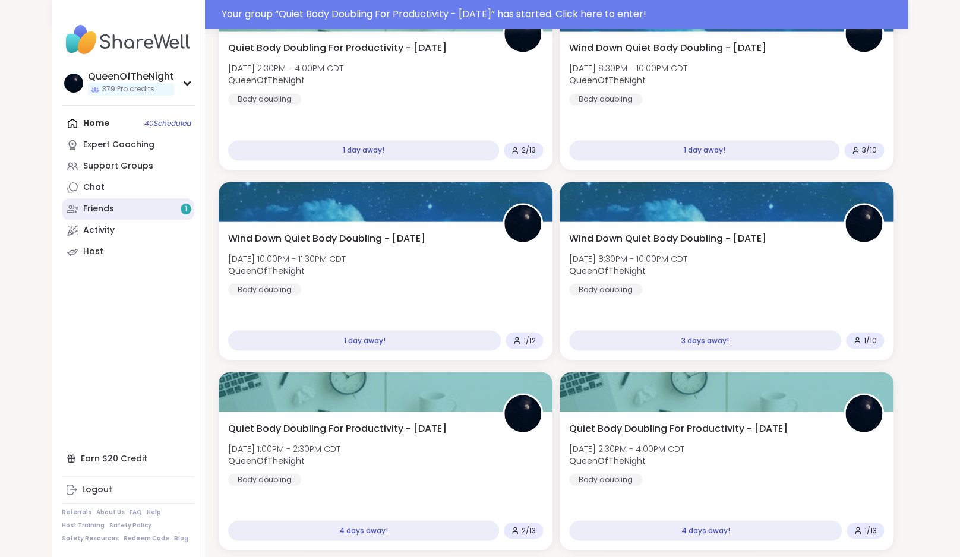
scroll to position [771, 0]
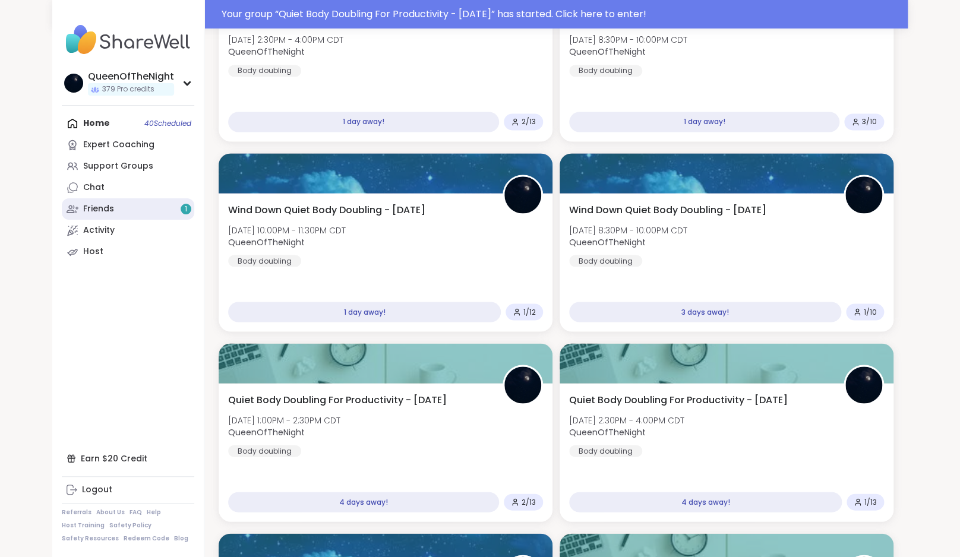
click at [138, 206] on link "Friends 1" at bounding box center [128, 208] width 132 height 21
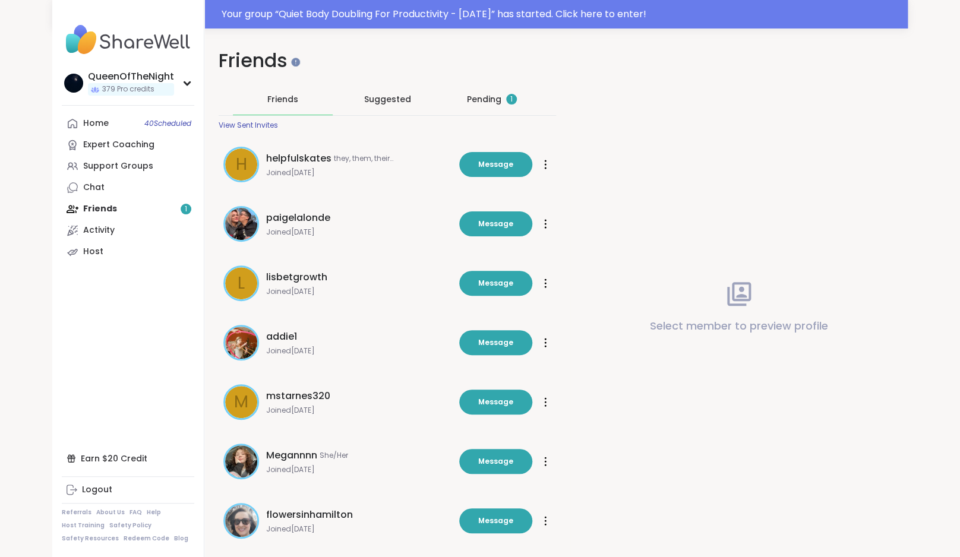
click at [489, 105] on div "Pending 1" at bounding box center [492, 99] width 50 height 12
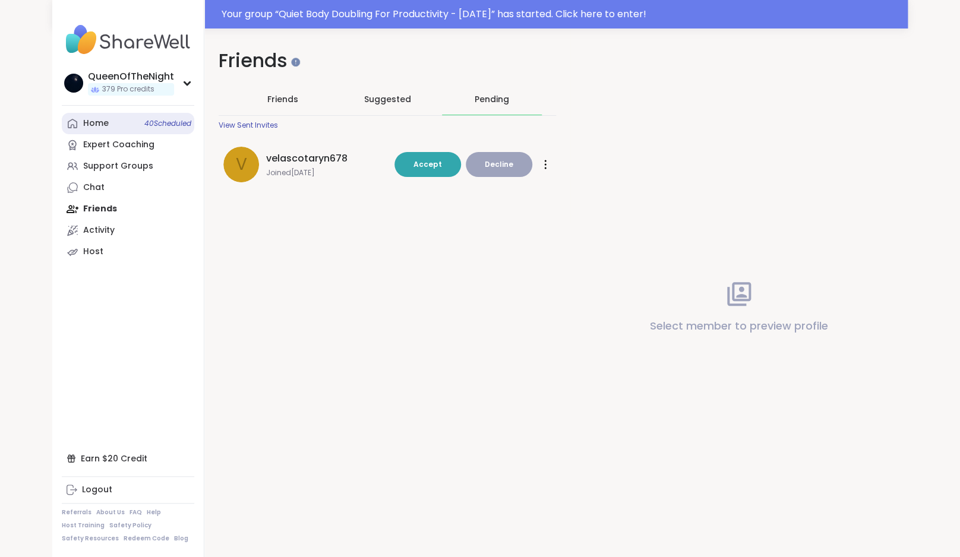
click at [107, 131] on link "Home 40 Scheduled" at bounding box center [128, 123] width 132 height 21
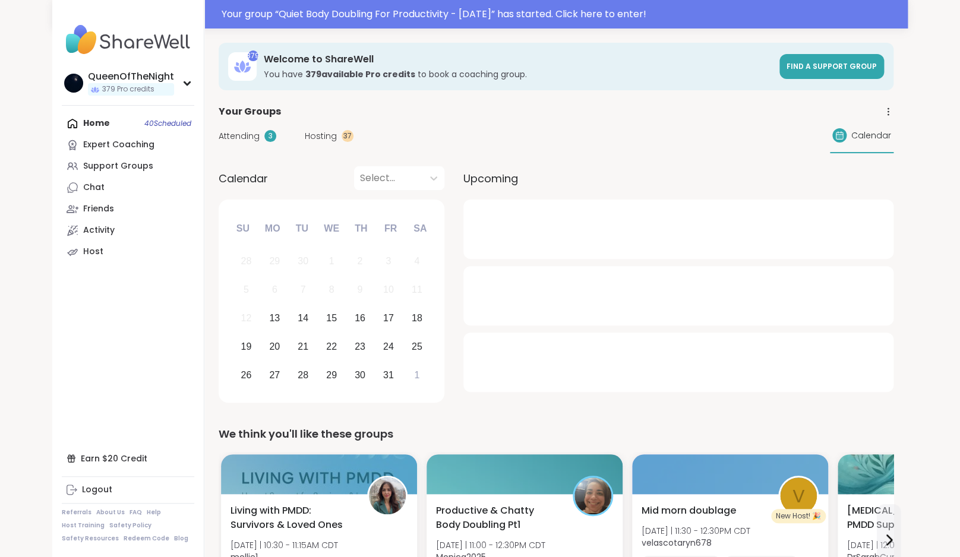
click at [314, 137] on span "Hosting" at bounding box center [321, 136] width 32 height 12
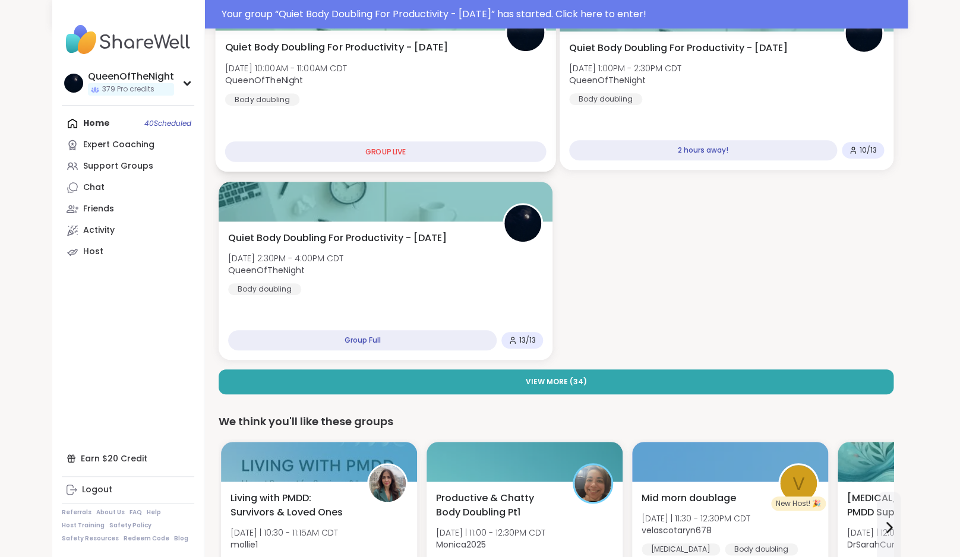
scroll to position [173, 0]
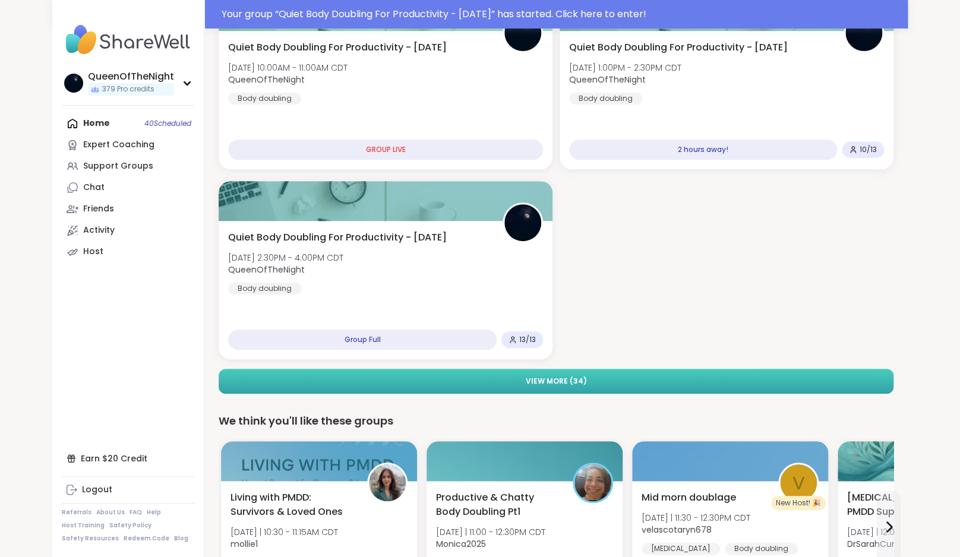
click at [510, 382] on button "View More ( 34 )" at bounding box center [556, 381] width 675 height 25
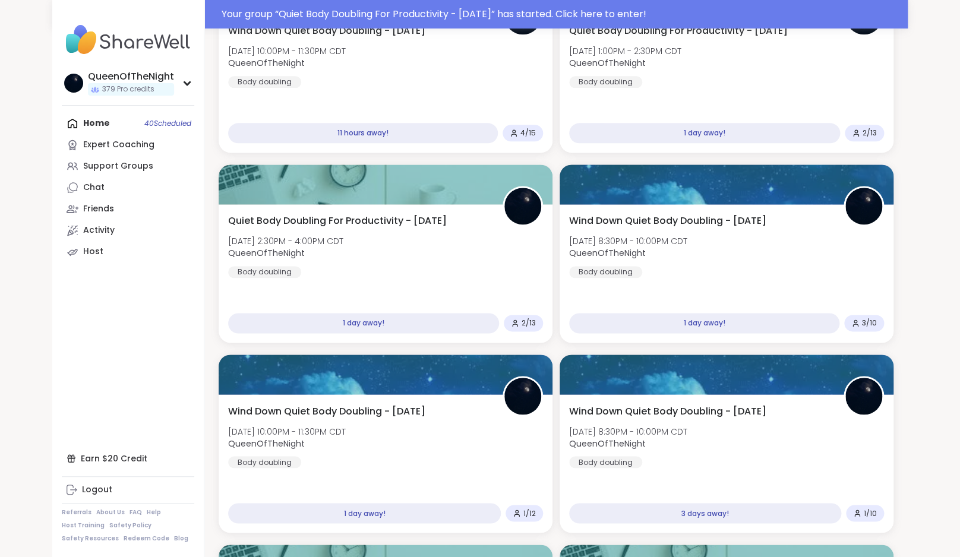
scroll to position [597, 0]
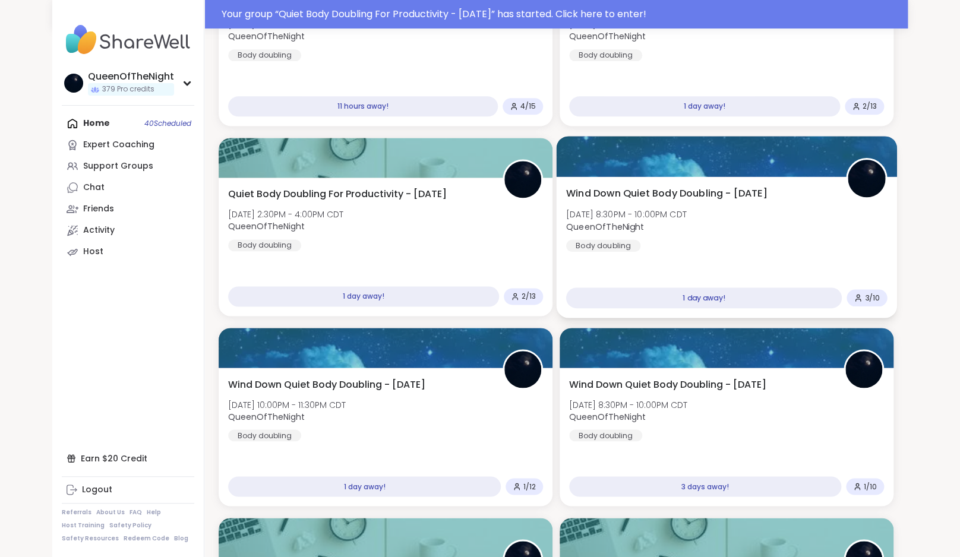
click at [650, 245] on div "Wind Down Quiet Body Doubling - Tuesday Tue, Oct 14 | 8:30PM - 10:00PM CDT Quee…" at bounding box center [726, 218] width 321 height 65
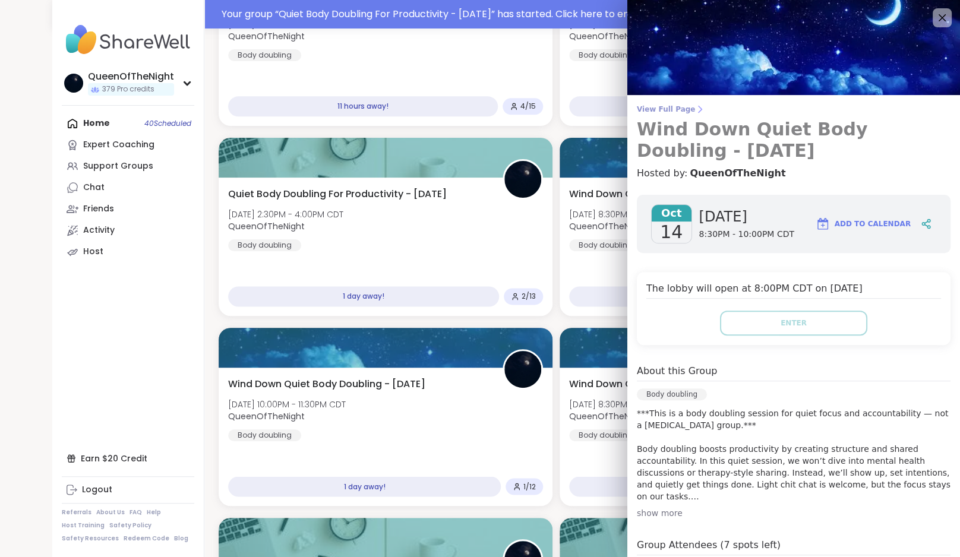
click at [679, 107] on span "View Full Page" at bounding box center [794, 110] width 314 height 10
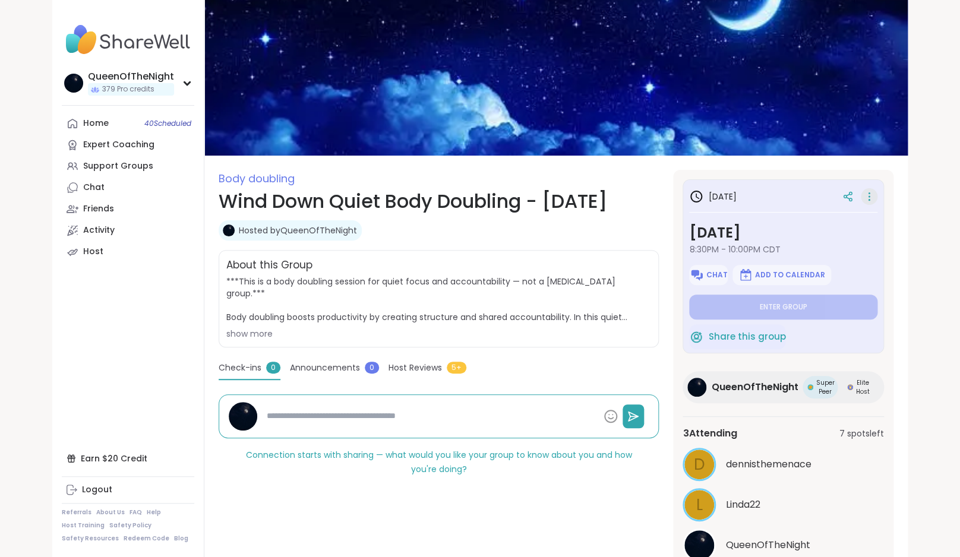
click at [870, 197] on icon at bounding box center [869, 196] width 12 height 17
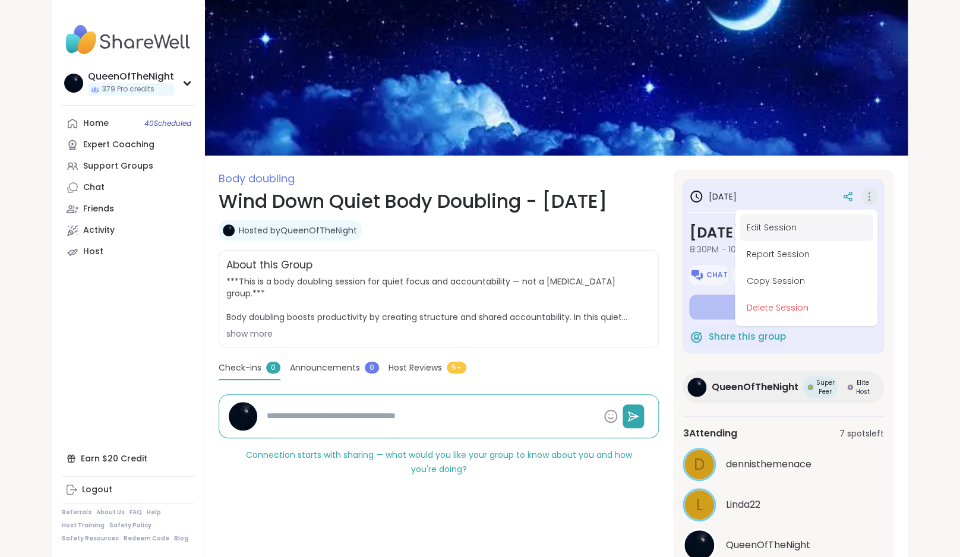
click at [829, 220] on button "Edit Session" at bounding box center [805, 227] width 133 height 27
type textarea "*"
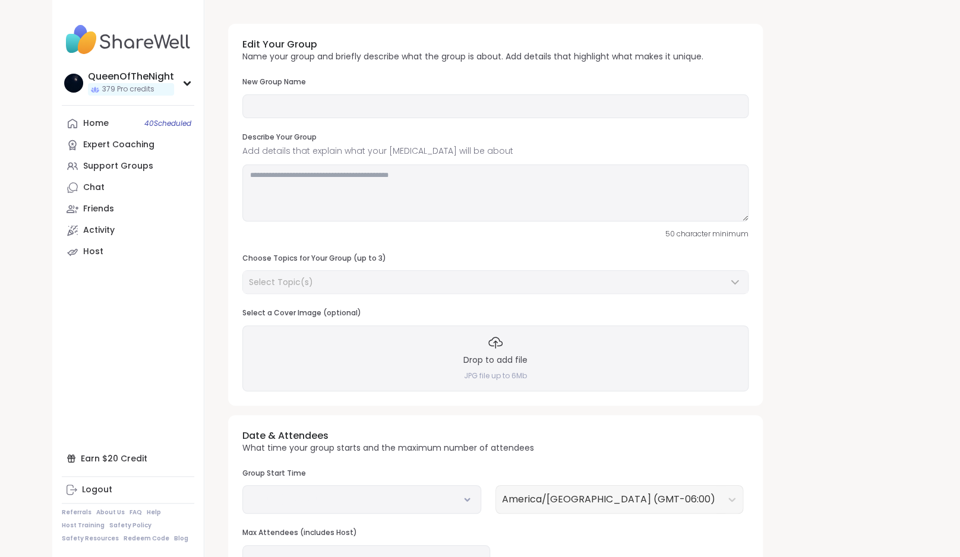
type input "**********"
type textarea "**********"
type input "**"
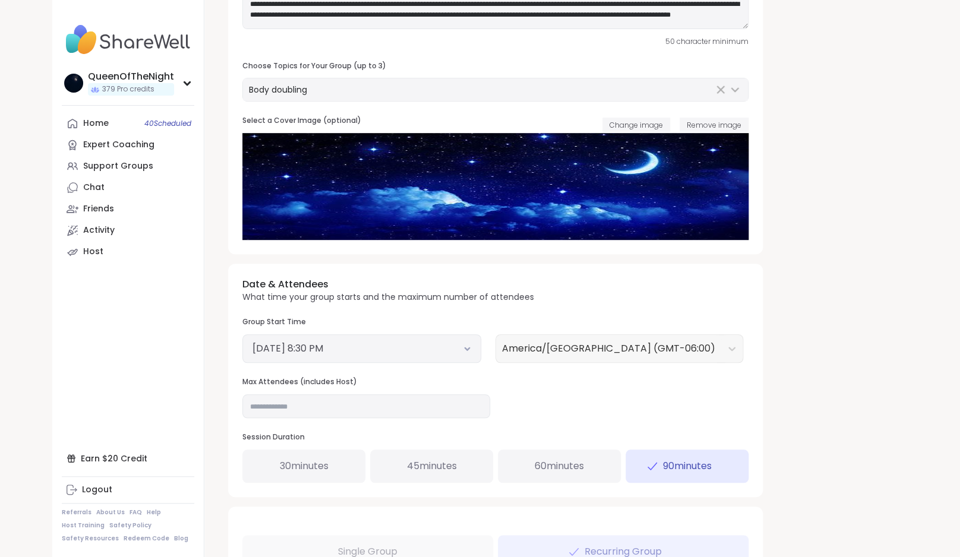
scroll to position [195, 0]
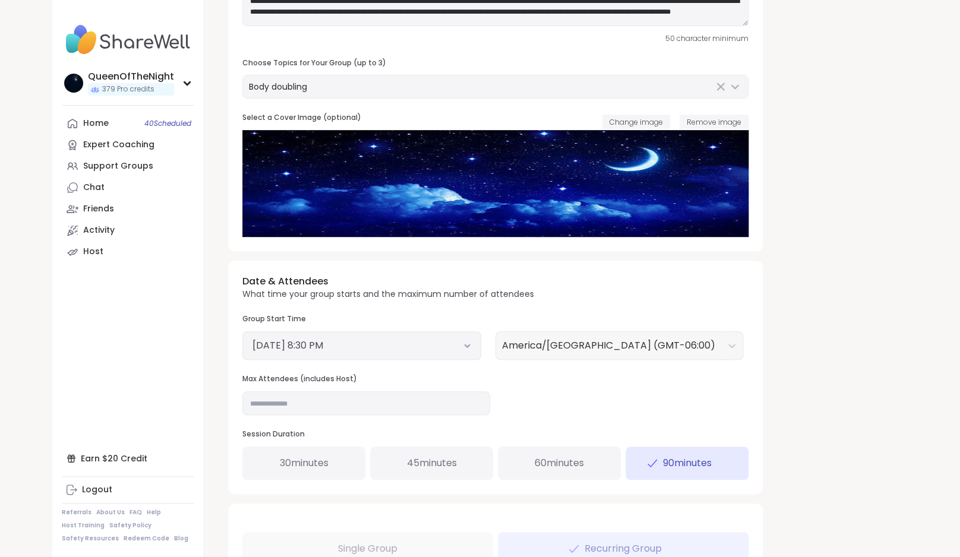
click at [452, 345] on button "[DATE] 8:30 PM" at bounding box center [361, 345] width 219 height 14
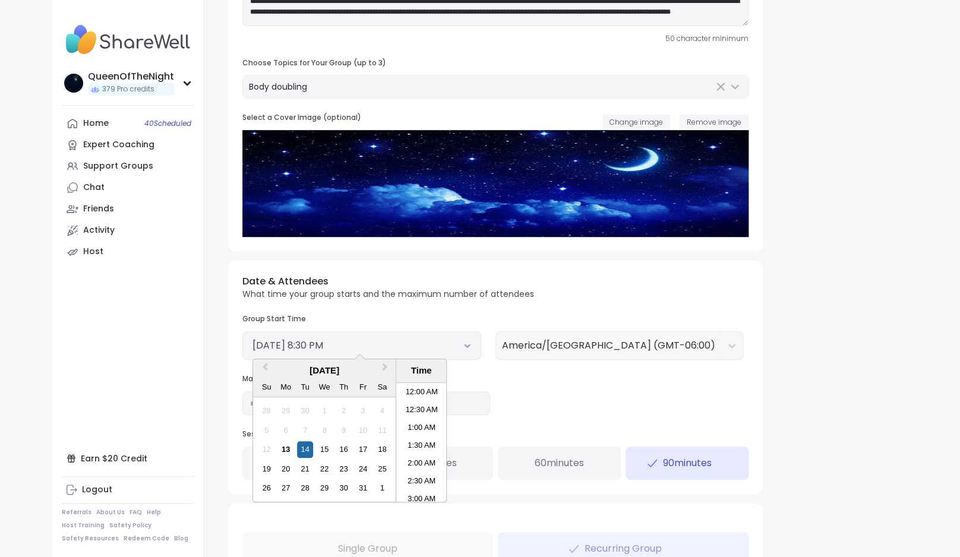
scroll to position [680, 0]
click at [430, 461] on li "9:00 PM" at bounding box center [421, 460] width 50 height 18
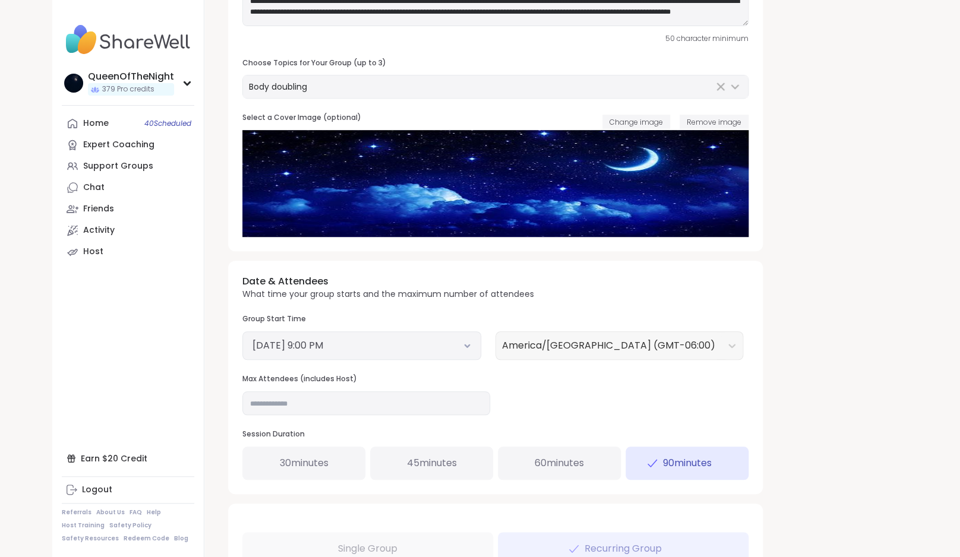
click at [588, 472] on div "60 minutes" at bounding box center [559, 463] width 123 height 33
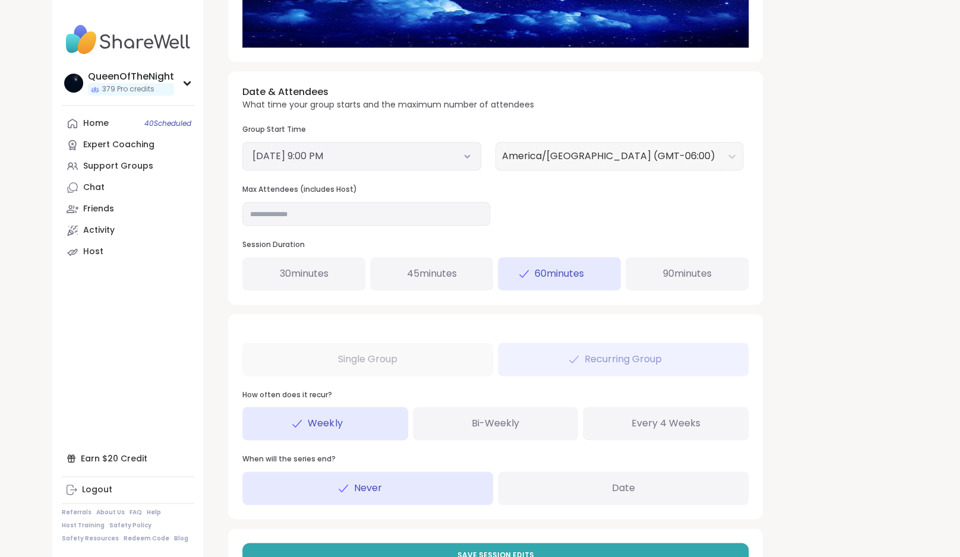
scroll to position [407, 0]
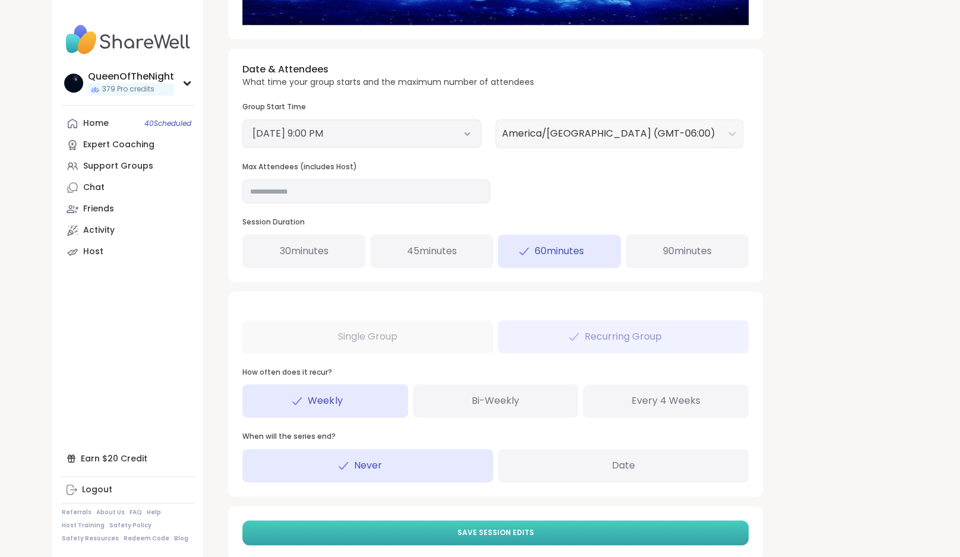
click at [650, 523] on button "Save Session Edits" at bounding box center [495, 532] width 506 height 25
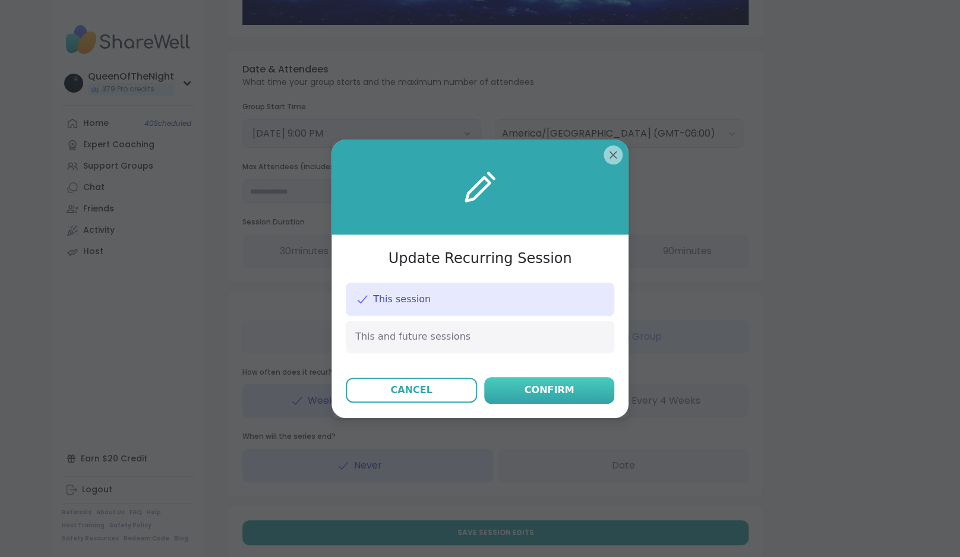
click at [544, 391] on div "Confirm" at bounding box center [549, 390] width 50 height 14
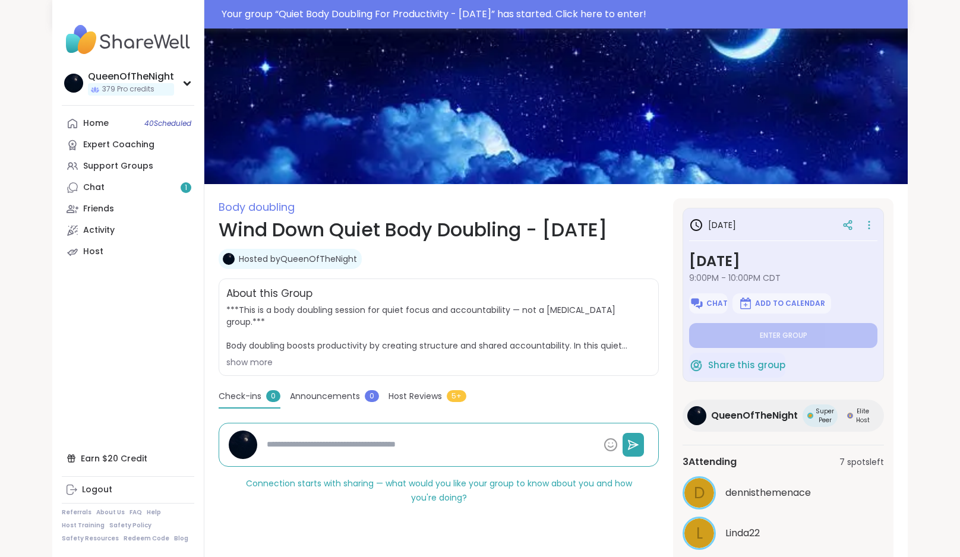
scroll to position [86, 0]
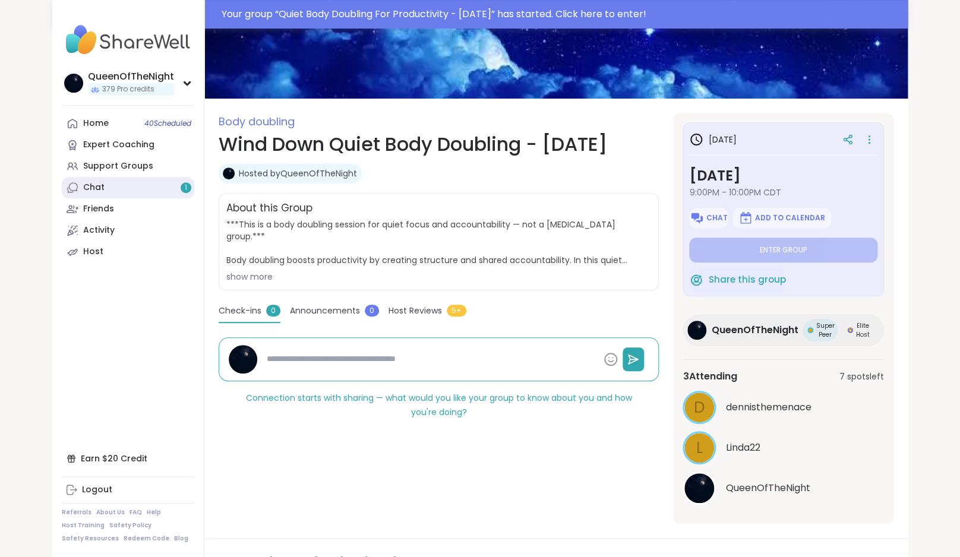
click at [113, 183] on link "Chat 1" at bounding box center [128, 187] width 132 height 21
type textarea "*"
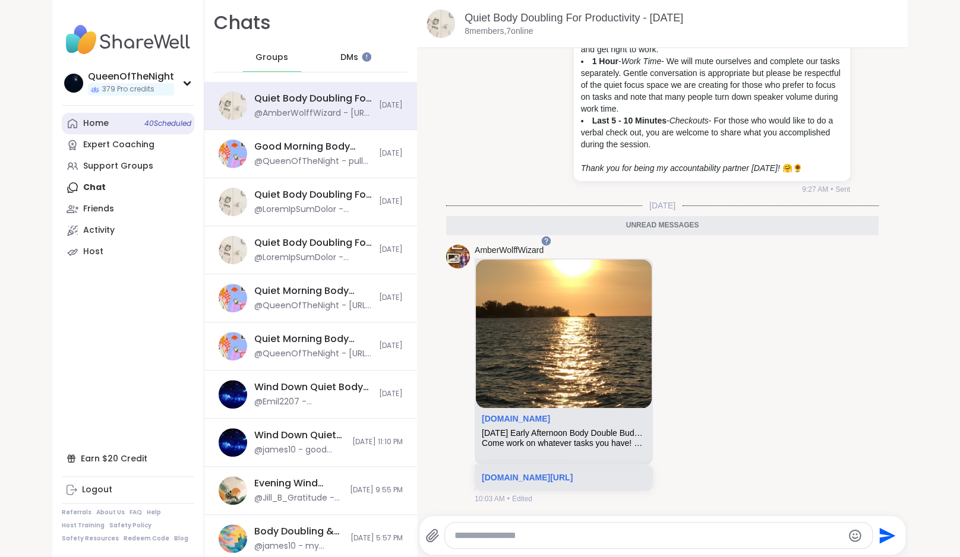
click at [117, 119] on link "Home 40 Scheduled" at bounding box center [128, 123] width 132 height 21
